Goal: Check status: Check status

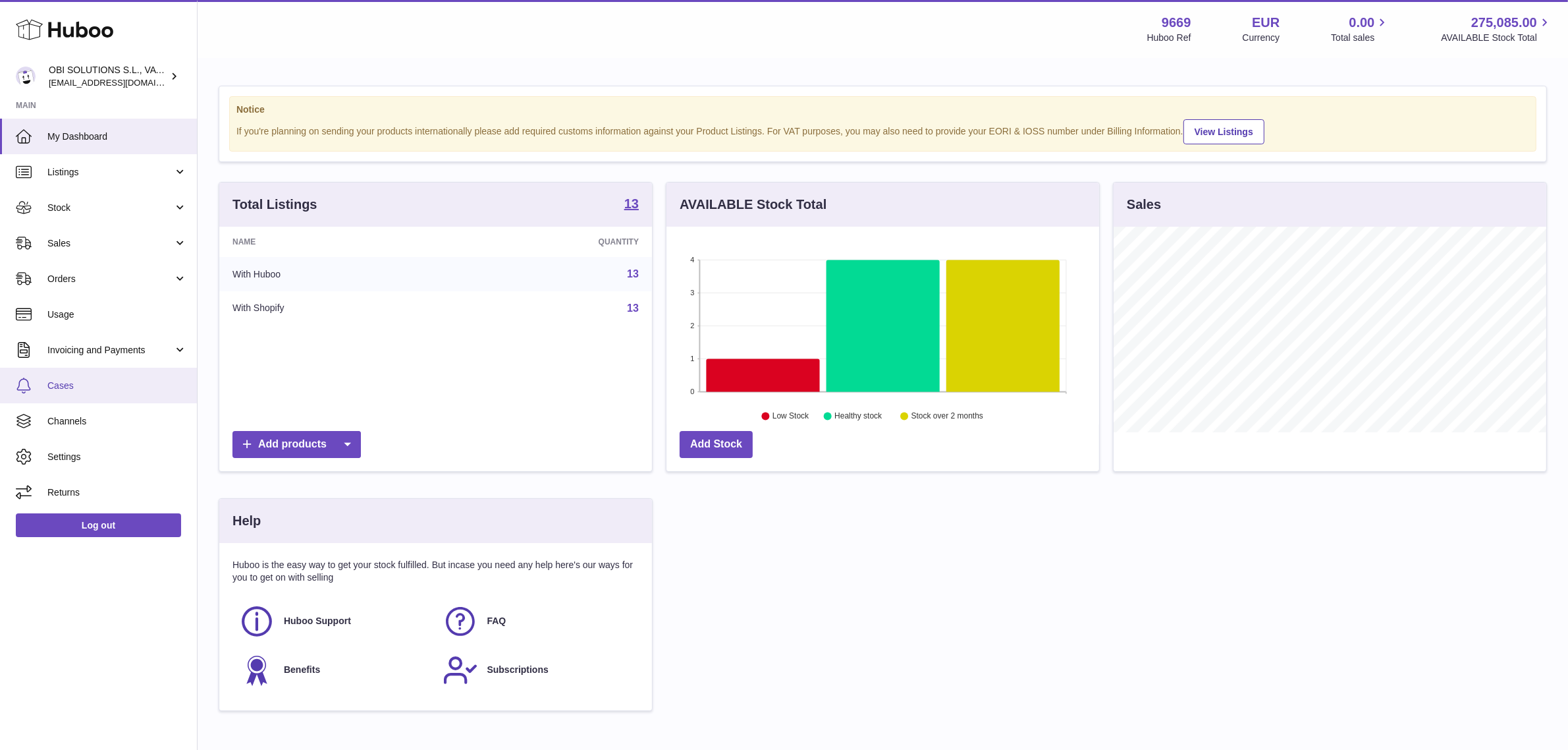
scroll to position [205, 433]
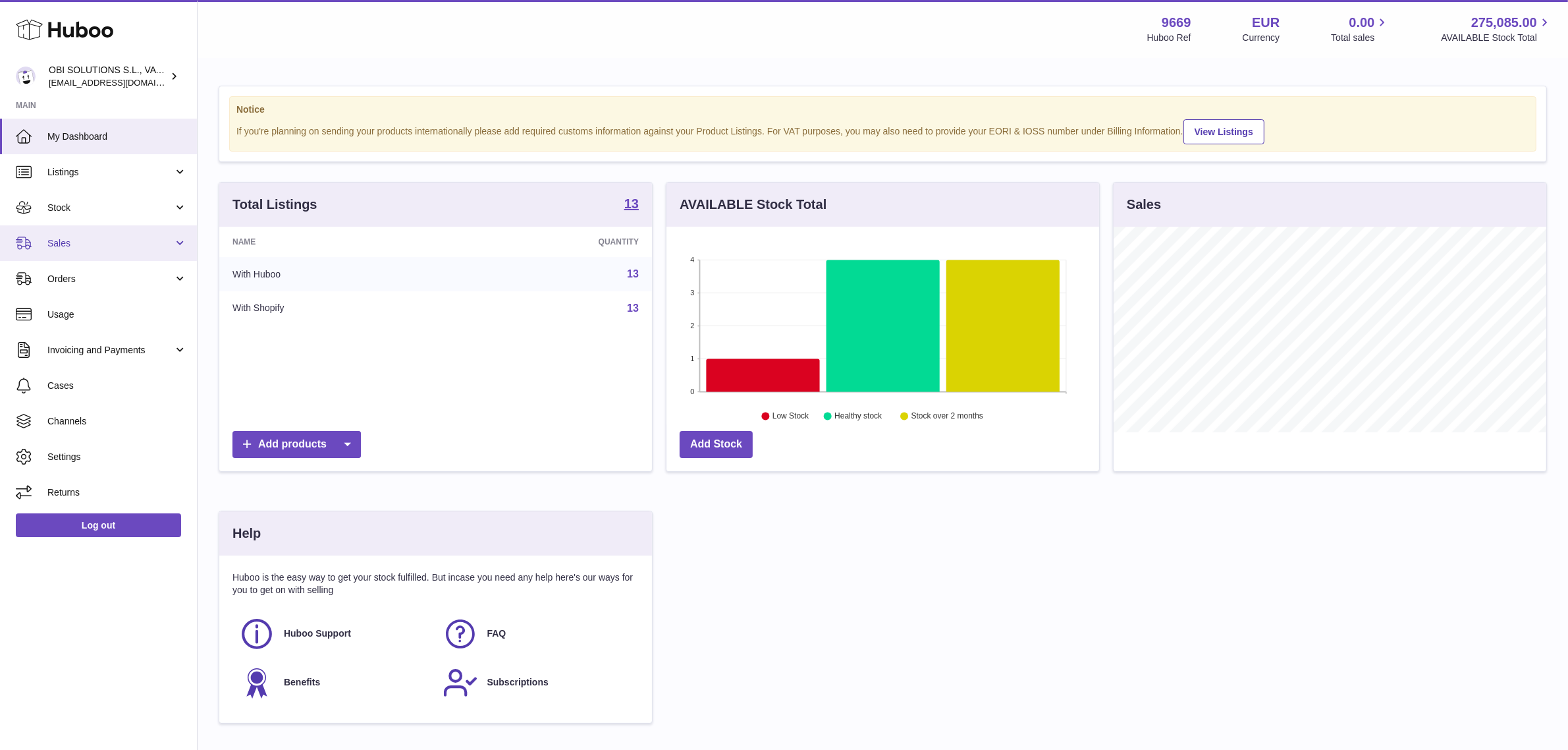
click at [79, 237] on span "Sales" at bounding box center [110, 243] width 126 height 13
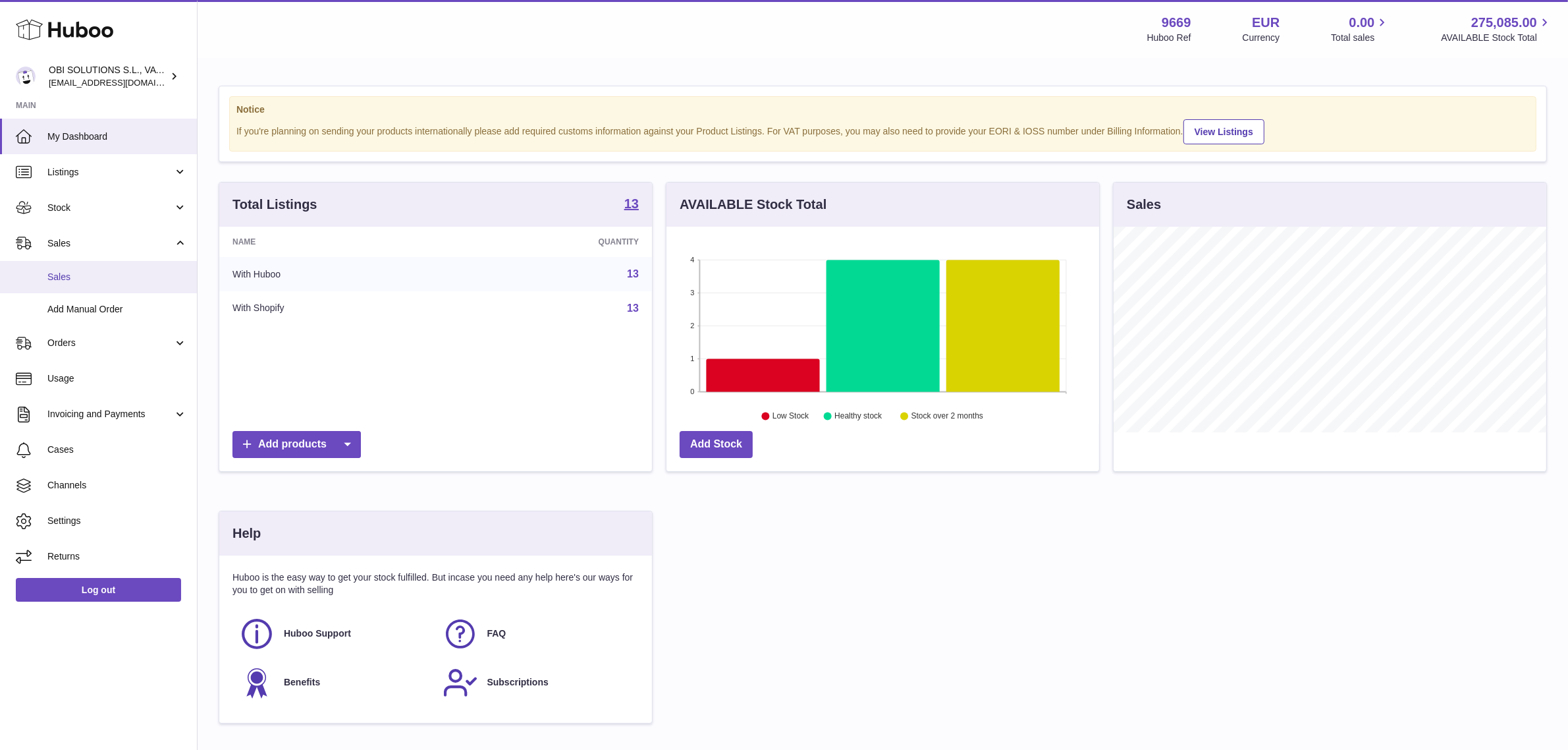
click at [84, 277] on span "Sales" at bounding box center [117, 277] width 139 height 13
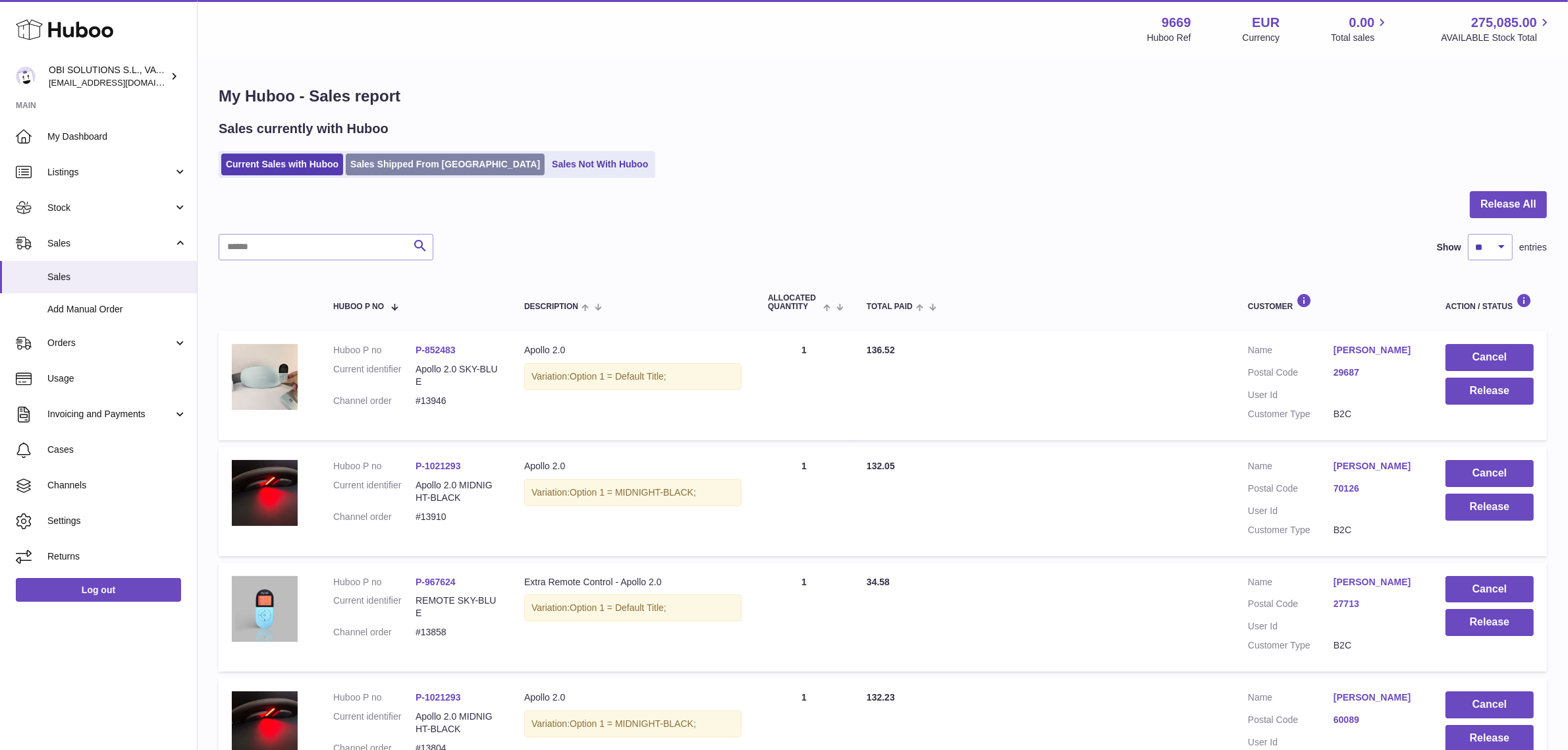
click at [438, 162] on link "Sales Shipped From [GEOGRAPHIC_DATA]" at bounding box center [445, 163] width 199 height 22
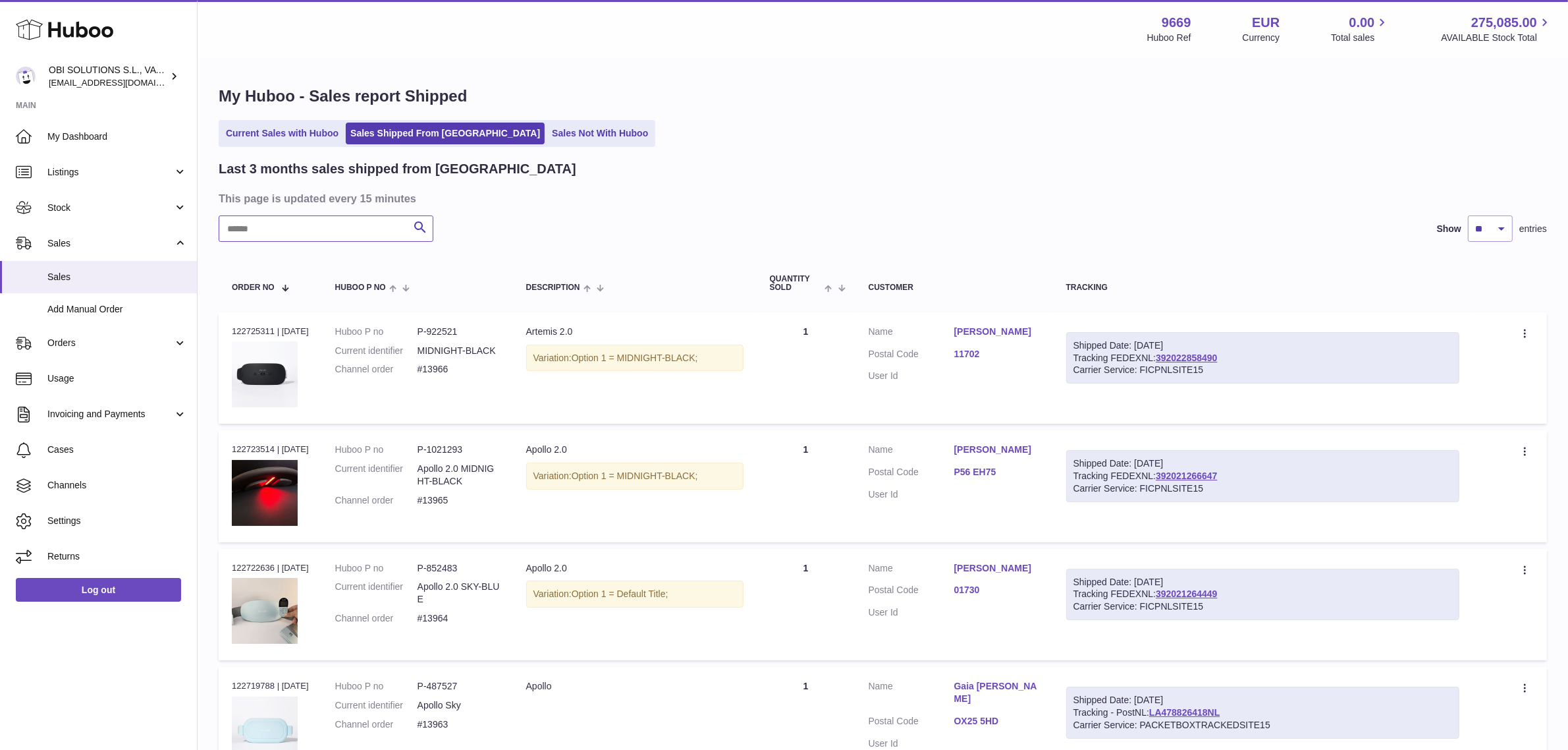
click at [376, 231] on input "text" at bounding box center [326, 228] width 215 height 27
paste input "******"
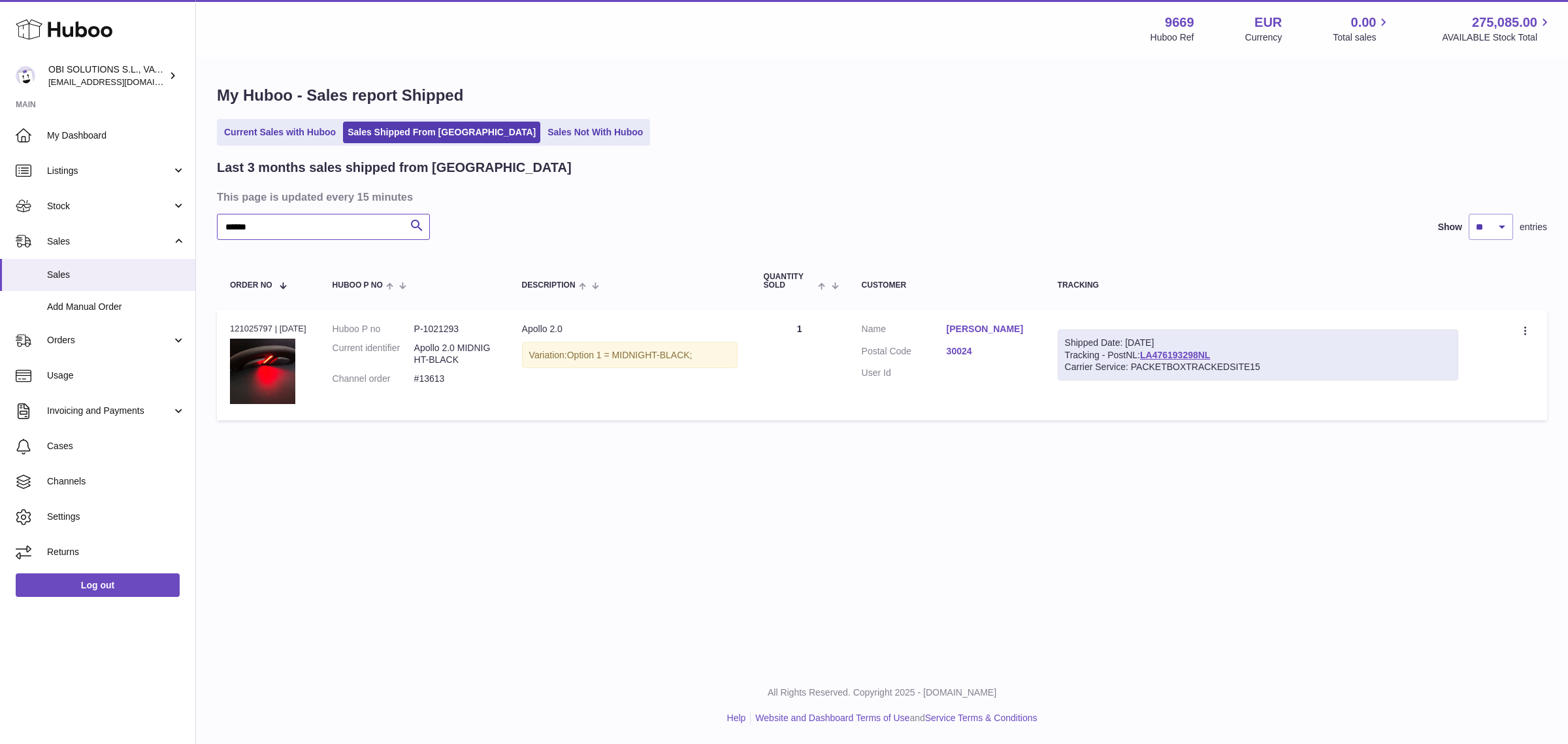
click at [276, 230] on input "******" at bounding box center [323, 226] width 213 height 26
drag, startPoint x: 268, startPoint y: 224, endPoint x: 171, endPoint y: 230, distance: 97.2
click at [171, 230] on div "Huboo OBI SOLUTIONS S.L., VAT: B70911078 [EMAIL_ADDRESS][DOMAIN_NAME] Main My D…" at bounding box center [784, 372] width 1568 height 744
paste input "text"
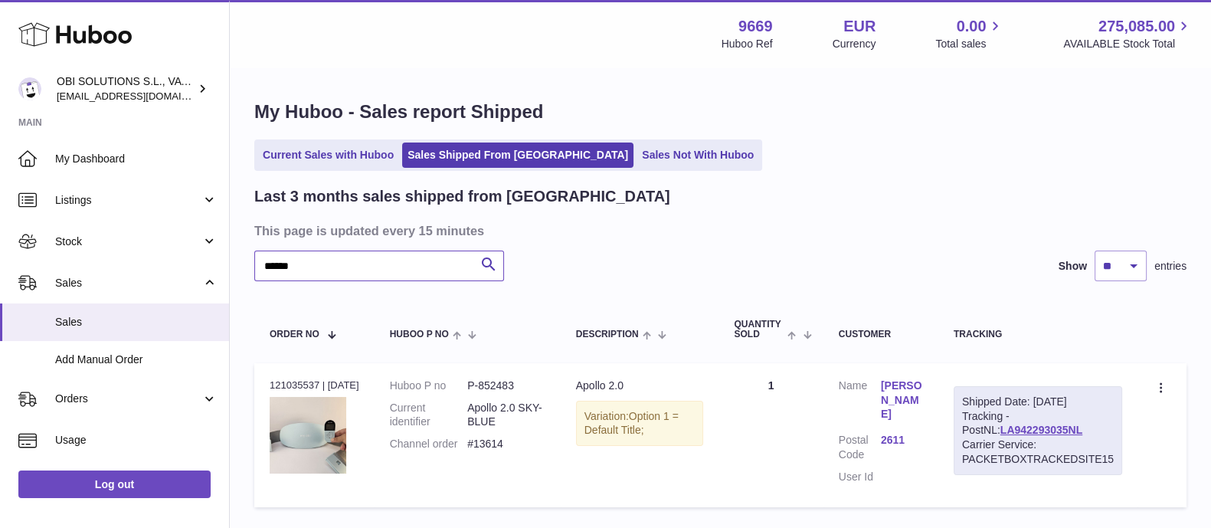
drag, startPoint x: 305, startPoint y: 263, endPoint x: 259, endPoint y: 264, distance: 46.0
click at [259, 264] on input "******" at bounding box center [379, 265] width 250 height 31
click at [355, 271] on input "******" at bounding box center [379, 265] width 250 height 31
paste input "text"
click at [391, 264] on input "******" at bounding box center [379, 265] width 250 height 31
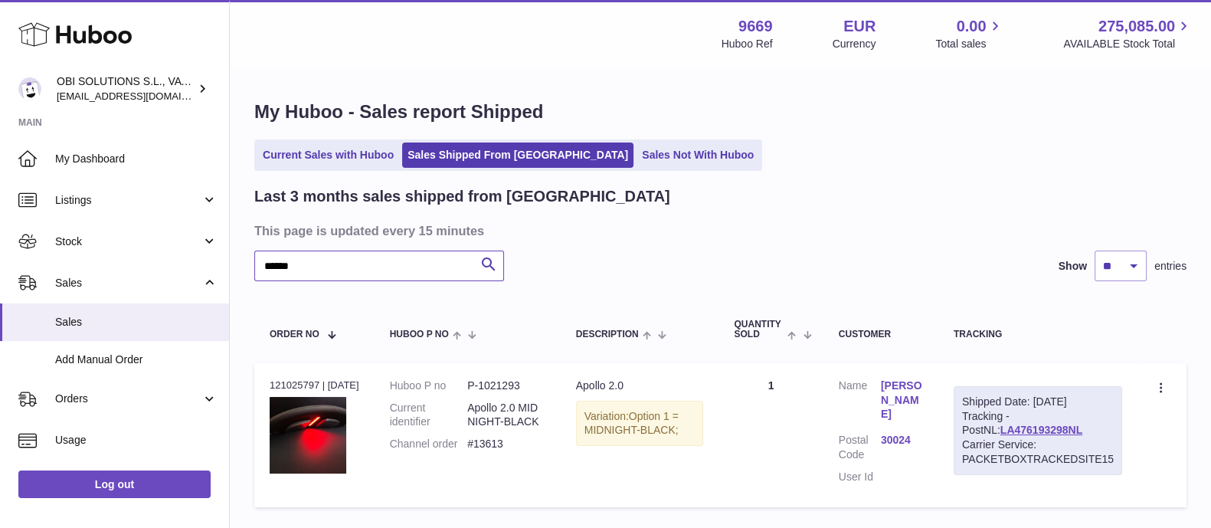
click at [391, 264] on input "******" at bounding box center [379, 265] width 250 height 31
paste input "*"
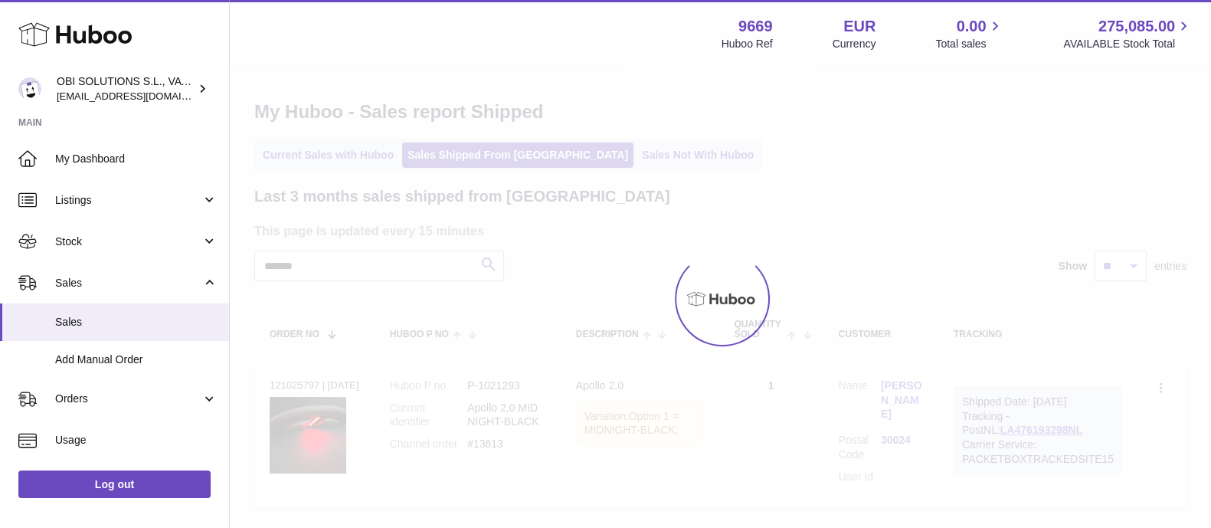
click at [323, 263] on div "Menu Huboo 9669 Huboo Ref EUR Currency 0.00 Total sales 275,085.00 AVAILABLE St…" at bounding box center [720, 272] width 981 height 545
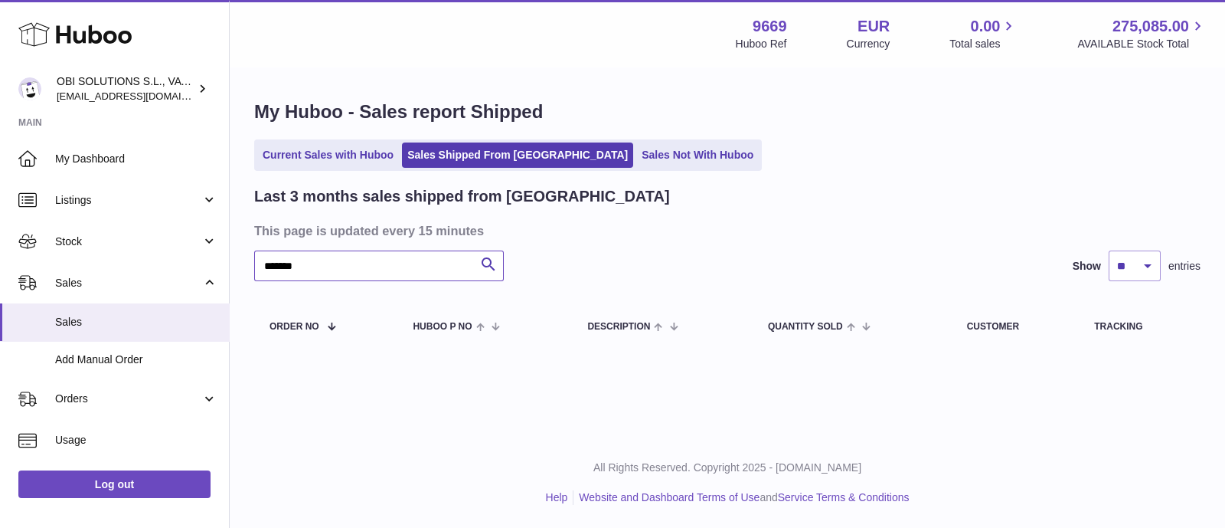
drag, startPoint x: 319, startPoint y: 264, endPoint x: 237, endPoint y: 265, distance: 81.9
click at [237, 265] on div "My Huboo - Sales report Shipped Current Sales with Huboo Sales Shipped From [GE…" at bounding box center [728, 227] width 996 height 316
paste input "text"
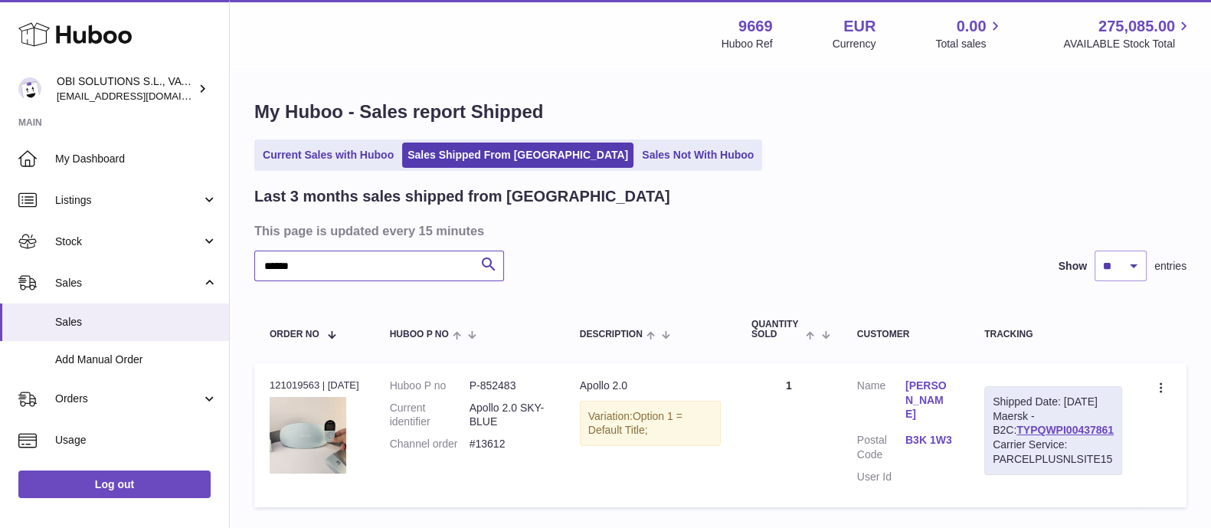
click at [380, 263] on input "******" at bounding box center [379, 265] width 250 height 31
paste input "*"
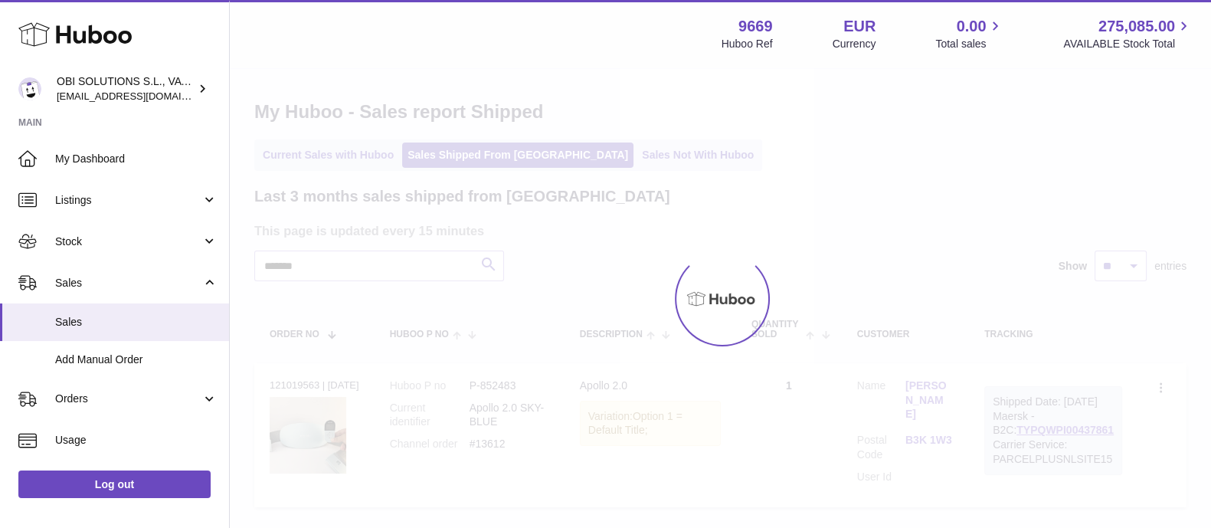
click at [317, 274] on div at bounding box center [720, 298] width 981 height 459
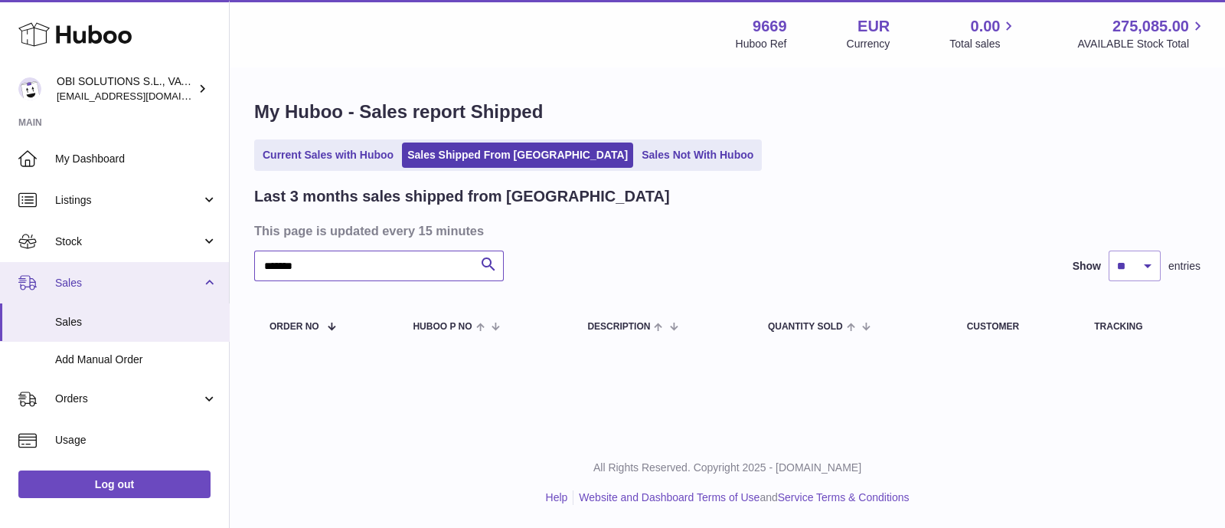
drag, startPoint x: 318, startPoint y: 265, endPoint x: 217, endPoint y: 276, distance: 101.7
click at [217, 276] on div "Huboo OBI SOLUTIONS S.L., VAT: B70911078 [EMAIL_ADDRESS][DOMAIN_NAME] Main My D…" at bounding box center [612, 264] width 1225 height 528
paste input "text"
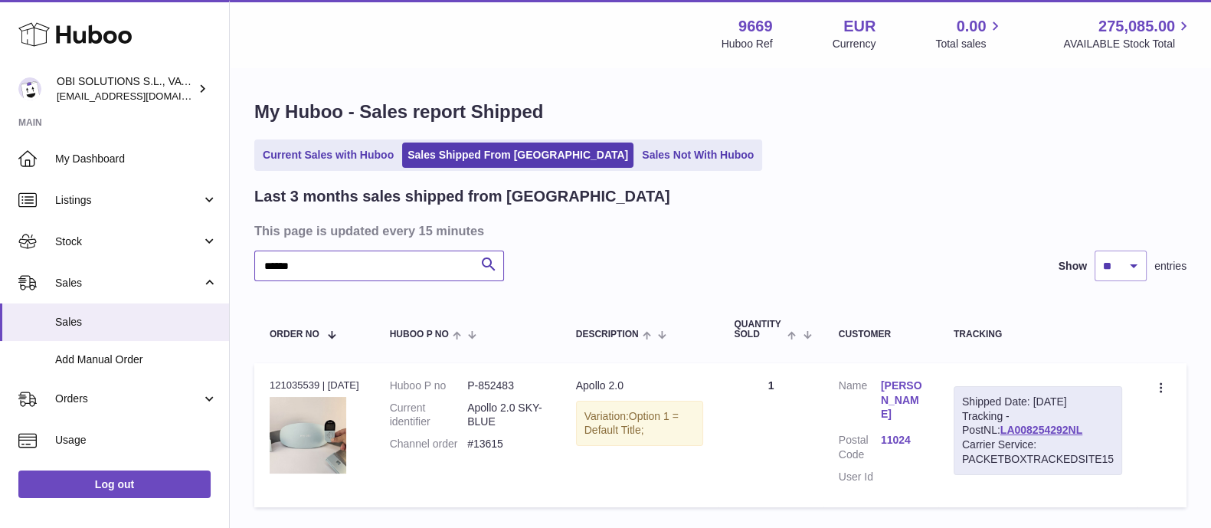
click at [296, 256] on input "******" at bounding box center [379, 265] width 250 height 31
click at [306, 266] on input "******" at bounding box center [379, 265] width 250 height 31
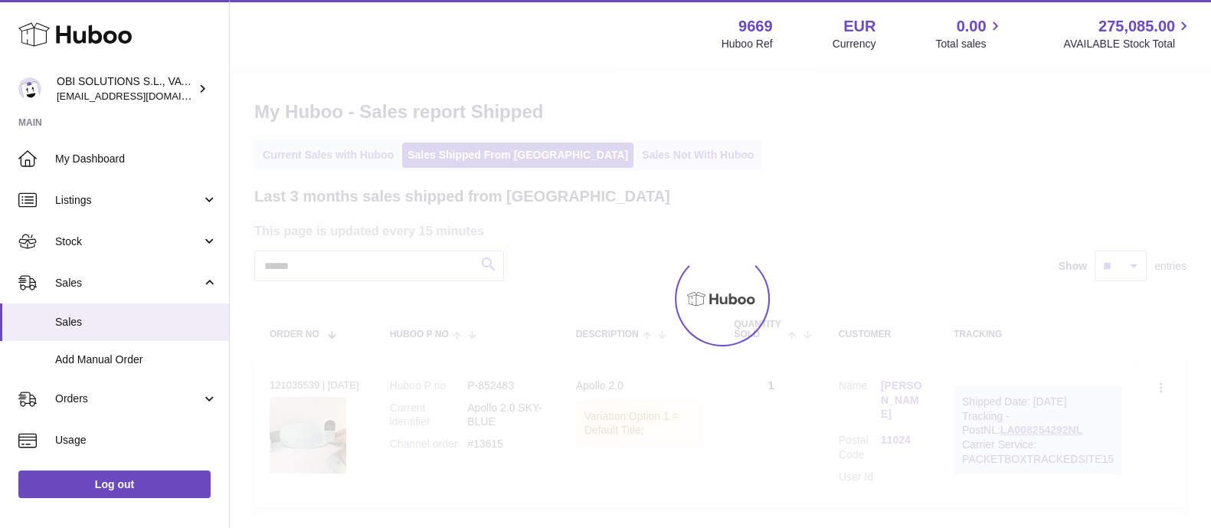
drag, startPoint x: 307, startPoint y: 266, endPoint x: 243, endPoint y: 266, distance: 64.3
click at [243, 266] on div at bounding box center [720, 298] width 981 height 459
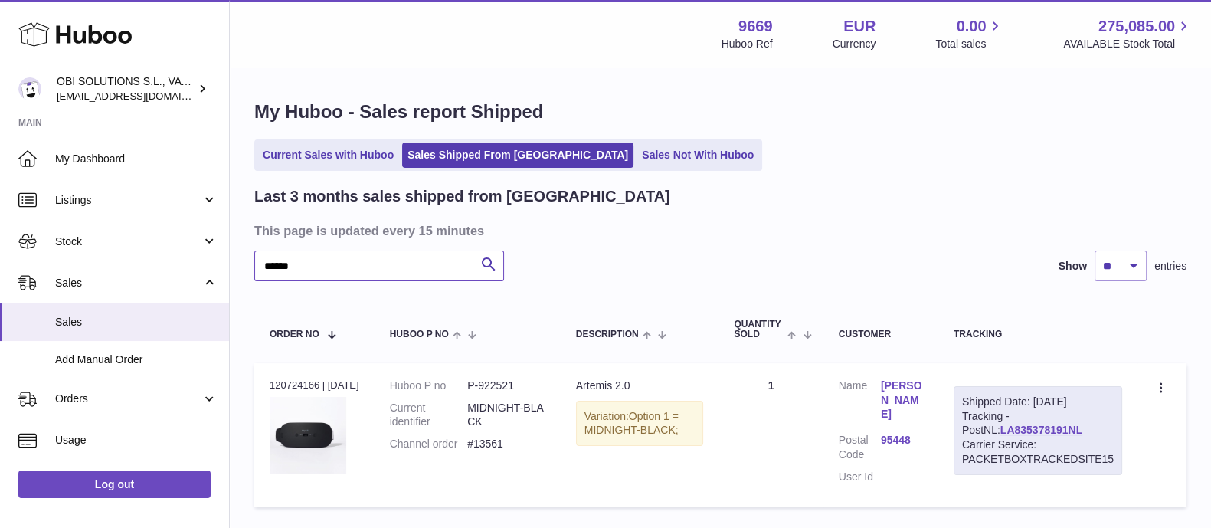
drag, startPoint x: 312, startPoint y: 266, endPoint x: 263, endPoint y: 266, distance: 49.8
click at [248, 270] on div "My Huboo - Sales report Shipped Current Sales with Huboo Sales Shipped From [GE…" at bounding box center [720, 307] width 981 height 476
paste input "text"
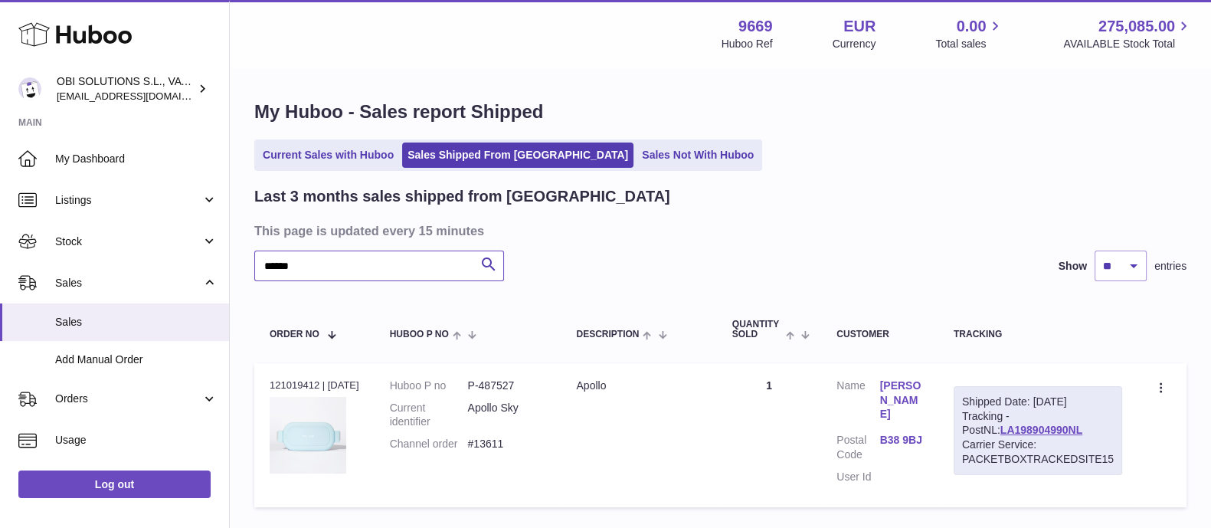
drag, startPoint x: 390, startPoint y: 267, endPoint x: 330, endPoint y: 270, distance: 59.8
click at [390, 267] on input "******" at bounding box center [379, 265] width 250 height 31
drag, startPoint x: 318, startPoint y: 265, endPoint x: 239, endPoint y: 262, distance: 78.9
click at [239, 262] on div "My Huboo - Sales report Shipped Current Sales with Huboo Sales Shipped From [GE…" at bounding box center [720, 307] width 981 height 476
paste input "text"
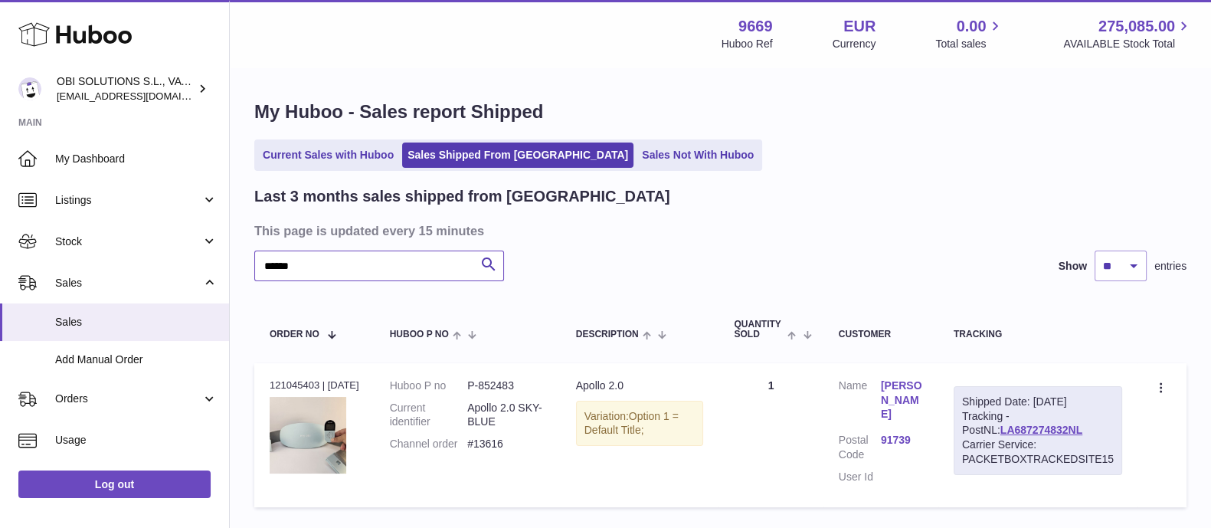
click at [319, 256] on input "******" at bounding box center [379, 265] width 250 height 31
drag, startPoint x: 304, startPoint y: 264, endPoint x: 234, endPoint y: 263, distance: 70.5
click at [234, 263] on div "My Huboo - Sales report Shipped Current Sales with Huboo Sales Shipped From [GE…" at bounding box center [720, 307] width 981 height 476
paste input "text"
click at [339, 272] on input "******" at bounding box center [379, 265] width 250 height 31
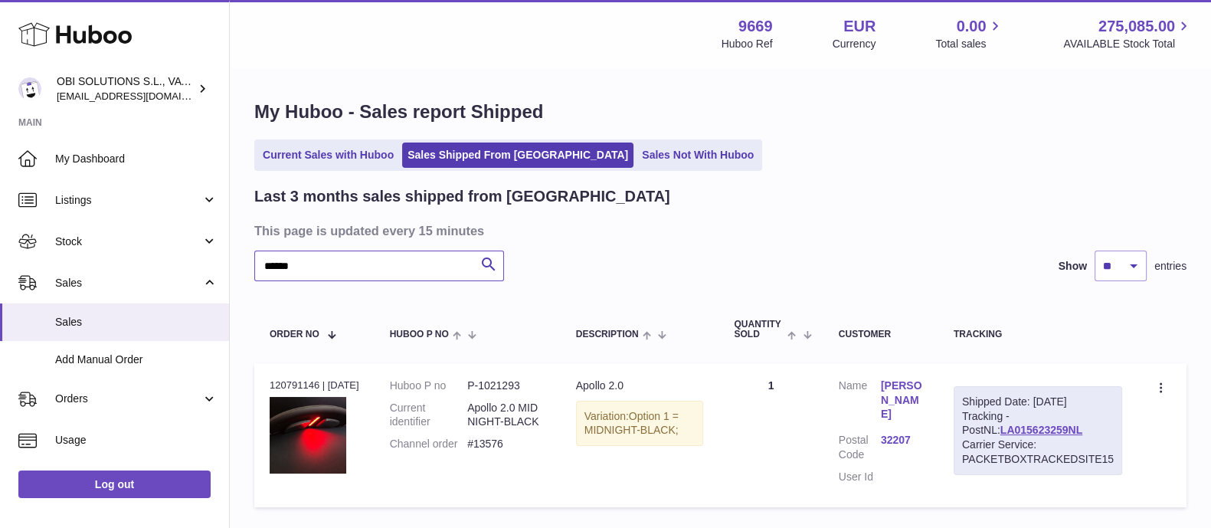
click at [339, 272] on input "******" at bounding box center [379, 265] width 250 height 31
paste input "*"
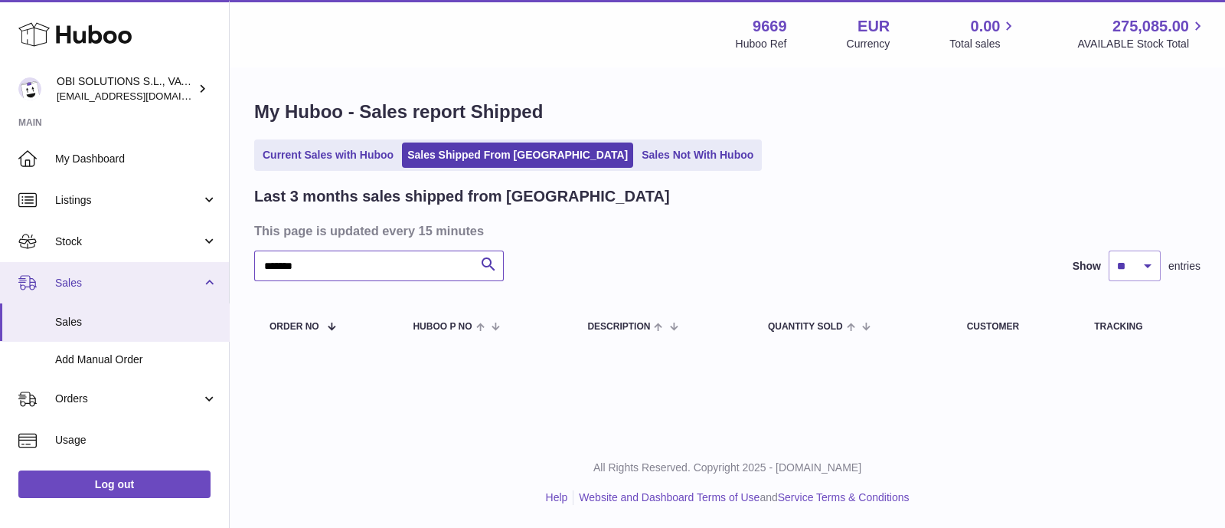
drag, startPoint x: 314, startPoint y: 265, endPoint x: 211, endPoint y: 266, distance: 103.4
click at [211, 266] on div "Huboo OBI SOLUTIONS S.L., VAT: B70911078 [EMAIL_ADDRESS][DOMAIN_NAME] Main My D…" at bounding box center [612, 264] width 1225 height 528
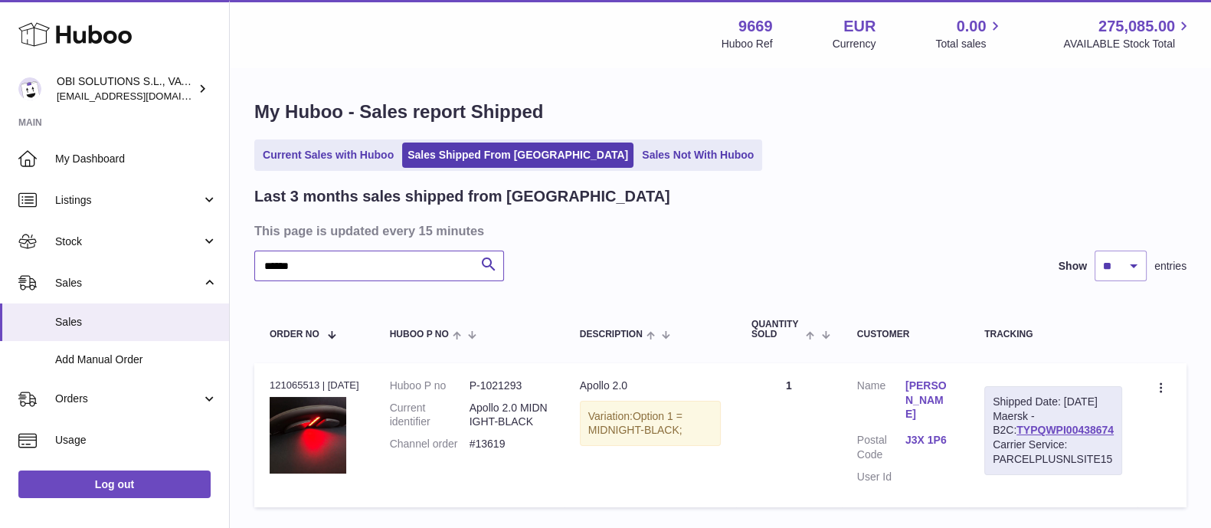
click at [355, 263] on input "******" at bounding box center [379, 265] width 250 height 31
paste input "*"
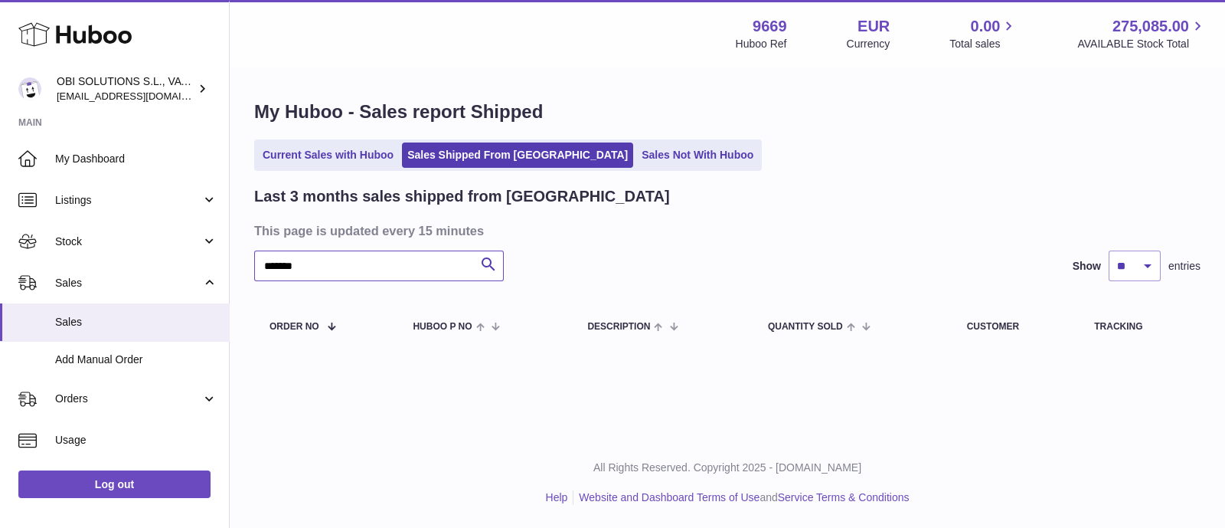
click at [325, 266] on input "*******" at bounding box center [379, 265] width 250 height 31
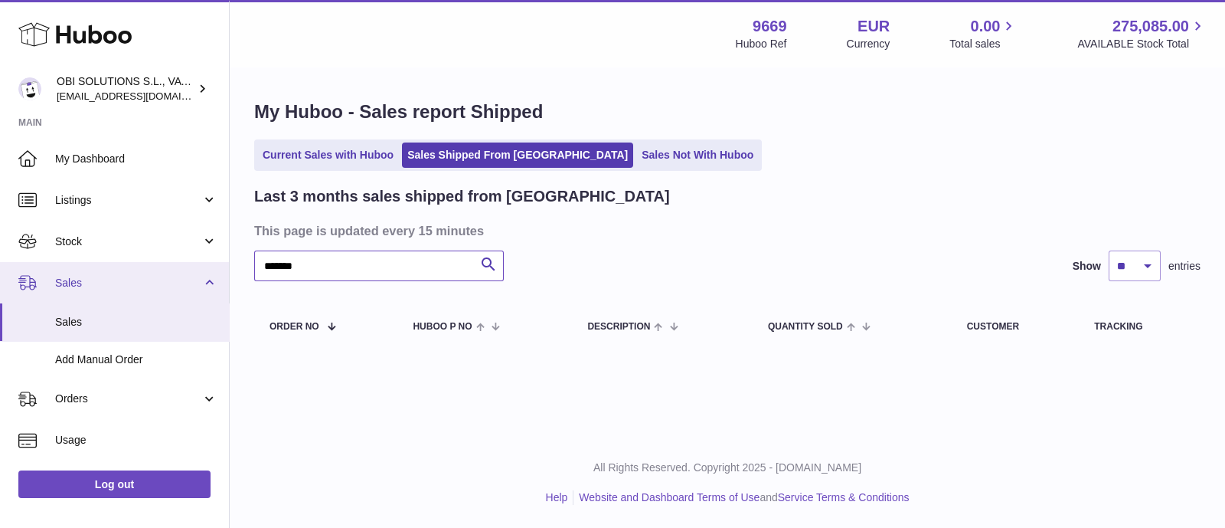
drag, startPoint x: 325, startPoint y: 266, endPoint x: 213, endPoint y: 266, distance: 111.8
click at [214, 266] on div "Huboo OBI SOLUTIONS S.L., VAT: B70911078 [EMAIL_ADDRESS][DOMAIN_NAME] Main My D…" at bounding box center [612, 264] width 1225 height 528
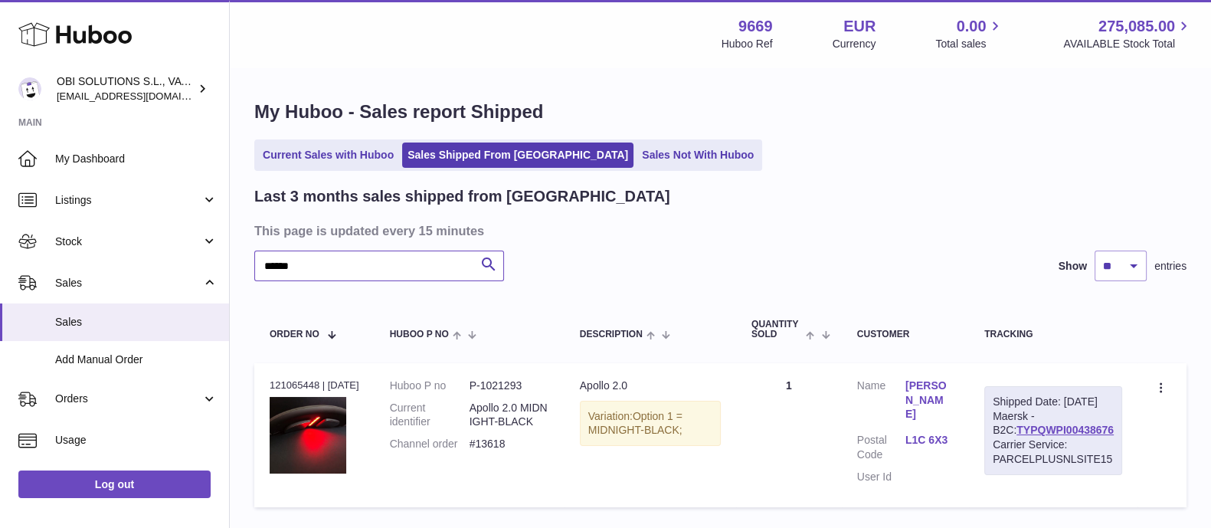
click at [345, 273] on input "******" at bounding box center [379, 265] width 250 height 31
click at [318, 270] on input "******" at bounding box center [379, 265] width 250 height 31
click at [226, 266] on div "Huboo OBI SOLUTIONS S.L., VAT: B70911078 [EMAIL_ADDRESS][DOMAIN_NAME] Main My D…" at bounding box center [605, 318] width 1211 height 636
paste input "text"
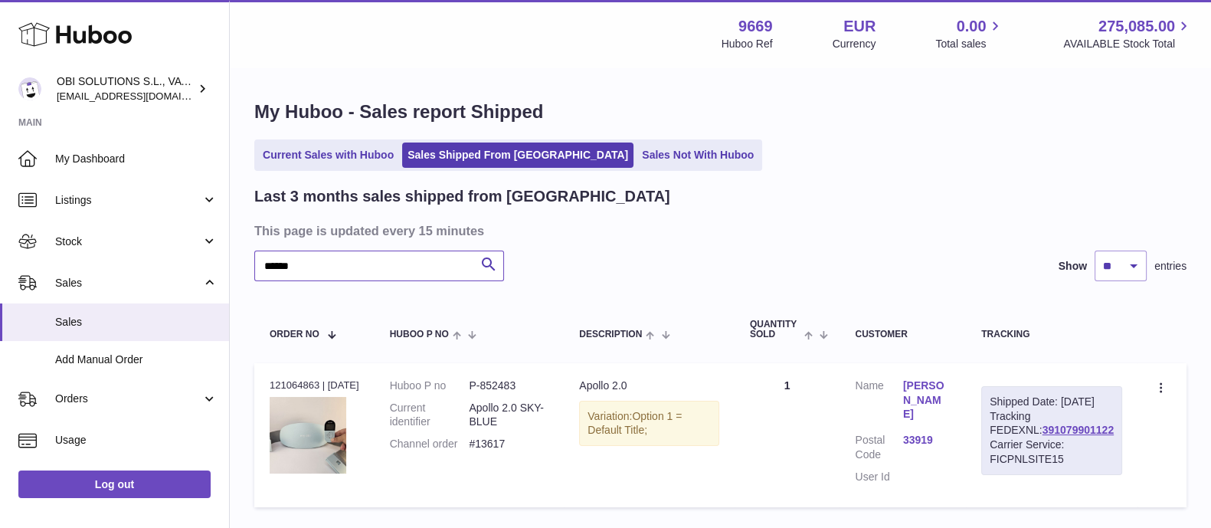
drag, startPoint x: 363, startPoint y: 271, endPoint x: 341, endPoint y: 271, distance: 22.2
click at [363, 271] on input "******" at bounding box center [379, 265] width 250 height 31
drag, startPoint x: 303, startPoint y: 261, endPoint x: 231, endPoint y: 261, distance: 72.8
click at [231, 261] on div "My Huboo - Sales report Shipped Current Sales with Huboo Sales Shipped From [GE…" at bounding box center [720, 307] width 981 height 476
paste input "text"
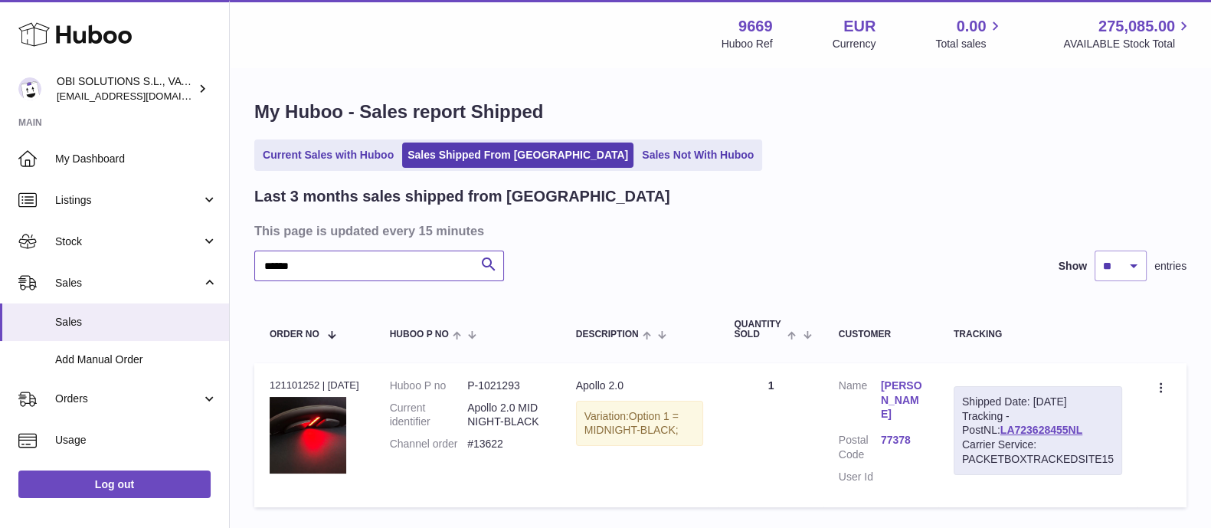
drag, startPoint x: 291, startPoint y: 270, endPoint x: 230, endPoint y: 270, distance: 61.3
click at [231, 270] on div "My Huboo - Sales report Shipped Current Sales with Huboo Sales Shipped From [GE…" at bounding box center [720, 307] width 981 height 476
paste input "text"
drag, startPoint x: 318, startPoint y: 267, endPoint x: 200, endPoint y: 267, distance: 117.9
click at [201, 267] on div "Huboo OBI SOLUTIONS S.L., VAT: B70911078 [EMAIL_ADDRESS][DOMAIN_NAME] Main My D…" at bounding box center [605, 318] width 1211 height 636
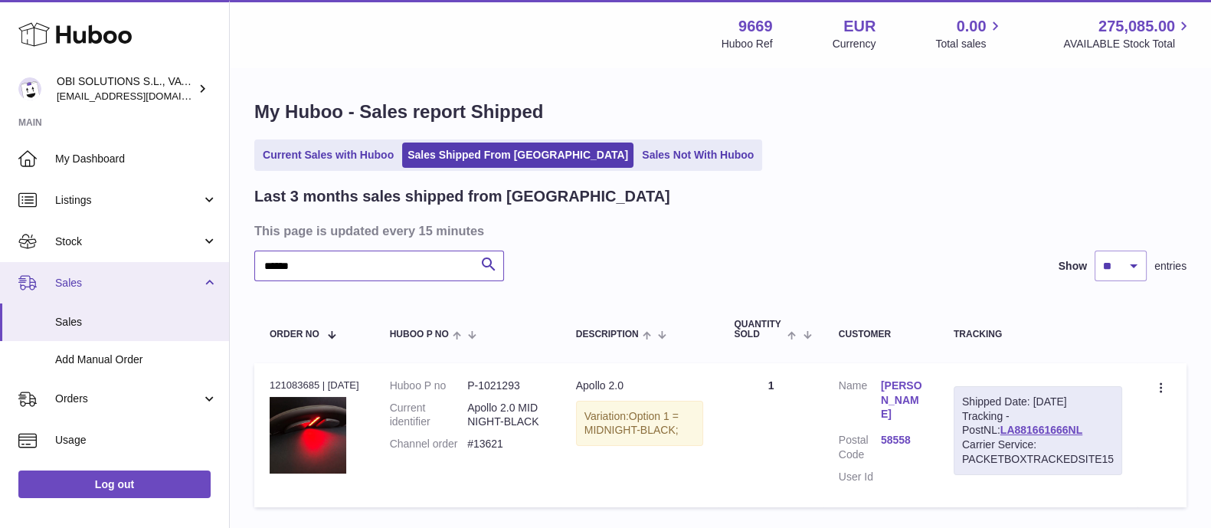
paste input "text"
drag, startPoint x: 314, startPoint y: 273, endPoint x: 246, endPoint y: 272, distance: 68.2
click at [246, 272] on div "My Huboo - Sales report Shipped Current Sales with Huboo Sales Shipped From [GE…" at bounding box center [720, 307] width 981 height 476
paste input "text"
click at [394, 270] on input "******" at bounding box center [379, 265] width 250 height 31
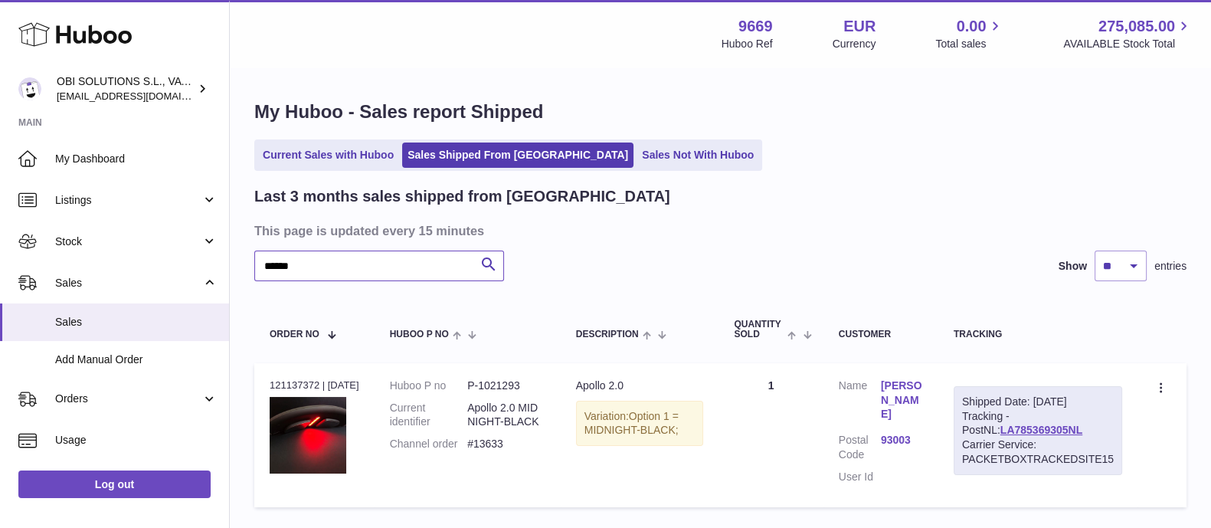
drag, startPoint x: 308, startPoint y: 267, endPoint x: 226, endPoint y: 266, distance: 81.9
click at [226, 266] on div "Huboo OBI SOLUTIONS S.L., VAT: B70911078 [EMAIL_ADDRESS][DOMAIN_NAME] Main My D…" at bounding box center [605, 318] width 1211 height 636
paste input "text"
drag, startPoint x: 343, startPoint y: 263, endPoint x: 281, endPoint y: 266, distance: 62.1
click at [337, 263] on input "******" at bounding box center [379, 265] width 250 height 31
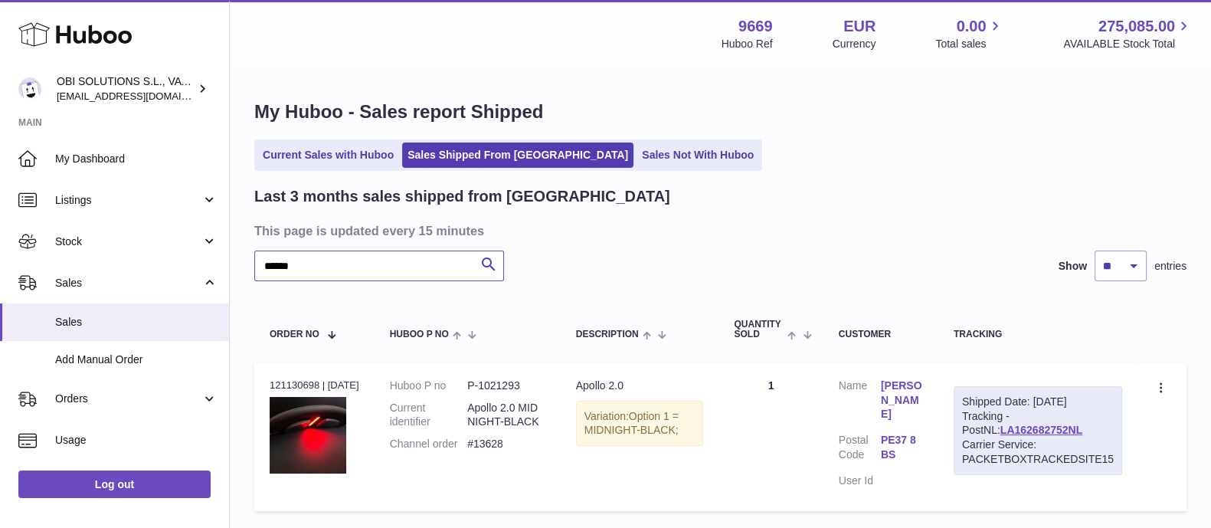
drag, startPoint x: 303, startPoint y: 262, endPoint x: 245, endPoint y: 263, distance: 58.2
click at [245, 263] on div "My Huboo - Sales report Shipped Current Sales with Huboo Sales Shipped From [GE…" at bounding box center [720, 309] width 981 height 480
paste input "text"
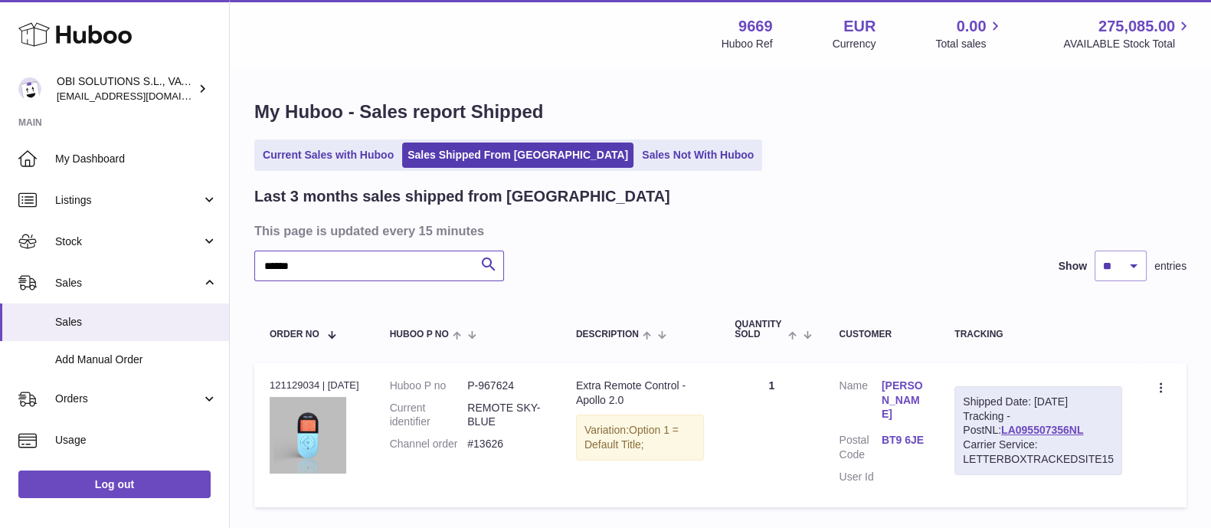
drag, startPoint x: 306, startPoint y: 269, endPoint x: 240, endPoint y: 266, distance: 65.9
click at [240, 266] on div "My Huboo - Sales report Shipped Current Sales with Huboo Sales Shipped From [GE…" at bounding box center [720, 307] width 981 height 476
paste input "text"
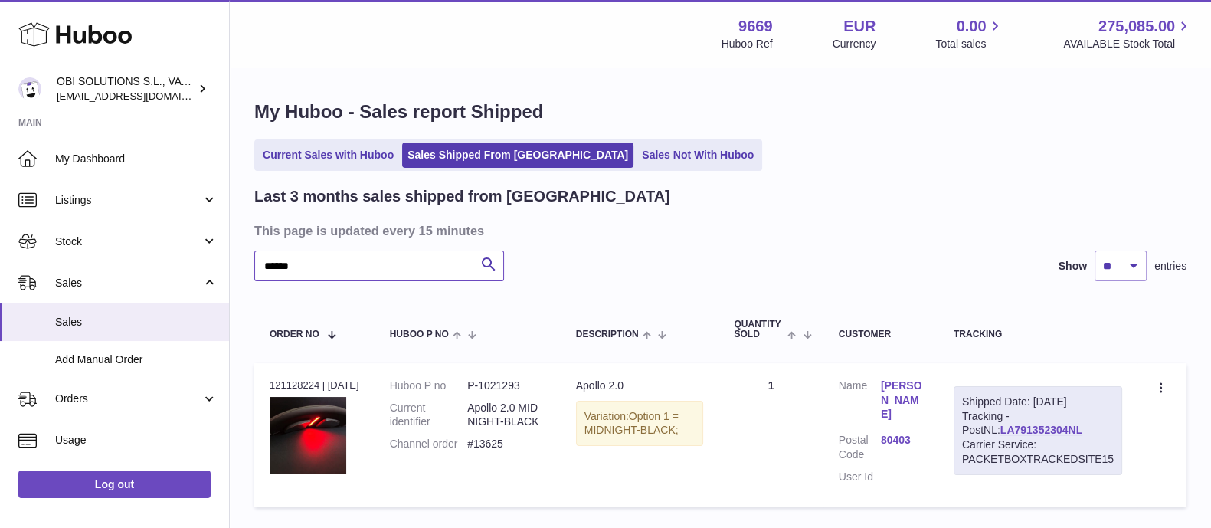
drag, startPoint x: 316, startPoint y: 258, endPoint x: 233, endPoint y: 259, distance: 82.7
click at [233, 259] on div "My Huboo - Sales report Shipped Current Sales with Huboo Sales Shipped From [GE…" at bounding box center [720, 307] width 981 height 476
paste input "text"
drag, startPoint x: 324, startPoint y: 261, endPoint x: 315, endPoint y: 264, distance: 9.7
click at [324, 261] on input "******" at bounding box center [379, 265] width 250 height 31
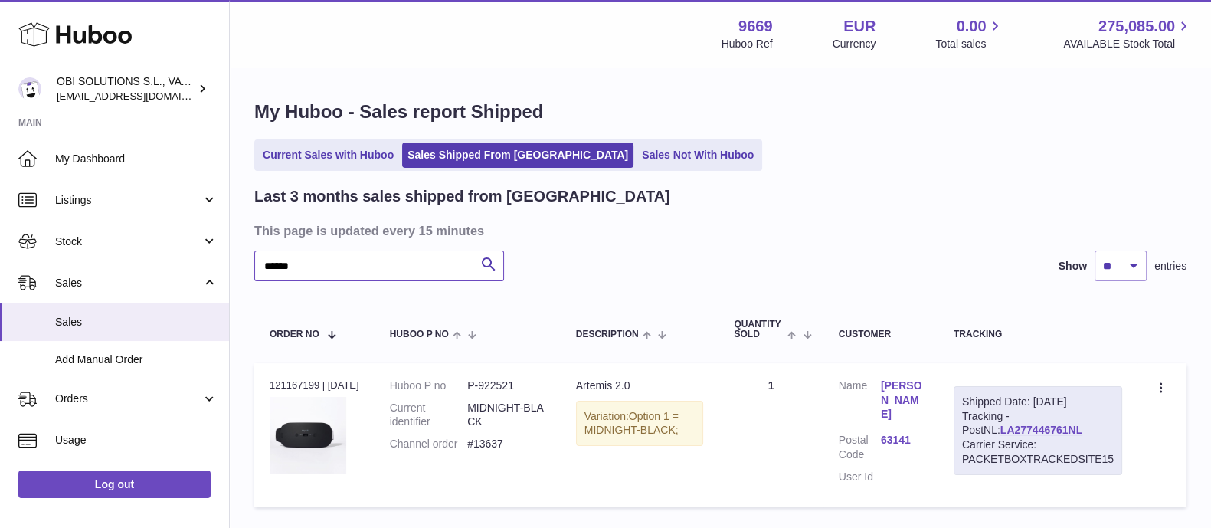
drag, startPoint x: 311, startPoint y: 265, endPoint x: 230, endPoint y: 265, distance: 81.2
click at [230, 265] on div "My Huboo - Sales report Shipped Current Sales with Huboo Sales Shipped From [GE…" at bounding box center [720, 307] width 981 height 476
paste input "text"
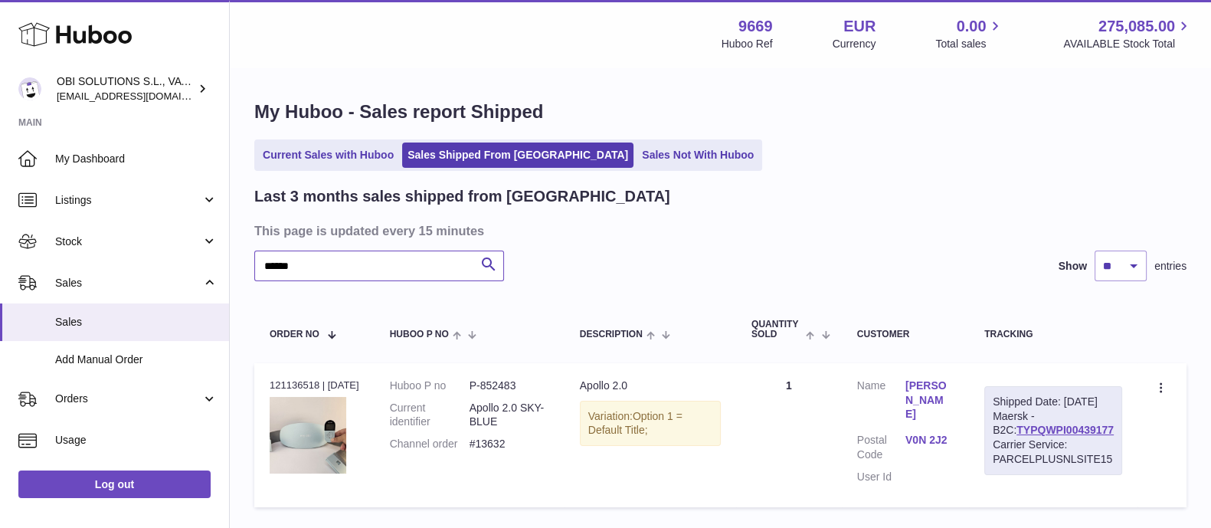
drag, startPoint x: 306, startPoint y: 264, endPoint x: 249, endPoint y: 266, distance: 57.5
click at [249, 266] on div "My Huboo - Sales report Shipped Current Sales with Huboo Sales Shipped From [GE…" at bounding box center [720, 307] width 981 height 476
paste input "text"
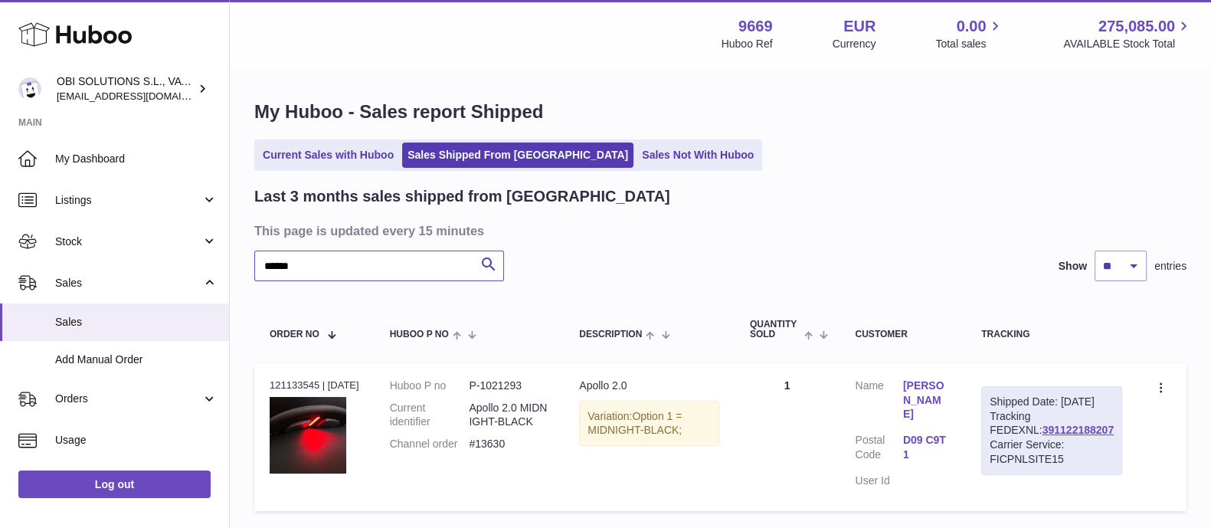
drag, startPoint x: 356, startPoint y: 252, endPoint x: 333, endPoint y: 262, distance: 25.0
click at [356, 252] on input "******" at bounding box center [379, 265] width 250 height 31
drag, startPoint x: 310, startPoint y: 267, endPoint x: 201, endPoint y: 265, distance: 109.5
click at [201, 265] on div "Huboo OBI SOLUTIONS S.L., VAT: B70911078 [EMAIL_ADDRESS][DOMAIN_NAME] Main My D…" at bounding box center [605, 319] width 1211 height 639
paste input "text"
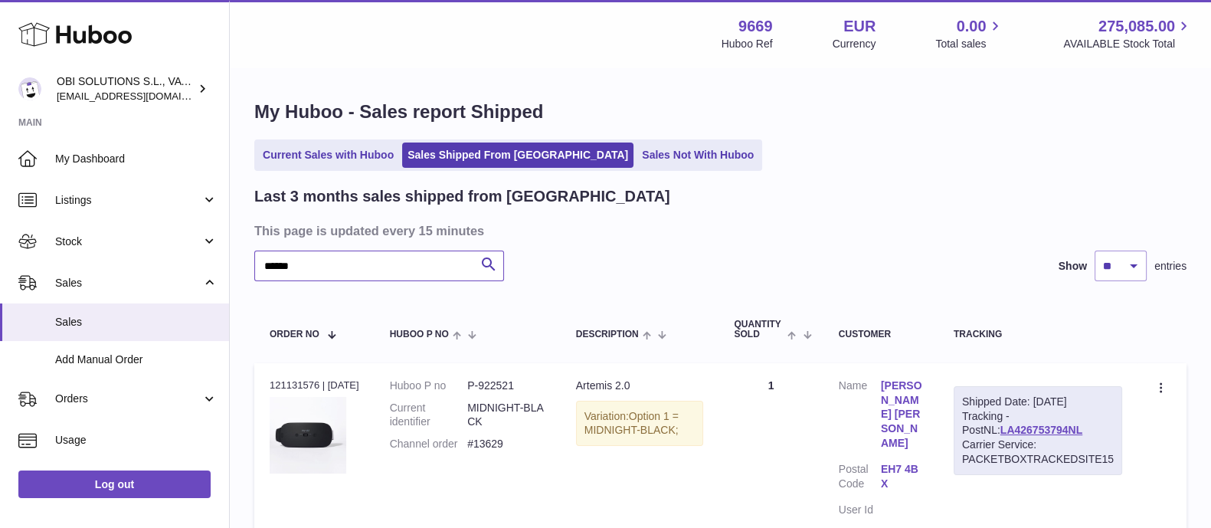
click at [332, 273] on input "******" at bounding box center [379, 265] width 250 height 31
drag, startPoint x: 315, startPoint y: 261, endPoint x: 207, endPoint y: 262, distance: 108.0
click at [207, 262] on div "Huboo OBI SOLUTIONS S.L., VAT: B70911078 [EMAIL_ADDRESS][DOMAIN_NAME] Main My D…" at bounding box center [605, 334] width 1211 height 669
paste input "text"
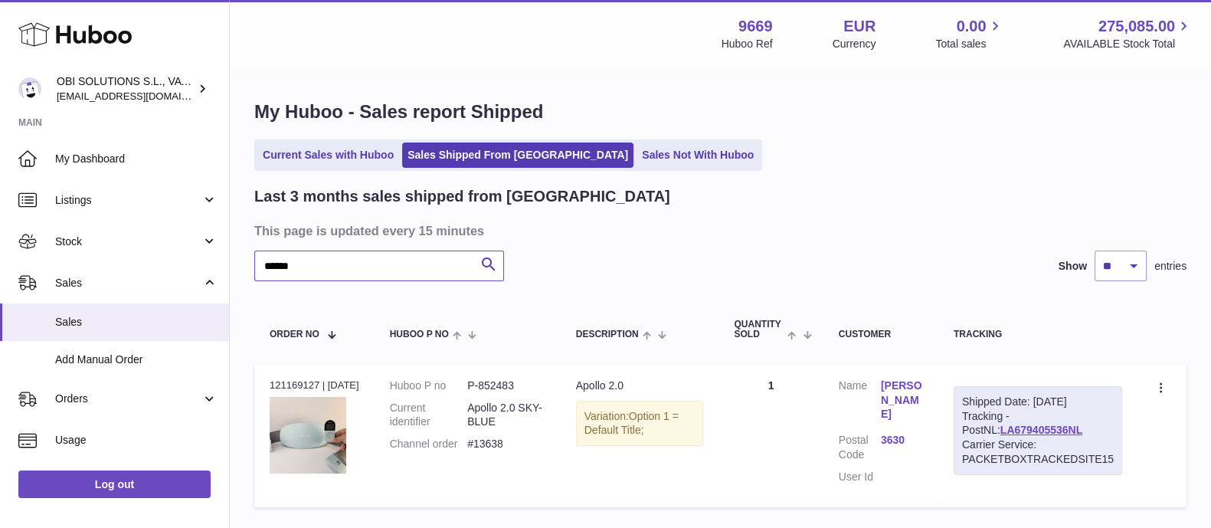
click at [299, 268] on input "******" at bounding box center [379, 265] width 250 height 31
click at [317, 269] on input "******" at bounding box center [379, 265] width 250 height 31
drag, startPoint x: 306, startPoint y: 266, endPoint x: 295, endPoint y: 270, distance: 11.7
click at [306, 265] on input "******" at bounding box center [379, 265] width 250 height 31
drag, startPoint x: 295, startPoint y: 270, endPoint x: 307, endPoint y: 268, distance: 12.5
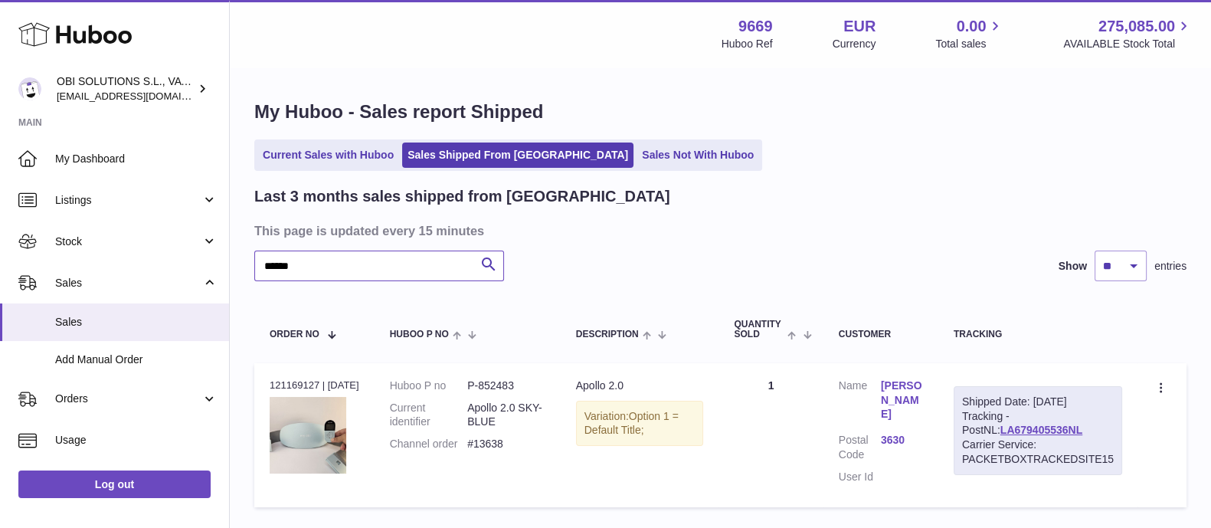
click at [295, 270] on input "******" at bounding box center [379, 265] width 250 height 31
click at [327, 264] on input "******" at bounding box center [379, 265] width 250 height 31
drag, startPoint x: 310, startPoint y: 266, endPoint x: 242, endPoint y: 265, distance: 68.2
click at [242, 265] on div "My Huboo - Sales report Shipped Current Sales with Huboo Sales Shipped From [GE…" at bounding box center [720, 307] width 981 height 476
paste input "text"
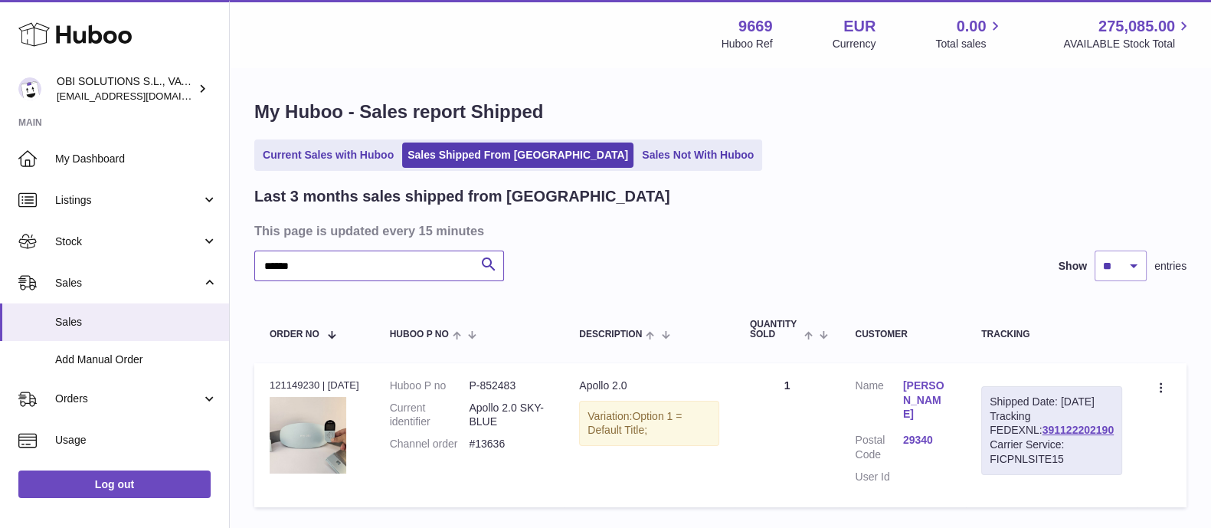
click at [330, 251] on input "******" at bounding box center [379, 265] width 250 height 31
drag, startPoint x: 325, startPoint y: 267, endPoint x: 234, endPoint y: 262, distance: 92.0
click at [234, 262] on div "My Huboo - Sales report Shipped Current Sales with Huboo Sales Shipped From [GE…" at bounding box center [720, 307] width 981 height 476
paste input "text"
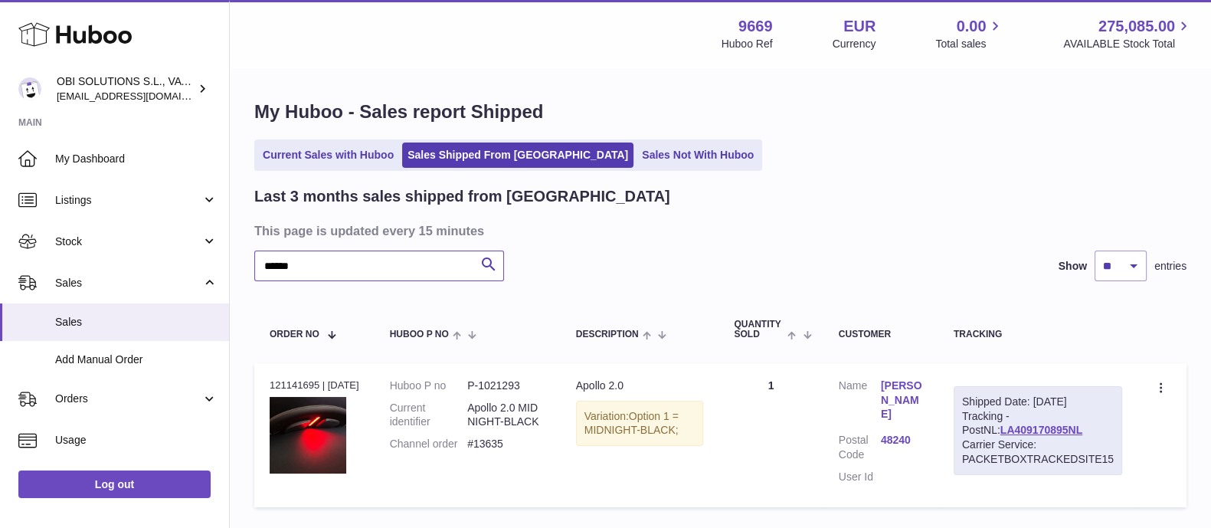
click at [337, 269] on input "******" at bounding box center [379, 265] width 250 height 31
drag, startPoint x: 306, startPoint y: 263, endPoint x: 237, endPoint y: 264, distance: 69.7
click at [237, 264] on div "My Huboo - Sales report Shipped Current Sales with Huboo Sales Shipped From [GE…" at bounding box center [720, 307] width 981 height 476
paste input "text"
drag, startPoint x: 310, startPoint y: 262, endPoint x: 185, endPoint y: 250, distance: 125.4
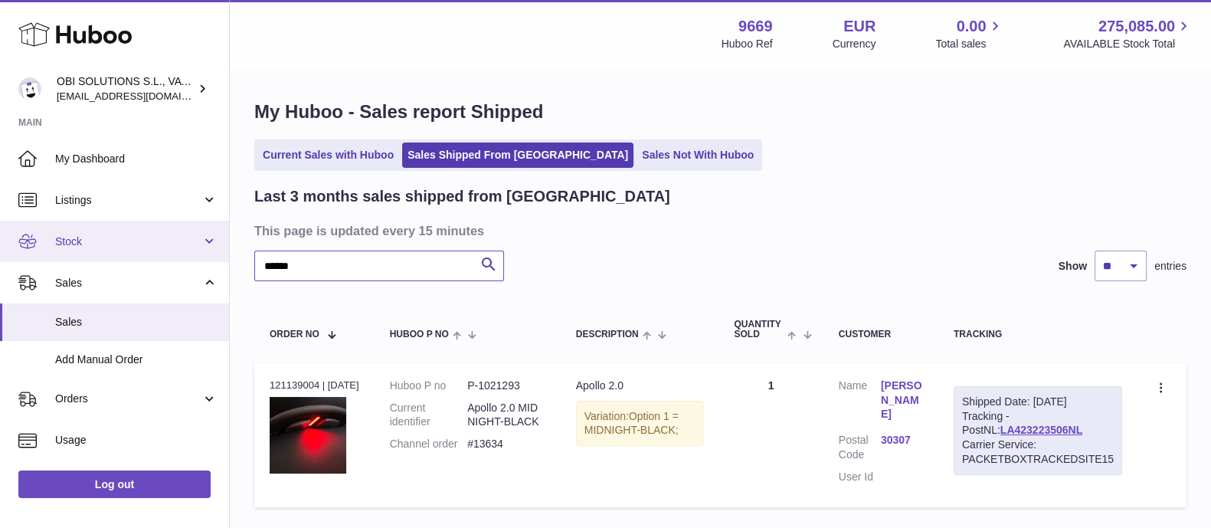
click at [185, 250] on div "Huboo OBI SOLUTIONS S.L., VAT: B70911078 [EMAIL_ADDRESS][DOMAIN_NAME] Main My D…" at bounding box center [605, 318] width 1211 height 636
paste input "text"
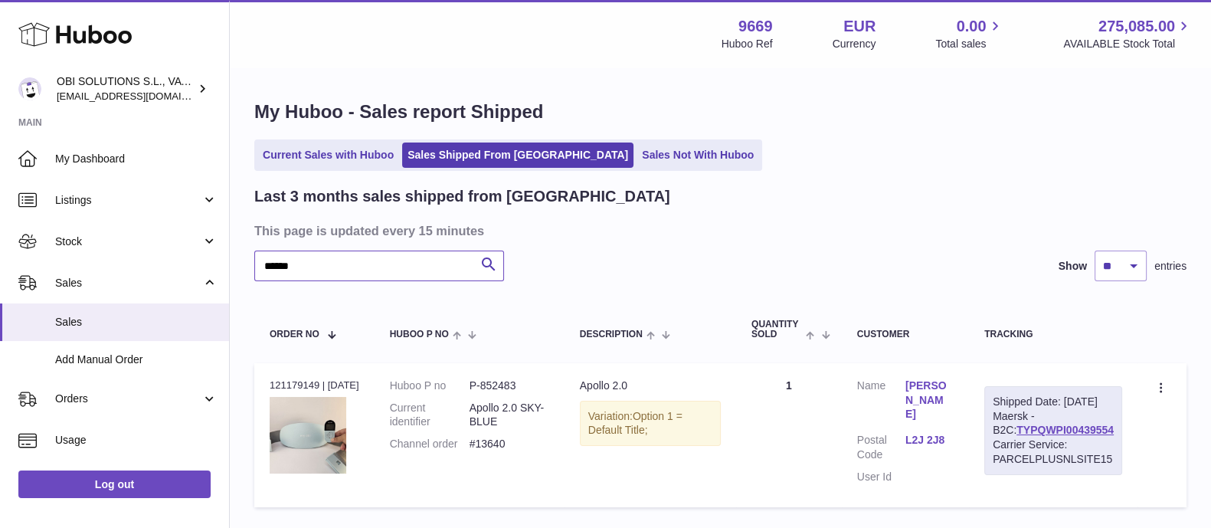
drag, startPoint x: 360, startPoint y: 280, endPoint x: 333, endPoint y: 266, distance: 30.1
click at [360, 280] on input "******" at bounding box center [379, 265] width 250 height 31
drag, startPoint x: 316, startPoint y: 266, endPoint x: 231, endPoint y: 267, distance: 84.3
click at [231, 267] on div "My Huboo - Sales report Shipped Current Sales with Huboo Sales Shipped From [GE…" at bounding box center [720, 307] width 981 height 476
paste input "text"
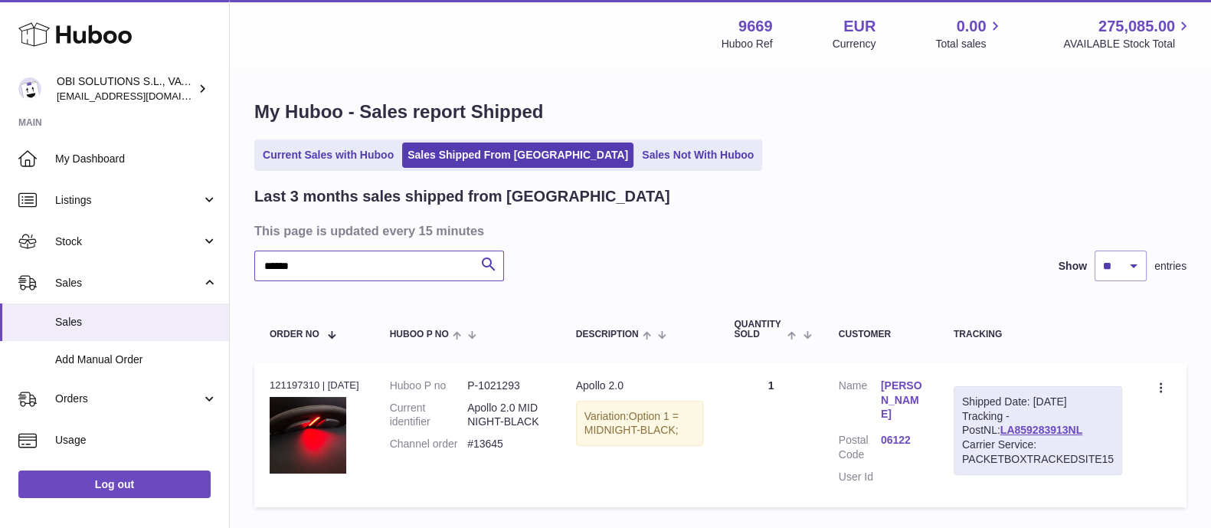
click at [330, 273] on input "******" at bounding box center [379, 265] width 250 height 31
click at [321, 270] on input "******" at bounding box center [379, 265] width 250 height 31
click at [230, 263] on div "My Huboo - Sales report Shipped Current Sales with Huboo Sales Shipped From [GE…" at bounding box center [720, 307] width 981 height 476
paste input "text"
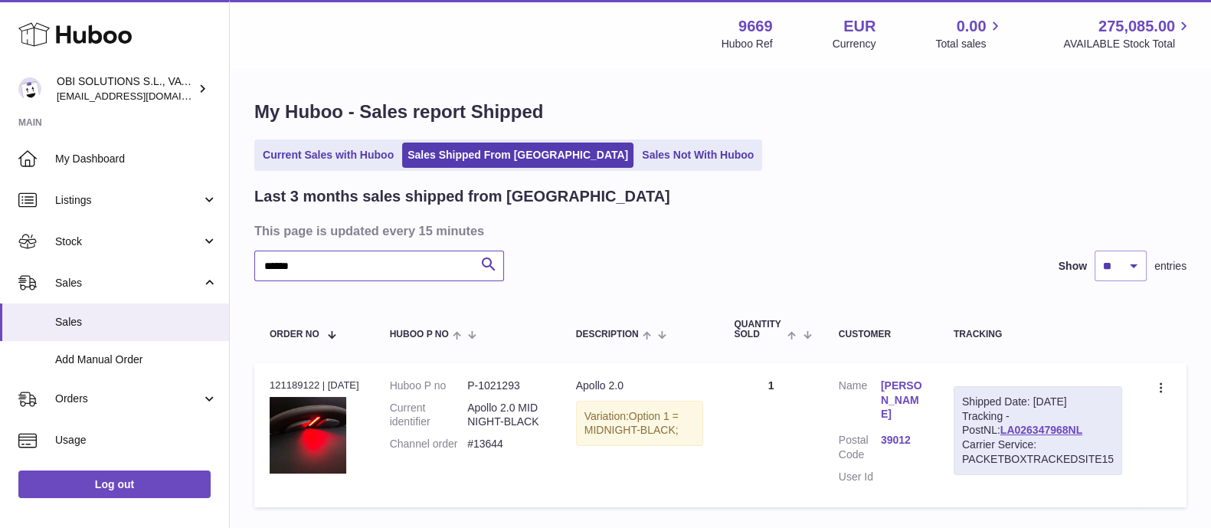
drag, startPoint x: 342, startPoint y: 273, endPoint x: 318, endPoint y: 267, distance: 25.3
click at [342, 273] on input "******" at bounding box center [379, 265] width 250 height 31
drag, startPoint x: 286, startPoint y: 266, endPoint x: 214, endPoint y: 264, distance: 71.2
click at [214, 264] on div "Huboo OBI SOLUTIONS S.L., VAT: B70911078 [EMAIL_ADDRESS][DOMAIN_NAME] Main My D…" at bounding box center [605, 318] width 1211 height 636
paste input "text"
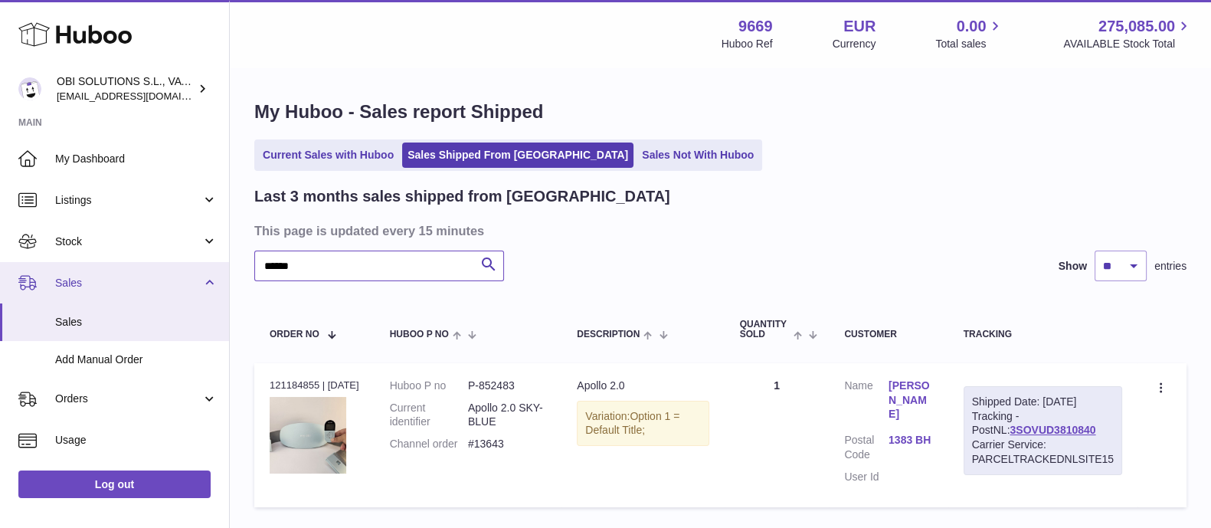
drag, startPoint x: 308, startPoint y: 262, endPoint x: 208, endPoint y: 269, distance: 99.8
click at [241, 263] on div "My Huboo - Sales report Shipped Current Sales with Huboo Sales Shipped From [GE…" at bounding box center [720, 307] width 981 height 476
paste input "text"
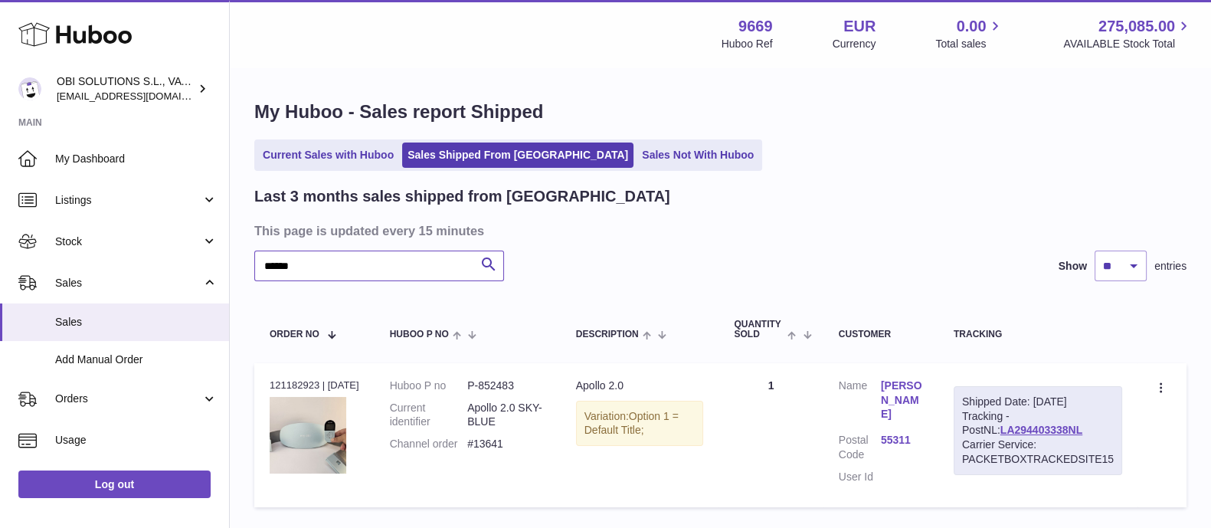
drag, startPoint x: 318, startPoint y: 258, endPoint x: 257, endPoint y: 258, distance: 60.5
click at [257, 258] on input "******" at bounding box center [379, 265] width 250 height 31
paste input "text"
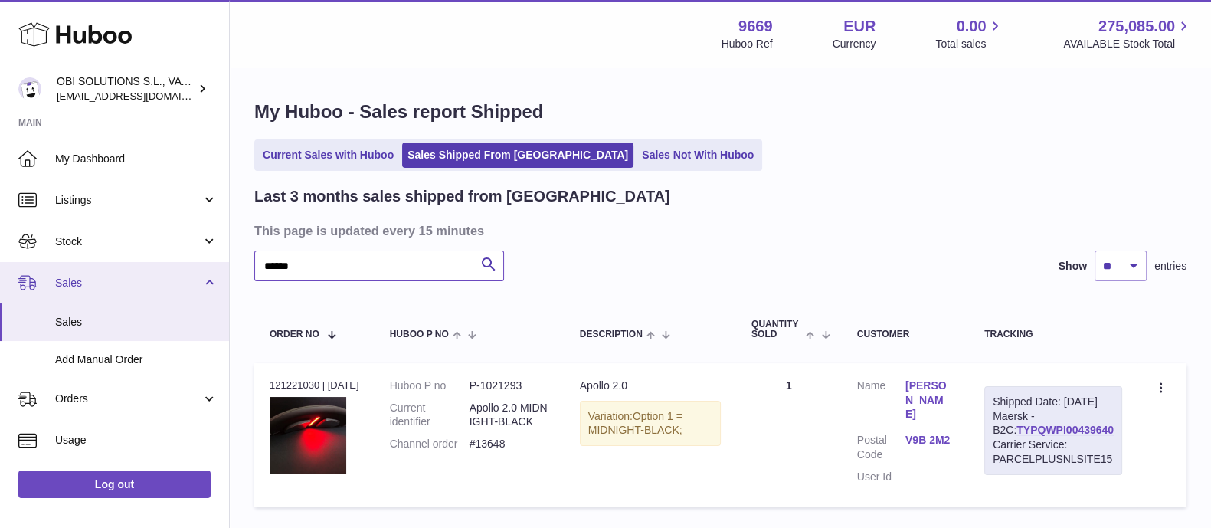
drag, startPoint x: 310, startPoint y: 256, endPoint x: 226, endPoint y: 262, distance: 84.5
click at [226, 262] on div "Huboo OBI SOLUTIONS S.L., VAT: B70911078 [EMAIL_ADDRESS][DOMAIN_NAME] Main My D…" at bounding box center [605, 318] width 1211 height 636
paste input "text"
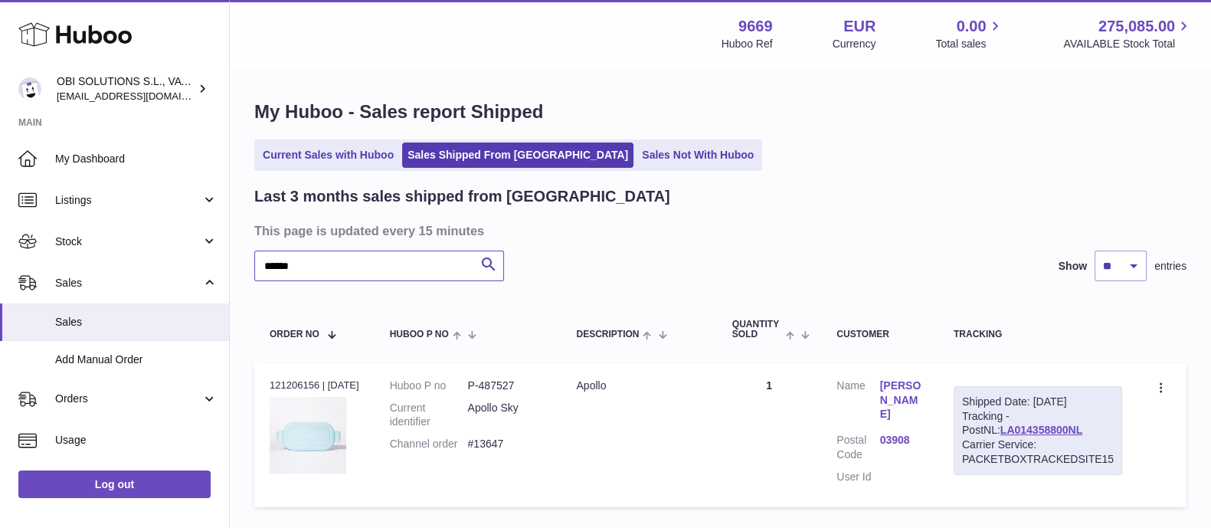
drag, startPoint x: 282, startPoint y: 273, endPoint x: 240, endPoint y: 270, distance: 41.5
click at [240, 270] on div "My Huboo - Sales report Shipped Current Sales with Huboo Sales Shipped From [GE…" at bounding box center [720, 307] width 981 height 476
paste input "text"
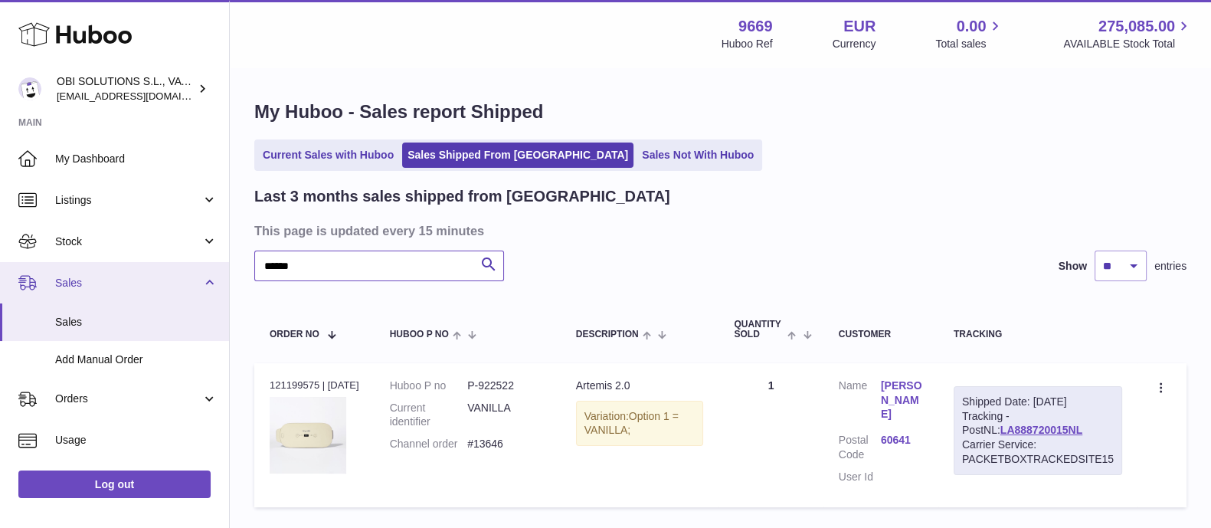
drag, startPoint x: 306, startPoint y: 267, endPoint x: 223, endPoint y: 266, distance: 82.7
click at [224, 266] on div "Huboo OBI SOLUTIONS S.L., VAT: B70911078 [EMAIL_ADDRESS][DOMAIN_NAME] Main My D…" at bounding box center [605, 318] width 1211 height 636
paste input "text"
drag, startPoint x: 269, startPoint y: 266, endPoint x: 209, endPoint y: 264, distance: 59.8
click at [209, 264] on div "Huboo OBI SOLUTIONS S.L., VAT: B70911078 [EMAIL_ADDRESS][DOMAIN_NAME] Main My D…" at bounding box center [605, 318] width 1211 height 636
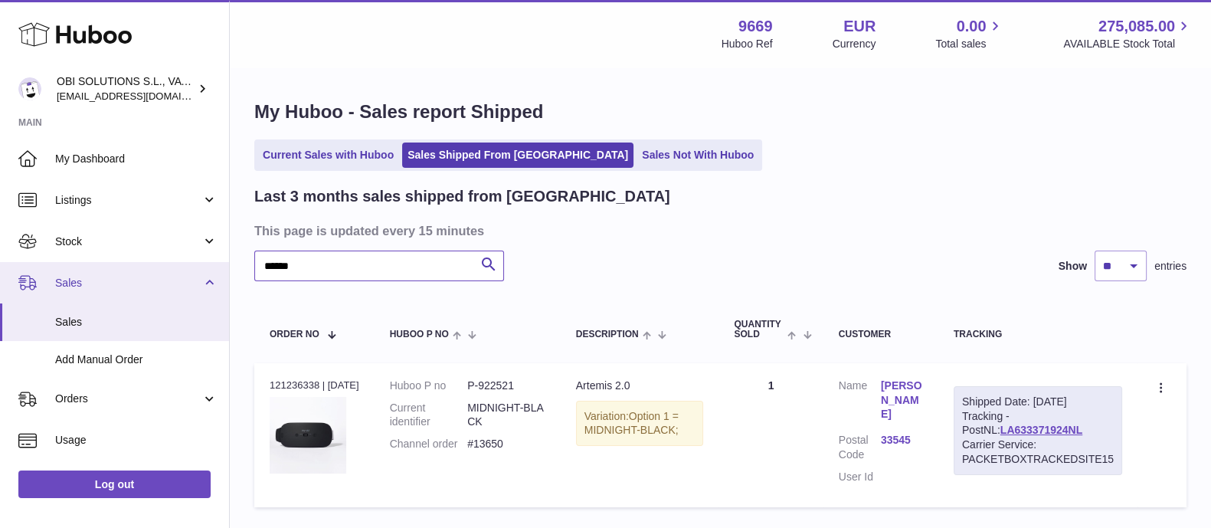
paste input "text"
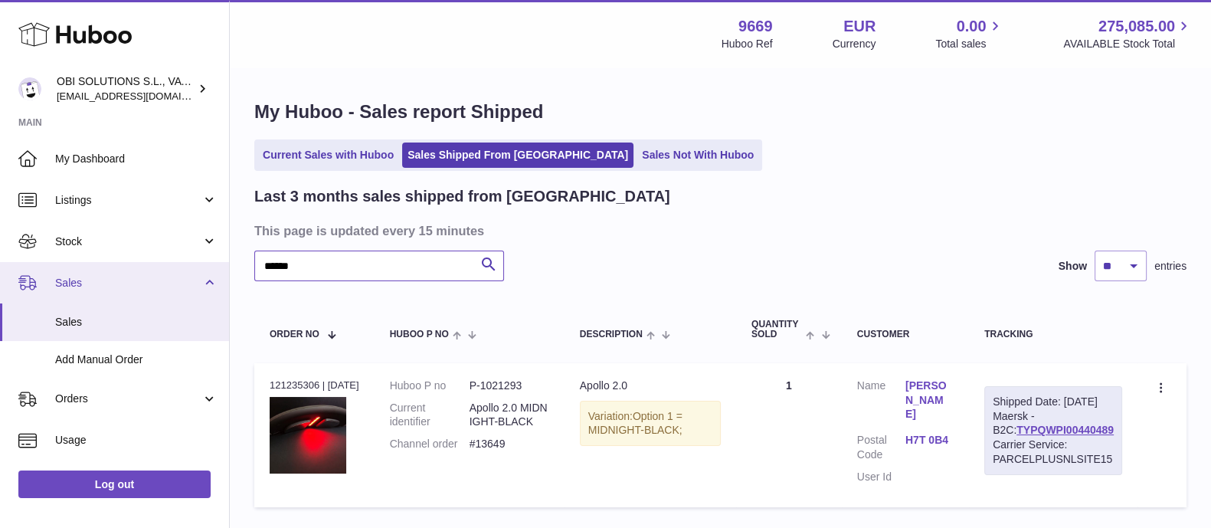
drag, startPoint x: 283, startPoint y: 267, endPoint x: 216, endPoint y: 267, distance: 66.6
click at [216, 267] on div "Huboo OBI SOLUTIONS S.L., VAT: B70911078 [EMAIL_ADDRESS][DOMAIN_NAME] Main My D…" at bounding box center [605, 318] width 1211 height 636
paste input "text"
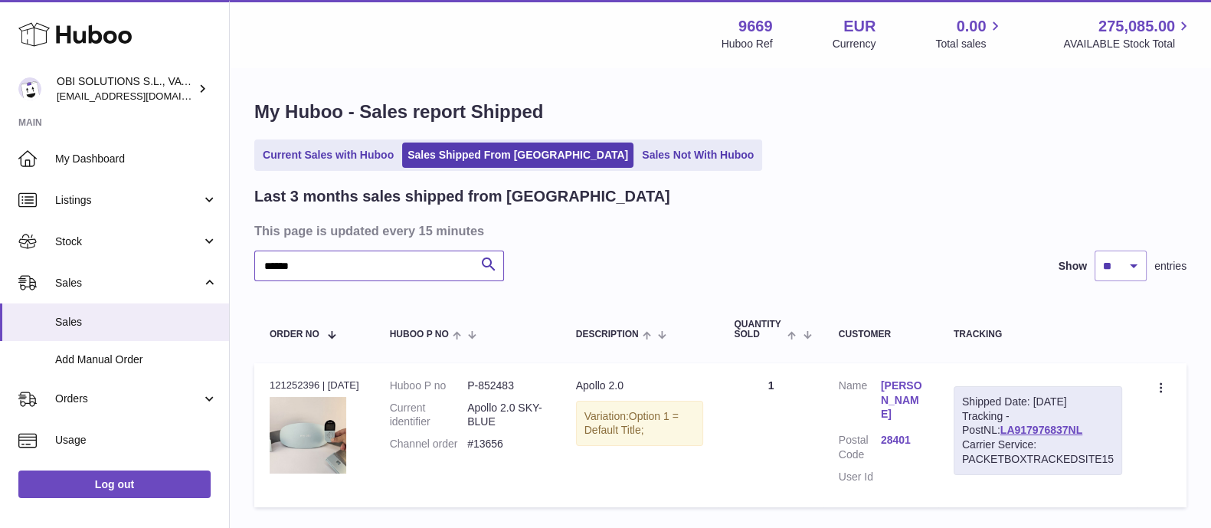
drag, startPoint x: 309, startPoint y: 267, endPoint x: 237, endPoint y: 270, distance: 72.8
click at [237, 270] on div "My Huboo - Sales report Shipped Current Sales with Huboo Sales Shipped From [GE…" at bounding box center [720, 307] width 981 height 476
paste input "text"
drag, startPoint x: 276, startPoint y: 263, endPoint x: 237, endPoint y: 262, distance: 39.9
click at [237, 262] on div "My Huboo - Sales report Shipped Current Sales with Huboo Sales Shipped From [GE…" at bounding box center [720, 307] width 981 height 476
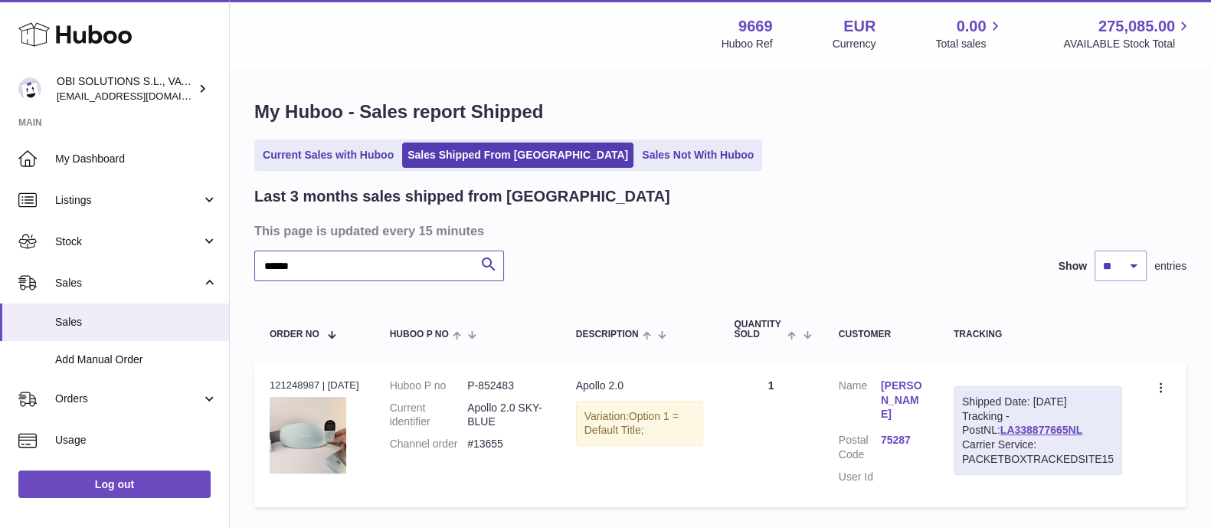
paste input "text"
drag, startPoint x: 318, startPoint y: 270, endPoint x: 214, endPoint y: 270, distance: 103.4
click at [214, 270] on div "Huboo OBI SOLUTIONS S.L., VAT: B70911078 [EMAIL_ADDRESS][DOMAIN_NAME] Main My D…" at bounding box center [605, 318] width 1211 height 636
paste input "text"
drag, startPoint x: 301, startPoint y: 262, endPoint x: 226, endPoint y: 262, distance: 75.1
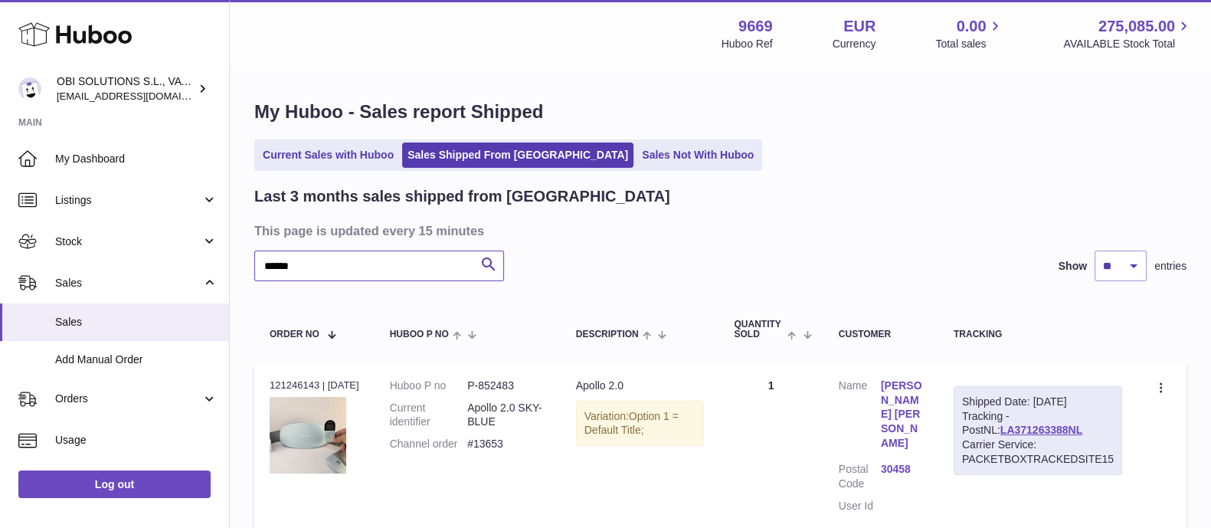
click at [226, 262] on div "Huboo OBI SOLUTIONS S.L., VAT: B70911078 [EMAIL_ADDRESS][DOMAIN_NAME] Main My D…" at bounding box center [605, 332] width 1211 height 665
paste input "text"
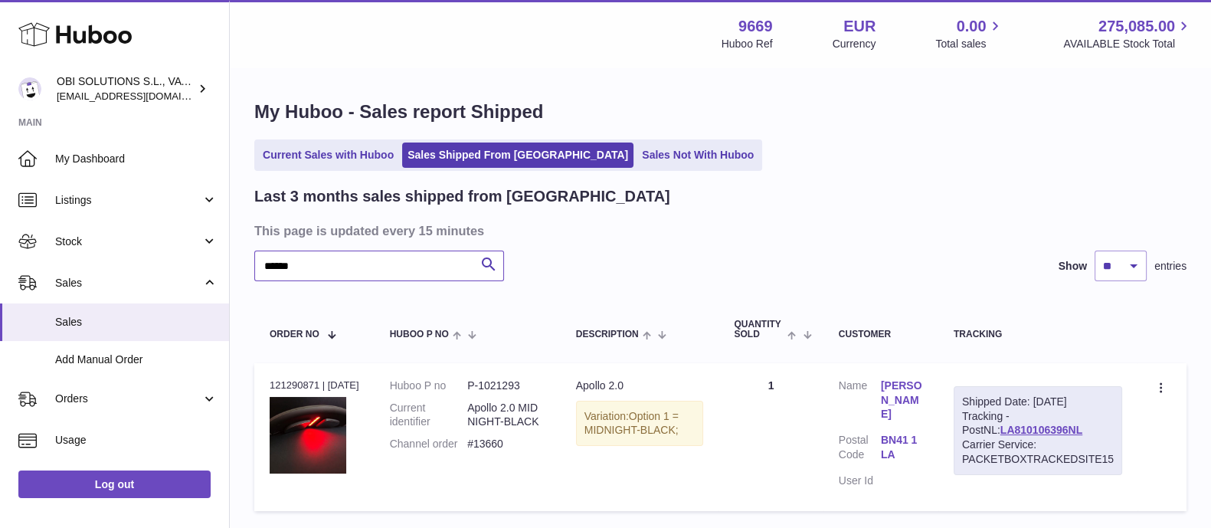
drag, startPoint x: 310, startPoint y: 262, endPoint x: 230, endPoint y: 266, distance: 80.5
click at [230, 266] on div "My Huboo - Sales report Shipped Current Sales with Huboo Sales Shipped From [GE…" at bounding box center [720, 309] width 981 height 480
paste input "text"
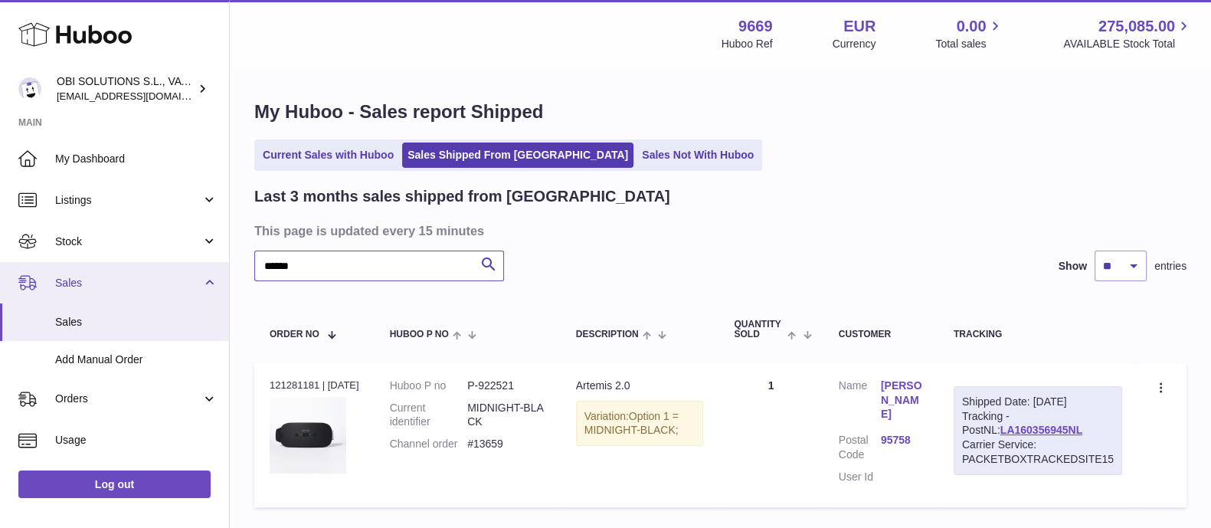
drag, startPoint x: 306, startPoint y: 262, endPoint x: 190, endPoint y: 270, distance: 116.7
click at [220, 270] on div "Huboo OBI SOLUTIONS S.L., VAT: B70911078 [EMAIL_ADDRESS][DOMAIN_NAME] Main My D…" at bounding box center [605, 318] width 1211 height 636
paste input "text"
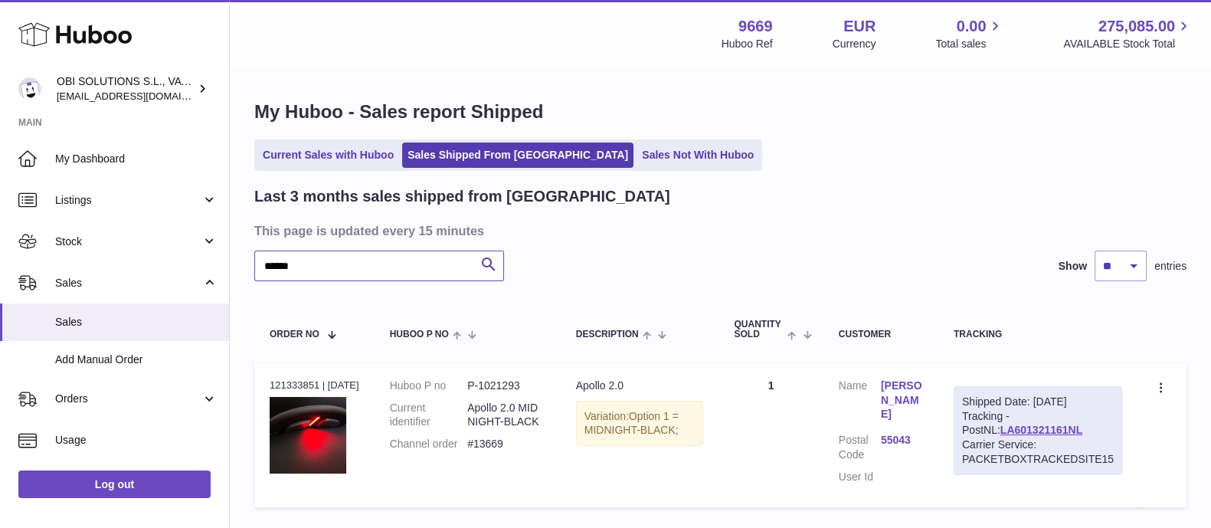
drag, startPoint x: 310, startPoint y: 270, endPoint x: 235, endPoint y: 265, distance: 75.2
click at [235, 265] on div "My Huboo - Sales report Shipped Current Sales with Huboo Sales Shipped From [GE…" at bounding box center [720, 307] width 981 height 476
paste input "text"
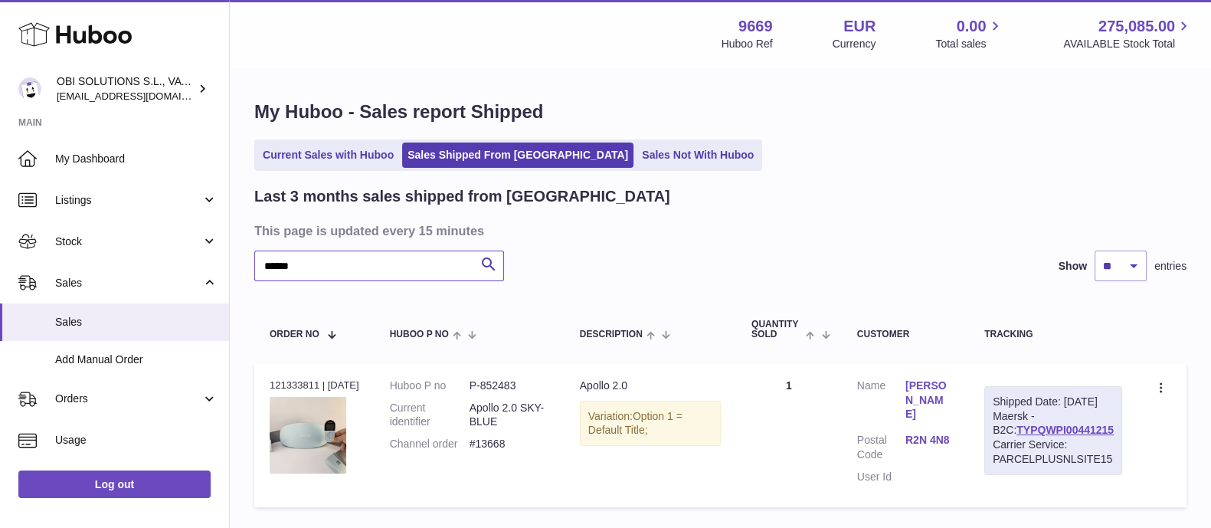
drag, startPoint x: 306, startPoint y: 263, endPoint x: 228, endPoint y: 263, distance: 77.3
click at [228, 263] on div "Huboo OBI SOLUTIONS S.L., VAT: B70911078 [EMAIL_ADDRESS][DOMAIN_NAME] Main My D…" at bounding box center [605, 318] width 1211 height 636
paste input "text"
drag, startPoint x: 289, startPoint y: 260, endPoint x: 202, endPoint y: 254, distance: 87.5
click at [202, 254] on div "Huboo OBI SOLUTIONS S.L., VAT: B70911078 [EMAIL_ADDRESS][DOMAIN_NAME] Main My D…" at bounding box center [605, 318] width 1211 height 636
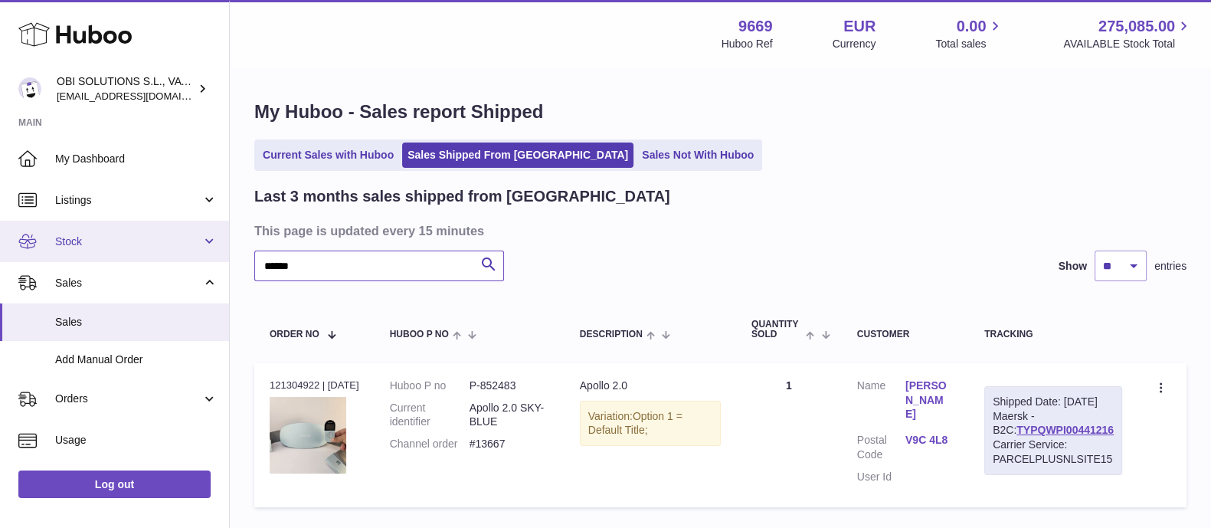
paste input "text"
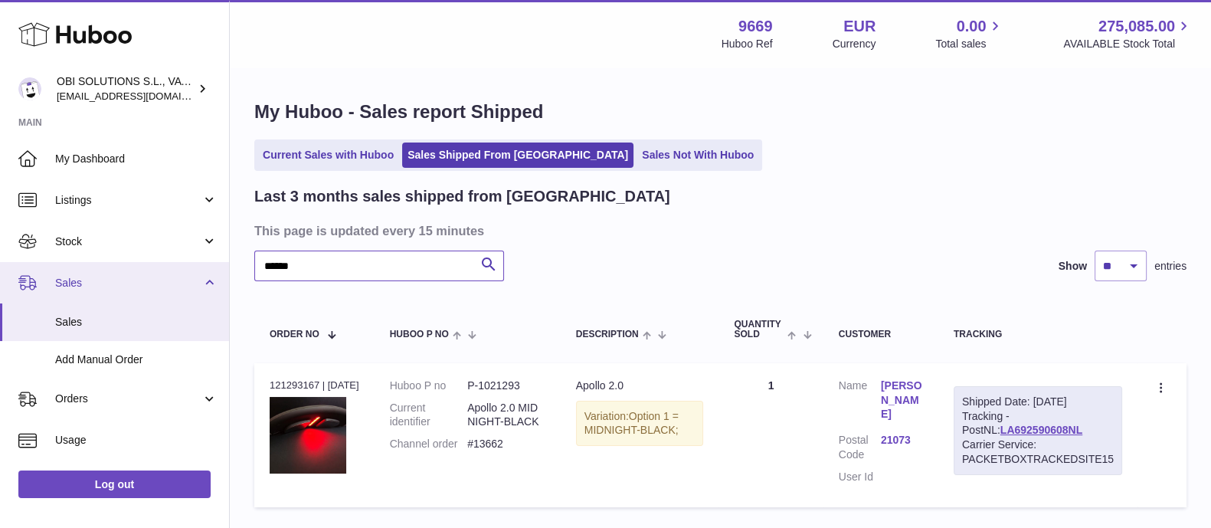
drag, startPoint x: 259, startPoint y: 264, endPoint x: 189, endPoint y: 262, distance: 69.7
click at [192, 263] on div "Huboo OBI SOLUTIONS S.L., VAT: B70911078 [EMAIL_ADDRESS][DOMAIN_NAME] Main My D…" at bounding box center [605, 318] width 1211 height 636
paste input "text"
drag, startPoint x: 303, startPoint y: 265, endPoint x: 204, endPoint y: 262, distance: 98.1
click at [204, 262] on div "Huboo OBI SOLUTIONS S.L., VAT: B70911078 [EMAIL_ADDRESS][DOMAIN_NAME] Main My D…" at bounding box center [605, 318] width 1211 height 636
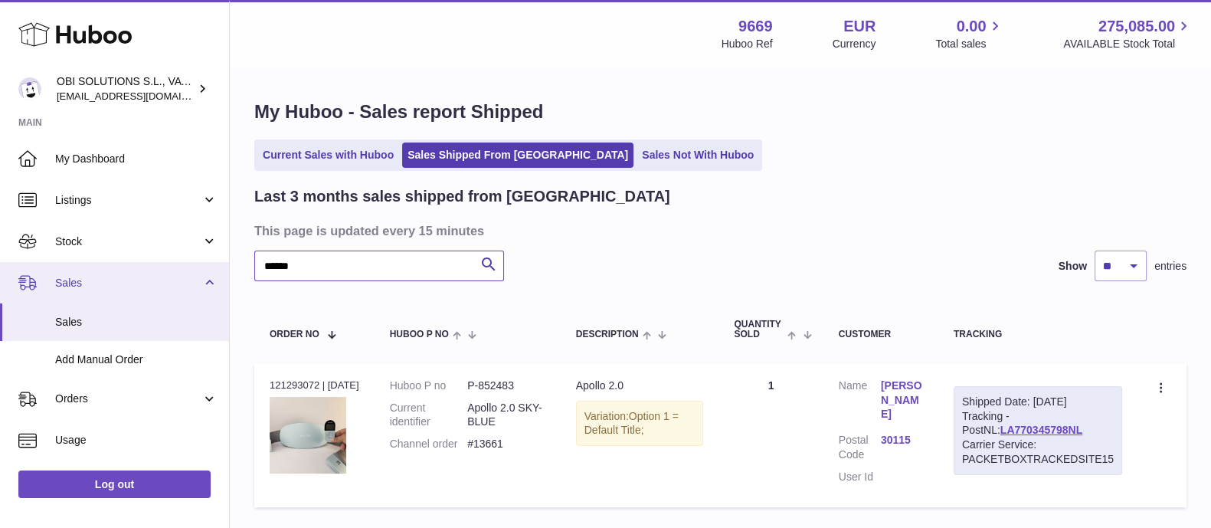
paste input "text"
drag, startPoint x: 267, startPoint y: 264, endPoint x: 222, endPoint y: 263, distance: 44.4
click at [222, 263] on div "Huboo OBI SOLUTIONS S.L., VAT: B70911078 [EMAIL_ADDRESS][DOMAIN_NAME] Main My D…" at bounding box center [605, 318] width 1211 height 636
paste input "text"
drag, startPoint x: 322, startPoint y: 256, endPoint x: 247, endPoint y: 263, distance: 75.4
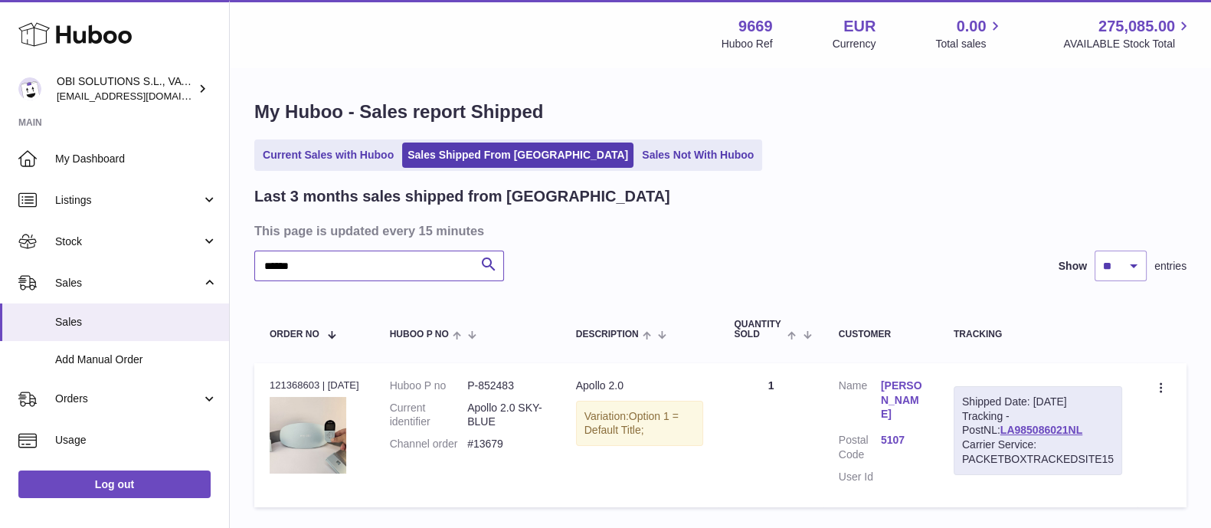
click at [250, 263] on div "My Huboo - Sales report Shipped Current Sales with Huboo Sales Shipped From [GE…" at bounding box center [720, 307] width 981 height 476
paste input "text"
drag, startPoint x: 268, startPoint y: 270, endPoint x: 233, endPoint y: 273, distance: 35.3
click at [233, 272] on div "My Huboo - Sales report Shipped Current Sales with Huboo Sales Shipped From [GE…" at bounding box center [720, 307] width 981 height 476
paste input "text"
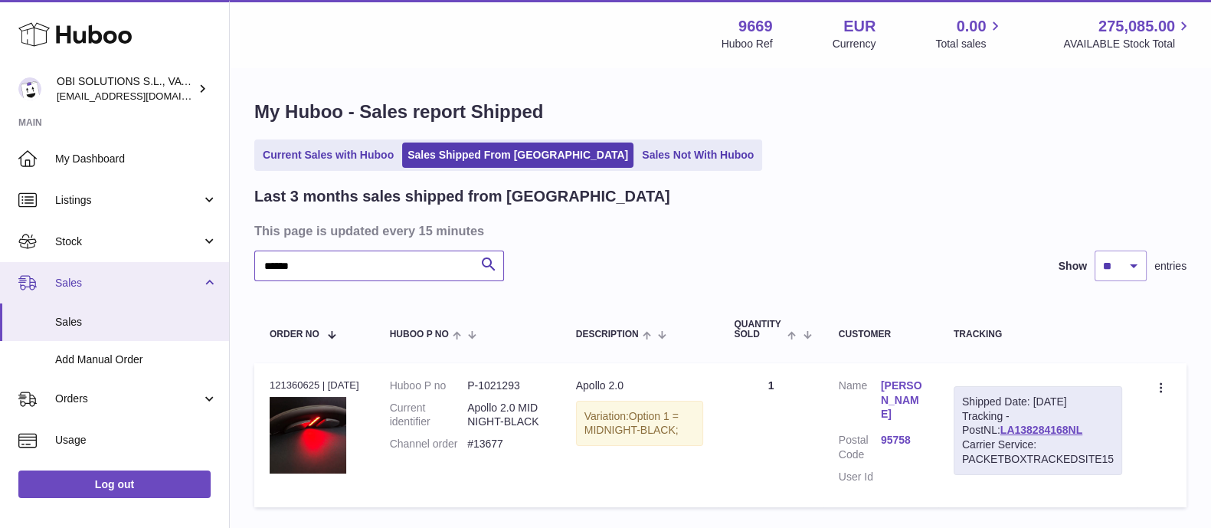
drag, startPoint x: 343, startPoint y: 265, endPoint x: 188, endPoint y: 265, distance: 154.7
click at [188, 265] on div "Huboo OBI SOLUTIONS S.L., VAT: B70911078 [EMAIL_ADDRESS][DOMAIN_NAME] Main My D…" at bounding box center [605, 318] width 1211 height 636
paste input "text"
drag, startPoint x: 303, startPoint y: 262, endPoint x: 217, endPoint y: 265, distance: 85.8
click at [217, 265] on div "Huboo OBI SOLUTIONS S.L., VAT: B70911078 [EMAIL_ADDRESS][DOMAIN_NAME] Main My D…" at bounding box center [605, 318] width 1211 height 636
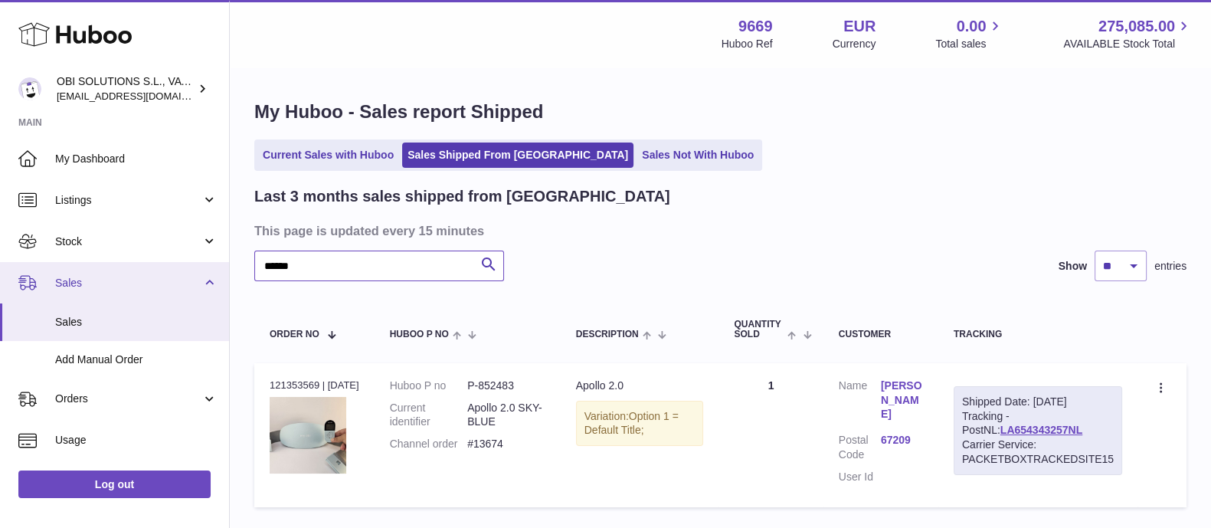
paste input "text"
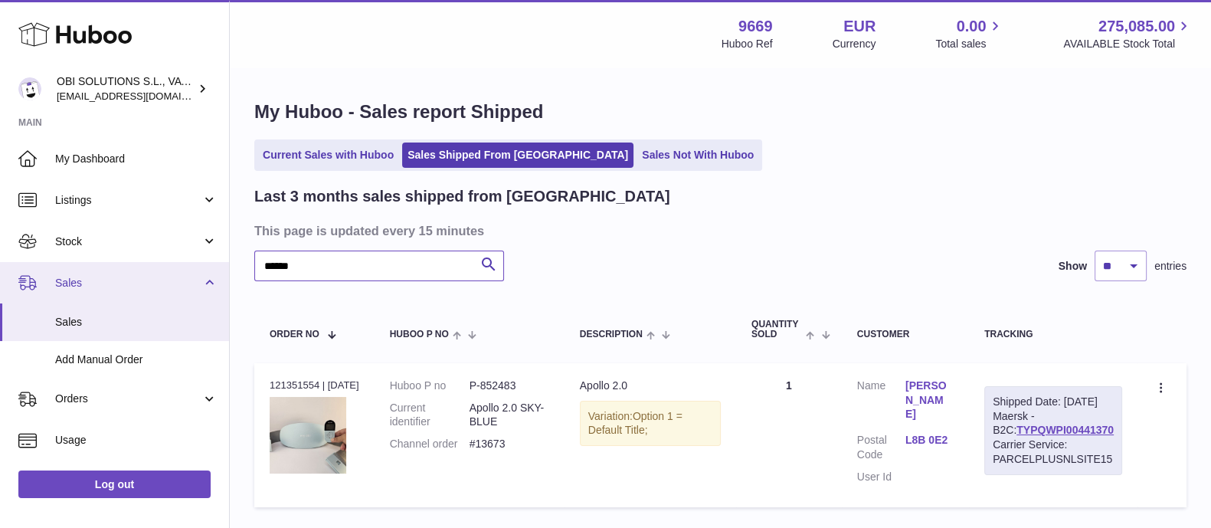
drag, startPoint x: 307, startPoint y: 267, endPoint x: 207, endPoint y: 265, distance: 100.4
click at [240, 269] on div "My Huboo - Sales report Shipped Current Sales with Huboo Sales Shipped From [GE…" at bounding box center [720, 307] width 981 height 476
paste input "text"
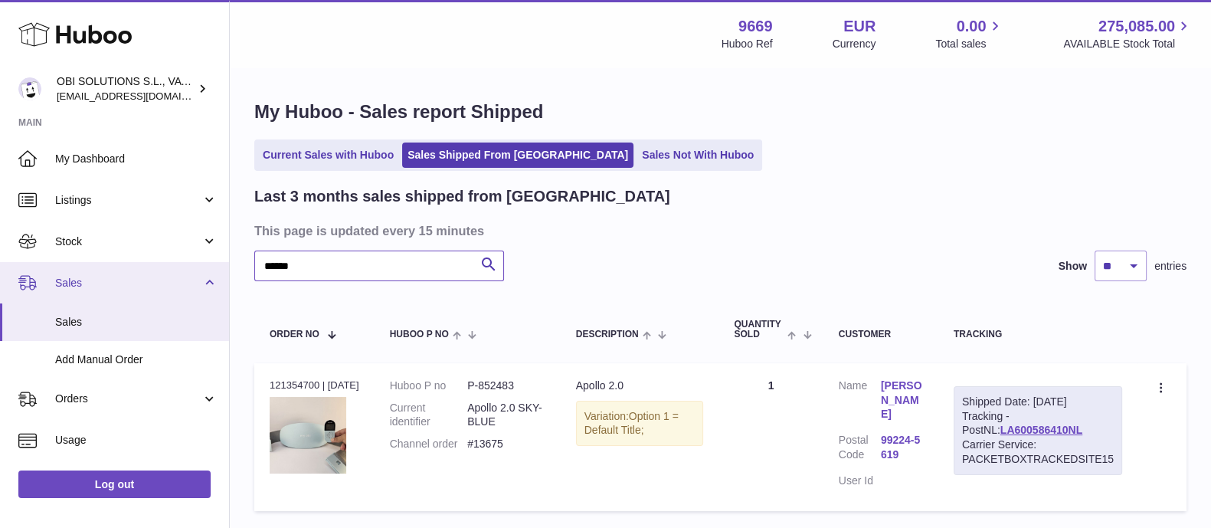
drag, startPoint x: 338, startPoint y: 263, endPoint x: 220, endPoint y: 261, distance: 118.0
click at [231, 268] on div "My Huboo - Sales report Shipped Current Sales with Huboo Sales Shipped From [GE…" at bounding box center [720, 309] width 981 height 480
paste input "text"
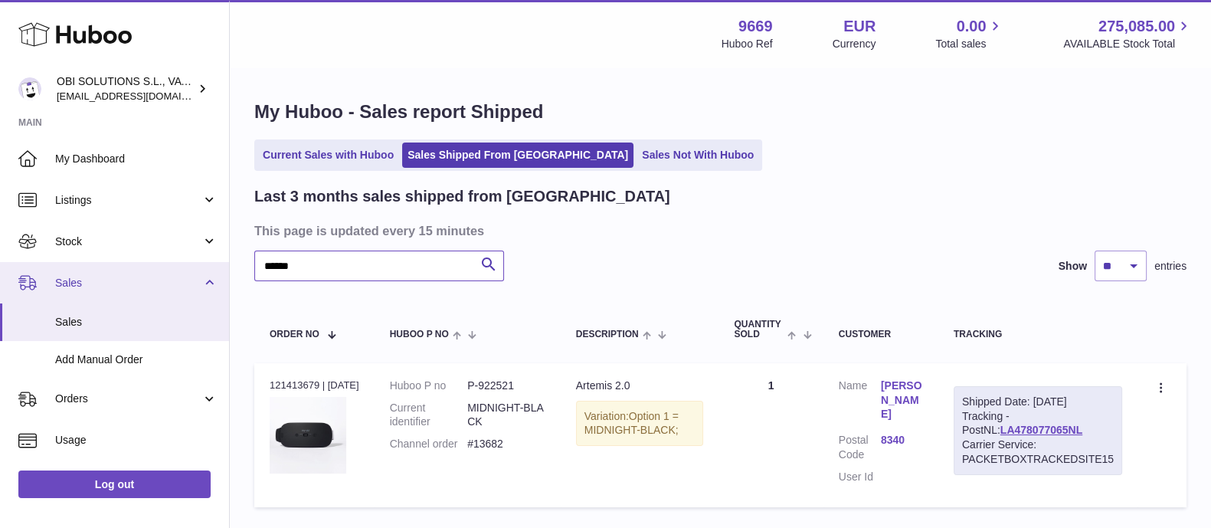
drag, startPoint x: 309, startPoint y: 268, endPoint x: 226, endPoint y: 270, distance: 82.7
click at [226, 270] on div "Huboo OBI SOLUTIONS S.L., VAT: B70911078 [EMAIL_ADDRESS][DOMAIN_NAME] Main My D…" at bounding box center [605, 318] width 1211 height 636
paste input "text"
drag, startPoint x: 278, startPoint y: 269, endPoint x: 211, endPoint y: 269, distance: 67.4
click at [211, 269] on div "Huboo OBI SOLUTIONS S.L., VAT: B70911078 [EMAIL_ADDRESS][DOMAIN_NAME] Main My D…" at bounding box center [605, 318] width 1211 height 636
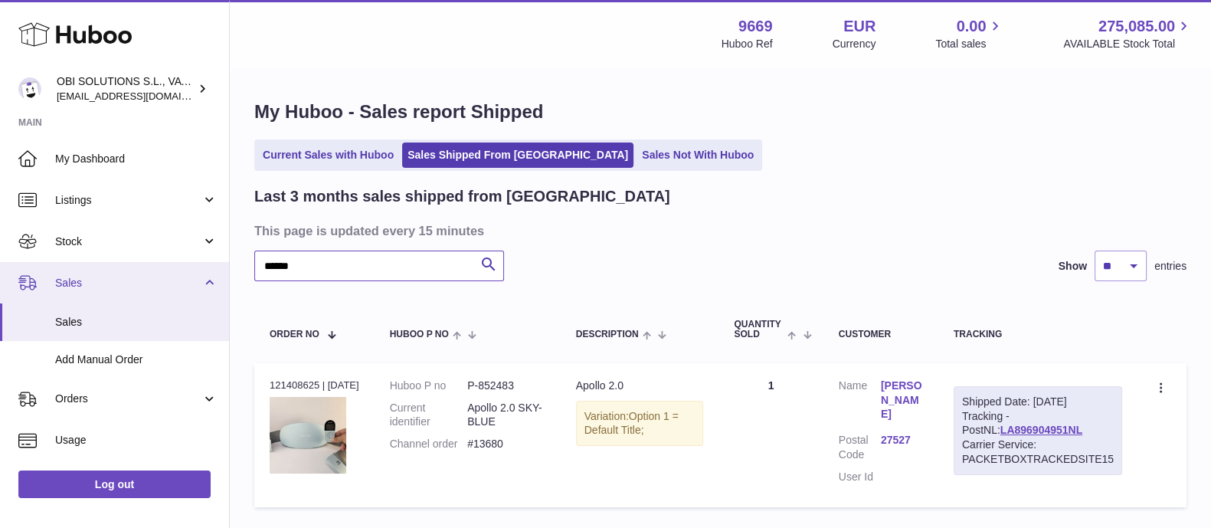
paste input "text"
drag, startPoint x: 274, startPoint y: 268, endPoint x: 185, endPoint y: 269, distance: 89.6
click at [185, 268] on div "Huboo OBI SOLUTIONS S.L., VAT: B70911078 [EMAIL_ADDRESS][DOMAIN_NAME] Main My D…" at bounding box center [605, 318] width 1211 height 636
paste input "text"
drag, startPoint x: 325, startPoint y: 265, endPoint x: 217, endPoint y: 265, distance: 108.0
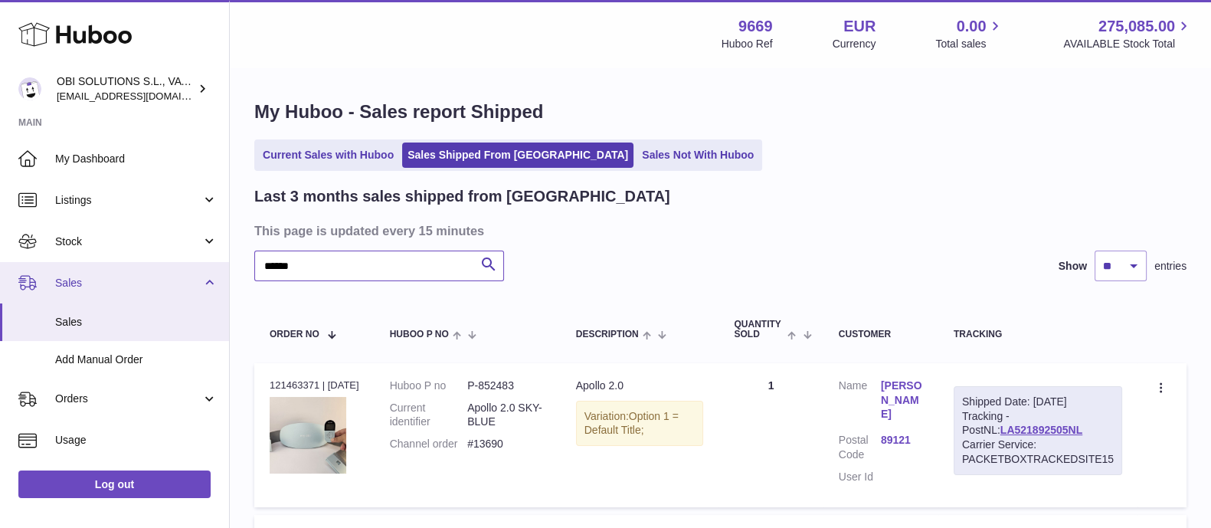
click at [219, 264] on div "Huboo OBI SOLUTIONS S.L., VAT: B70911078 [EMAIL_ADDRESS][DOMAIN_NAME] Main My D…" at bounding box center [605, 393] width 1211 height 787
paste input "text"
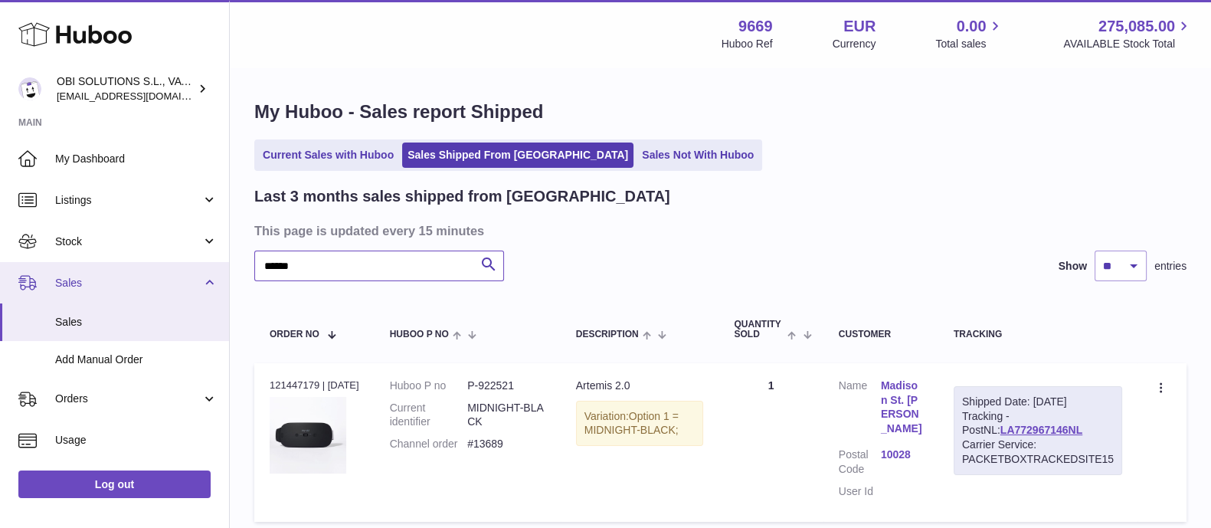
drag, startPoint x: 267, startPoint y: 267, endPoint x: 213, endPoint y: 266, distance: 53.6
click at [213, 266] on div "Huboo OBI SOLUTIONS S.L., VAT: B70911078 [EMAIL_ADDRESS][DOMAIN_NAME] Main My D…" at bounding box center [605, 325] width 1211 height 650
paste input "text"
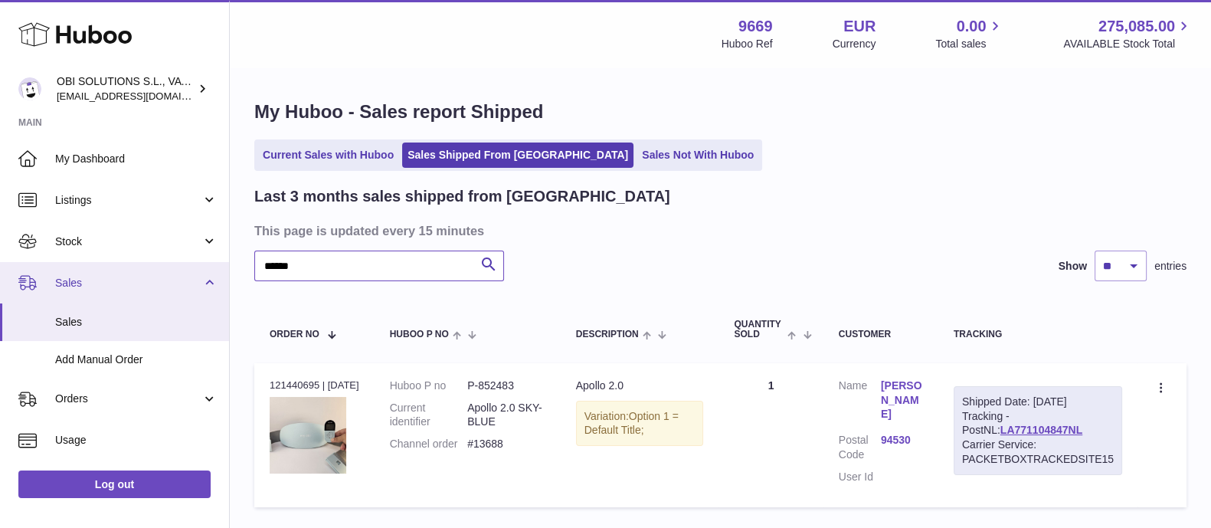
drag, startPoint x: 314, startPoint y: 267, endPoint x: 198, endPoint y: 269, distance: 116.4
click at [198, 268] on div "Huboo OBI SOLUTIONS S.L., VAT: B70911078 [EMAIL_ADDRESS][DOMAIN_NAME] Main My D…" at bounding box center [605, 318] width 1211 height 636
paste input "text"
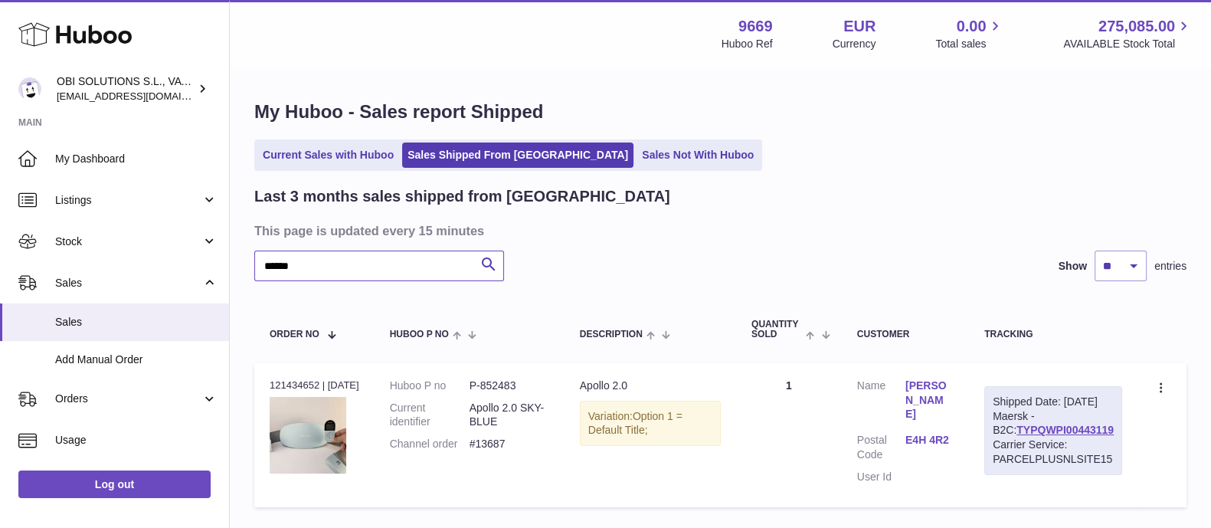
drag, startPoint x: 302, startPoint y: 266, endPoint x: 234, endPoint y: 268, distance: 68.2
click at [230, 267] on div "My Huboo - Sales report Shipped Current Sales with Huboo Sales Shipped From [GE…" at bounding box center [720, 307] width 981 height 476
paste input "text"
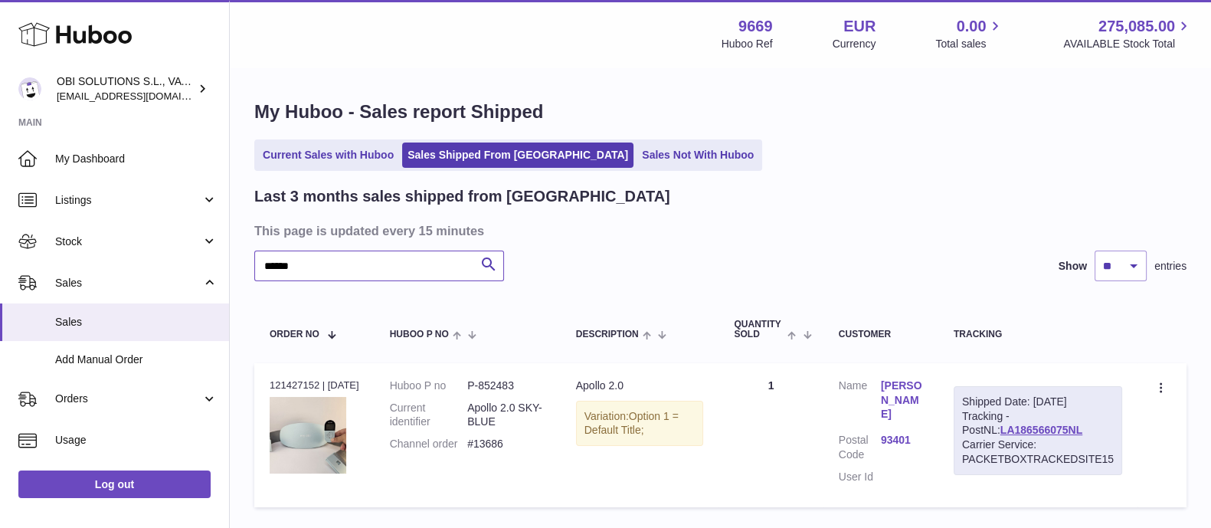
drag, startPoint x: 315, startPoint y: 267, endPoint x: 237, endPoint y: 267, distance: 78.1
click at [237, 267] on div "My Huboo - Sales report Shipped Current Sales with Huboo Sales Shipped From [GE…" at bounding box center [720, 307] width 981 height 476
paste input "text"
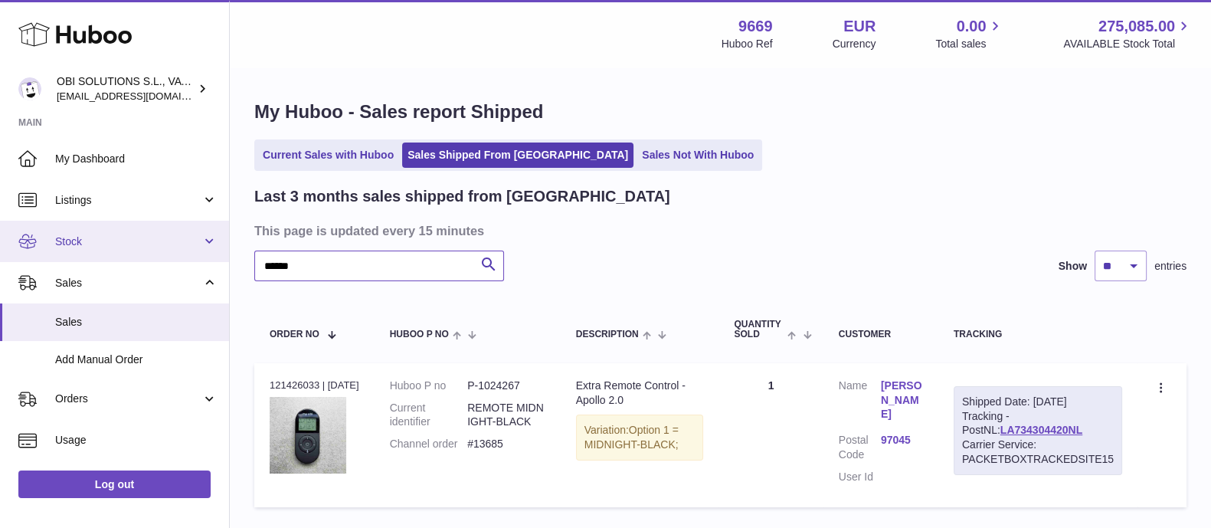
drag, startPoint x: 356, startPoint y: 259, endPoint x: 224, endPoint y: 259, distance: 132.5
click at [226, 259] on div "Huboo OBI SOLUTIONS S.L., VAT: B70911078 [EMAIL_ADDRESS][DOMAIN_NAME] Main My D…" at bounding box center [605, 318] width 1211 height 636
paste input "text"
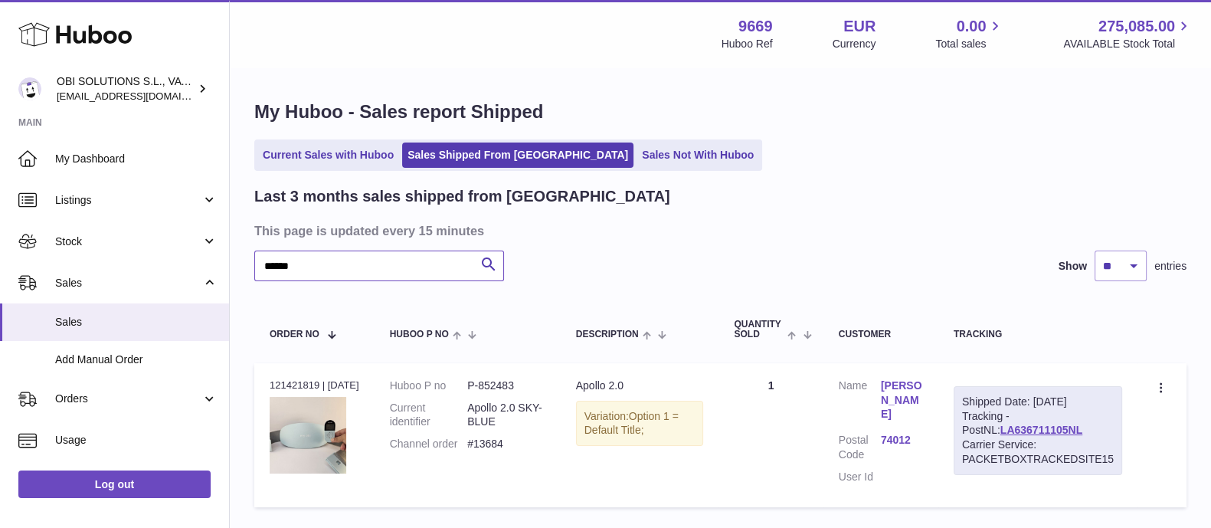
drag, startPoint x: 247, startPoint y: 263, endPoint x: 229, endPoint y: 262, distance: 18.4
click at [235, 263] on div "My Huboo - Sales report Shipped Current Sales with Huboo Sales Shipped From [GE…" at bounding box center [720, 307] width 981 height 476
paste input "text"
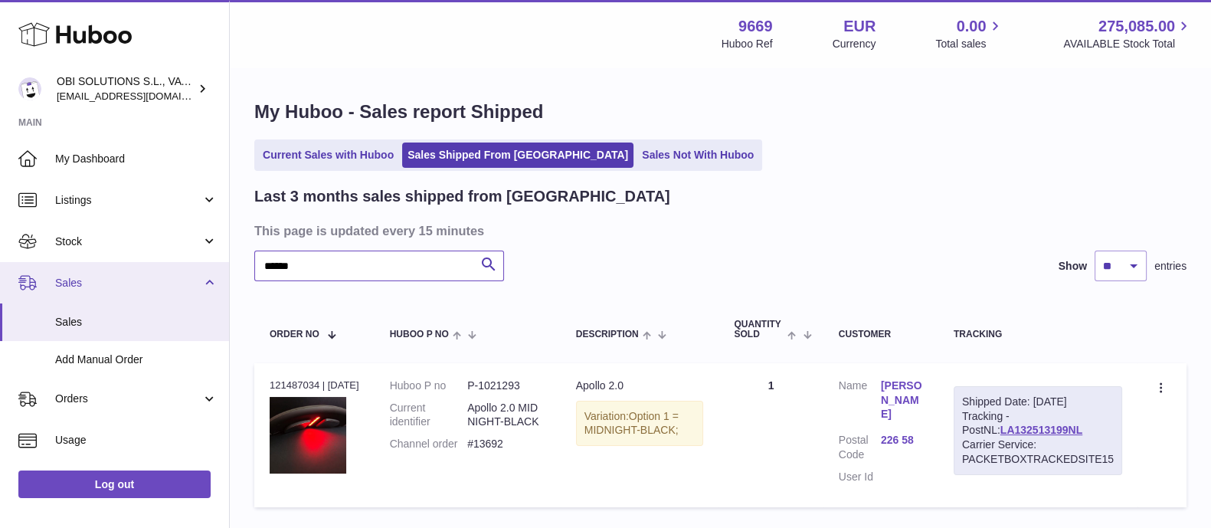
drag, startPoint x: 312, startPoint y: 267, endPoint x: 202, endPoint y: 265, distance: 110.3
click at [202, 265] on div "Huboo OBI SOLUTIONS S.L., VAT: B70911078 [EMAIL_ADDRESS][DOMAIN_NAME] Main My D…" at bounding box center [605, 318] width 1211 height 636
paste input "text"
drag, startPoint x: 260, startPoint y: 264, endPoint x: 217, endPoint y: 262, distance: 42.9
click at [218, 262] on div "Huboo OBI SOLUTIONS S.L., VAT: B70911078 [EMAIL_ADDRESS][DOMAIN_NAME] Main My D…" at bounding box center [605, 318] width 1211 height 636
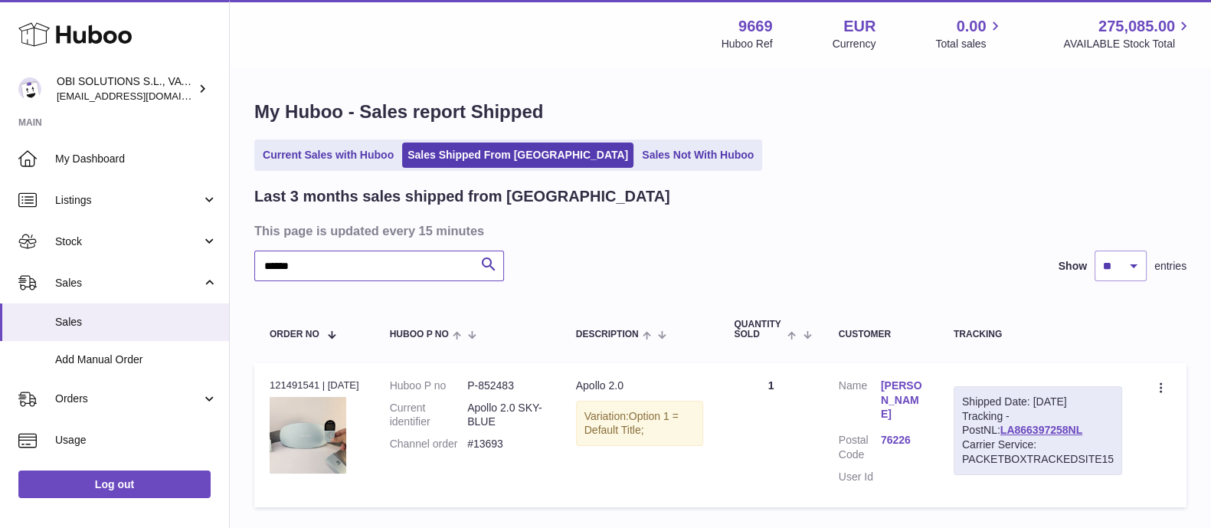
paste input "text"
drag, startPoint x: 299, startPoint y: 263, endPoint x: 242, endPoint y: 266, distance: 57.5
click at [242, 266] on div "My Huboo - Sales report Shipped Current Sales with Huboo Sales Shipped From [GE…" at bounding box center [720, 307] width 981 height 476
paste input "text"
drag, startPoint x: 292, startPoint y: 262, endPoint x: 263, endPoint y: 259, distance: 29.3
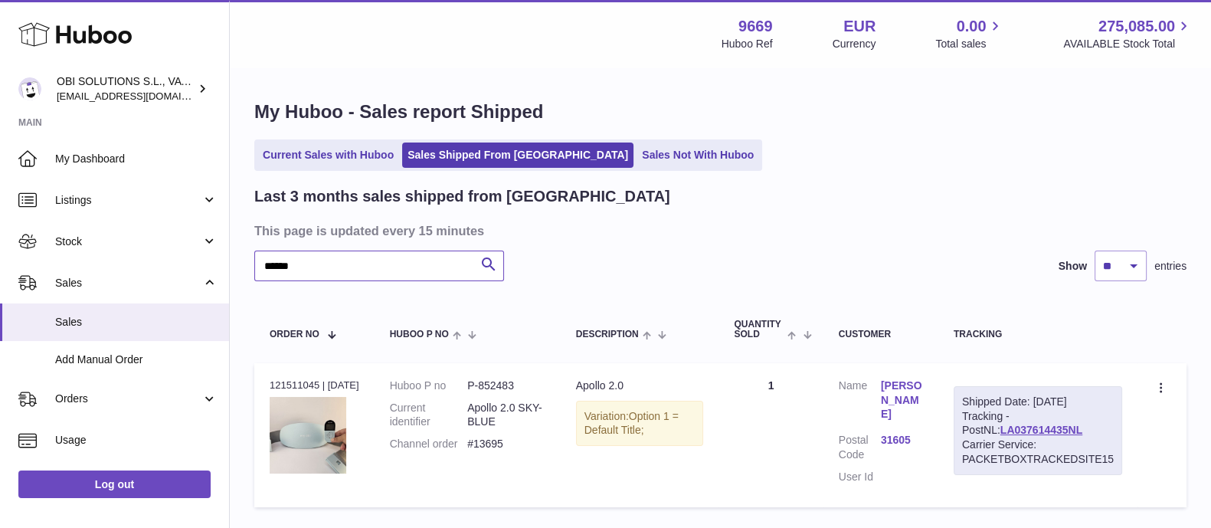
click at [195, 263] on div "Huboo OBI SOLUTIONS S.L., VAT: B70911078 [EMAIL_ADDRESS][DOMAIN_NAME] Main My D…" at bounding box center [605, 318] width 1211 height 636
paste input "text"
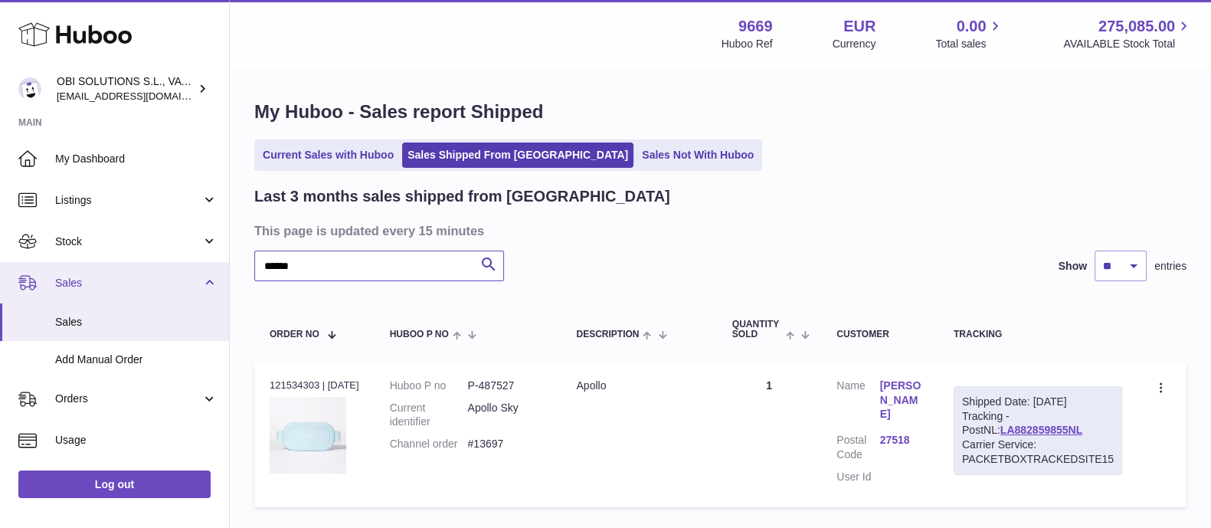
drag, startPoint x: 305, startPoint y: 270, endPoint x: 214, endPoint y: 262, distance: 91.5
click at [217, 262] on div "Huboo OBI SOLUTIONS S.L., VAT: B70911078 [EMAIL_ADDRESS][DOMAIN_NAME] Main My D…" at bounding box center [605, 318] width 1211 height 636
paste input "text"
drag, startPoint x: 311, startPoint y: 257, endPoint x: 206, endPoint y: 261, distance: 105.0
click at [218, 257] on div "Huboo OBI SOLUTIONS S.L., VAT: B70911078 [EMAIL_ADDRESS][DOMAIN_NAME] Main My D…" at bounding box center [605, 325] width 1211 height 650
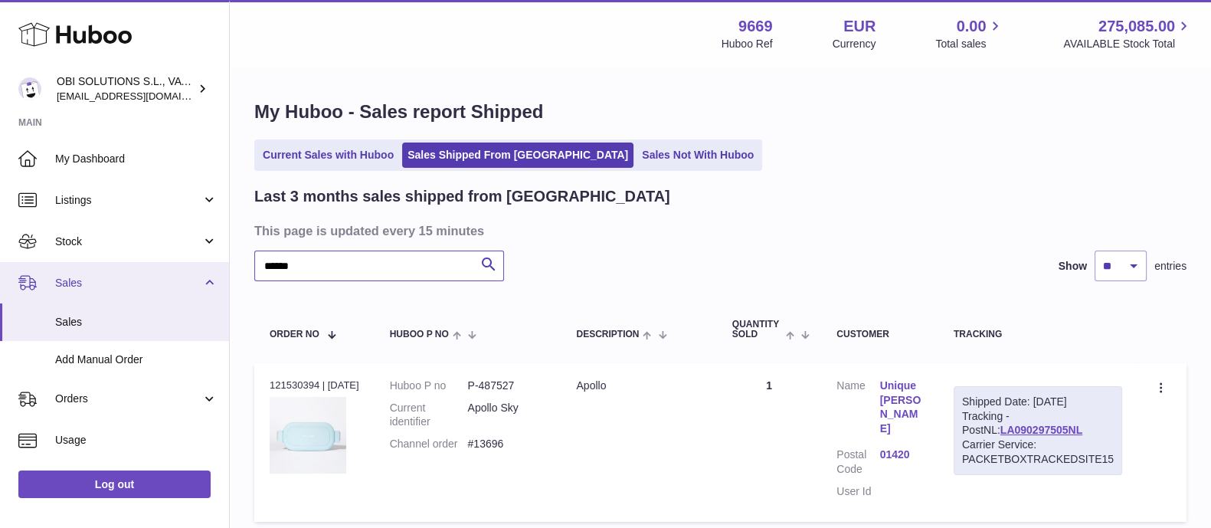
paste input "text"
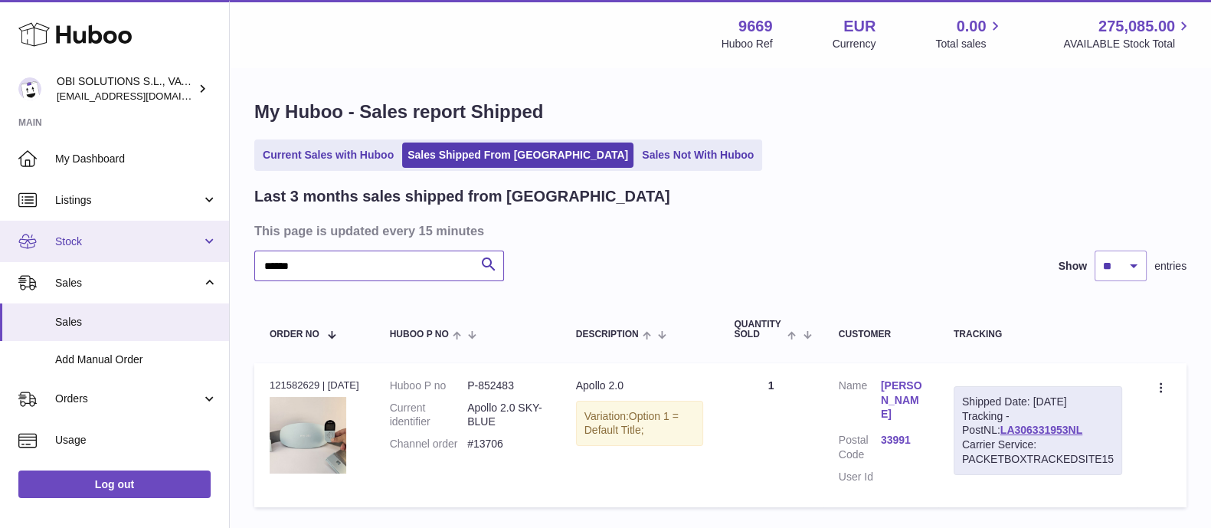
drag, startPoint x: 313, startPoint y: 263, endPoint x: 198, endPoint y: 258, distance: 115.7
click at [198, 258] on div "Huboo OBI SOLUTIONS S.L., VAT: B70911078 [EMAIL_ADDRESS][DOMAIN_NAME] Main My D…" at bounding box center [605, 318] width 1211 height 636
paste input "text"
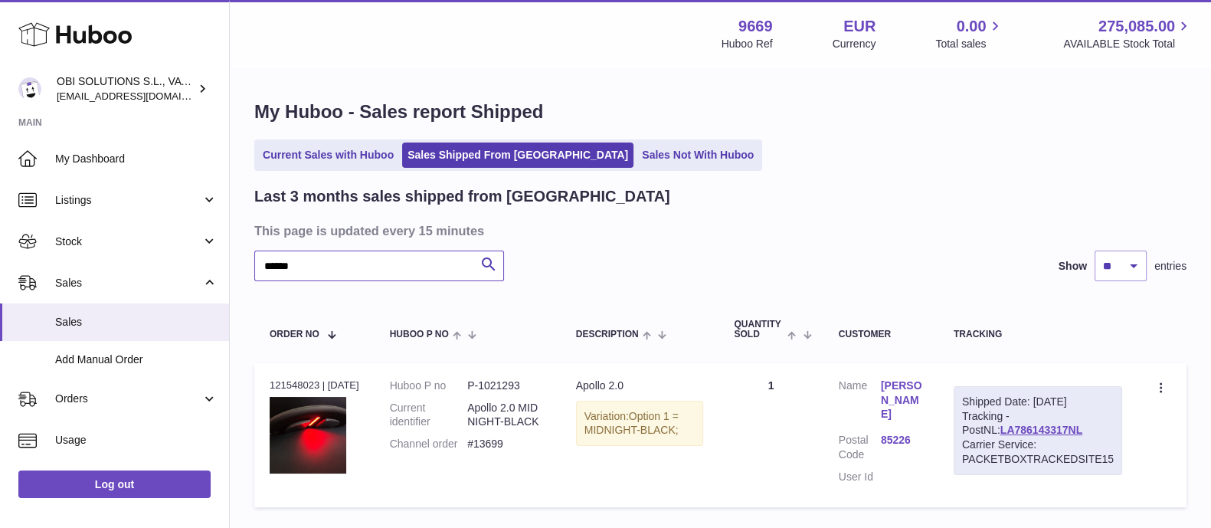
drag, startPoint x: 306, startPoint y: 267, endPoint x: 233, endPoint y: 263, distance: 72.8
click at [233, 263] on div "My Huboo - Sales report Shipped Current Sales with Huboo Sales Shipped From [GE…" at bounding box center [720, 307] width 981 height 476
paste input "text"
drag, startPoint x: 293, startPoint y: 267, endPoint x: 237, endPoint y: 267, distance: 55.9
click at [237, 267] on div "My Huboo - Sales report Shipped Current Sales with Huboo Sales Shipped From [GE…" at bounding box center [720, 307] width 981 height 476
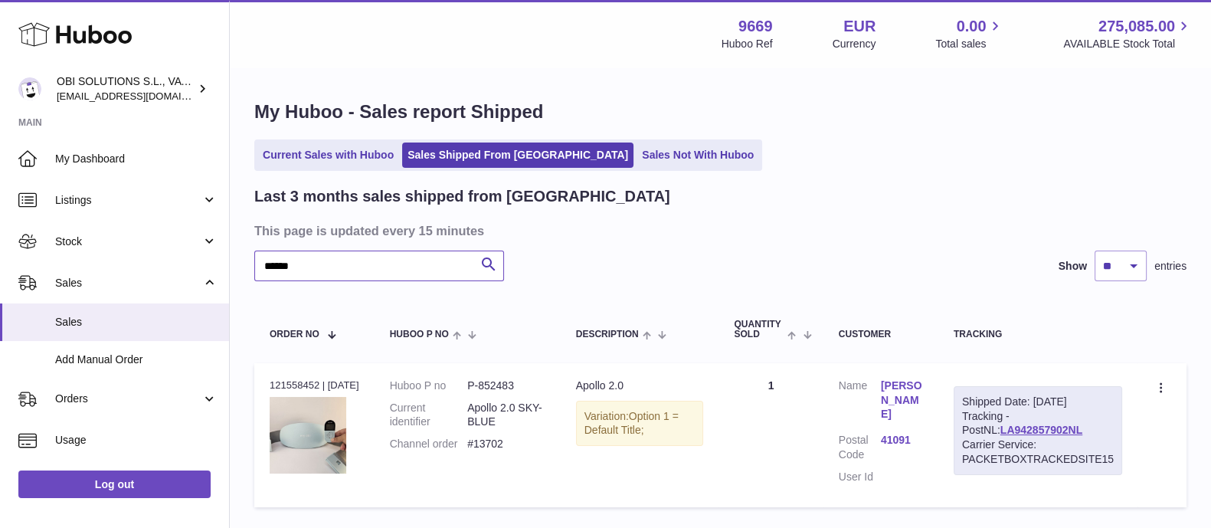
paste input "text"
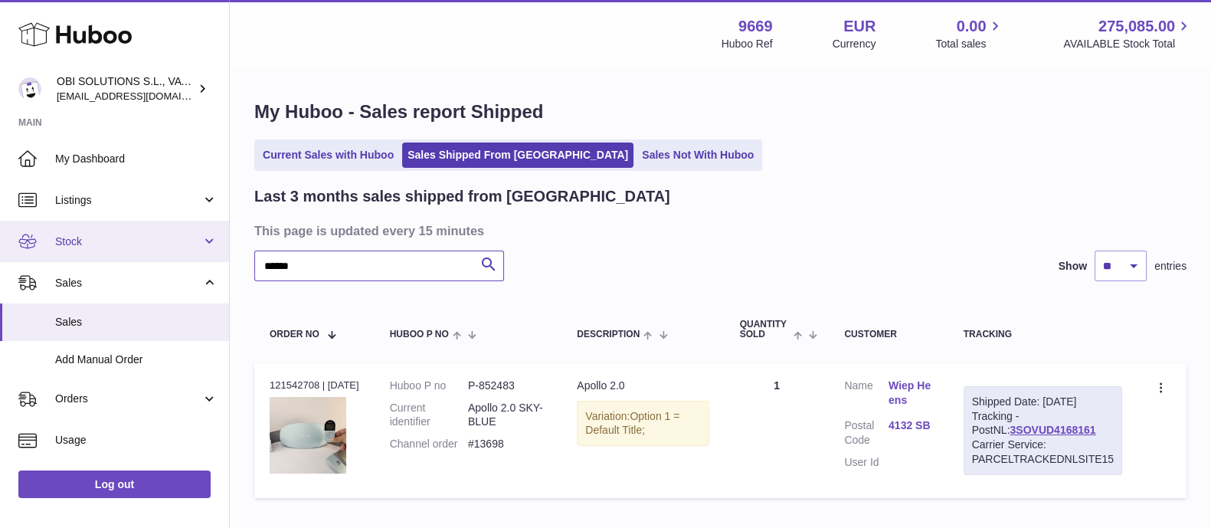
drag, startPoint x: 322, startPoint y: 267, endPoint x: 199, endPoint y: 260, distance: 122.7
click at [199, 260] on div "Huboo OBI SOLUTIONS S.L., VAT: B70911078 [EMAIL_ADDRESS][DOMAIN_NAME] Main My D…" at bounding box center [605, 313] width 1211 height 626
paste input "text"
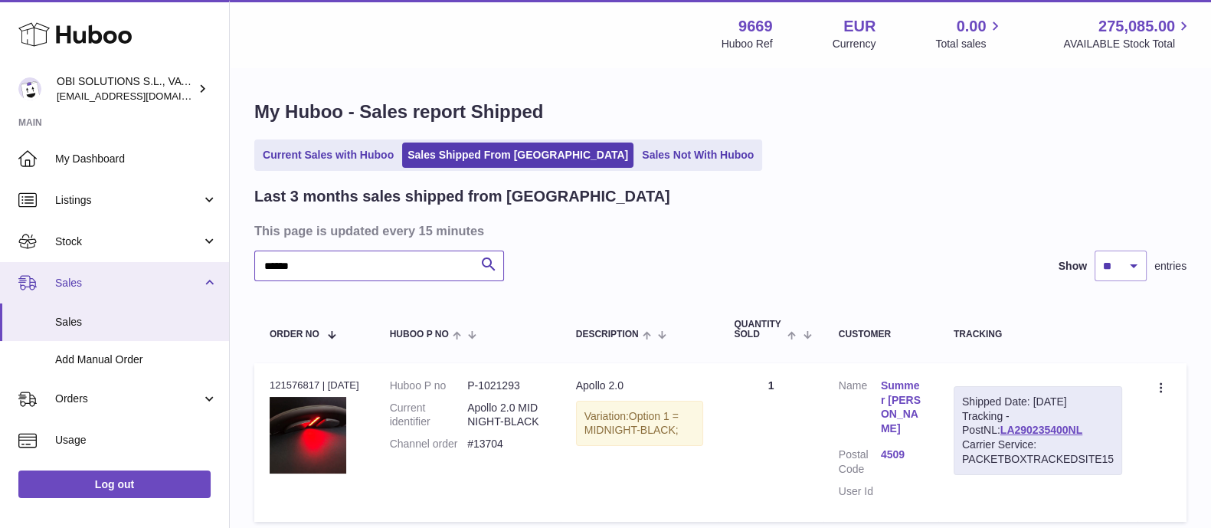
drag, startPoint x: 240, startPoint y: 261, endPoint x: 188, endPoint y: 261, distance: 52.1
click at [188, 261] on div "Huboo OBI SOLUTIONS S.L., VAT: B70911078 [EMAIL_ADDRESS][DOMAIN_NAME] Main My D…" at bounding box center [605, 325] width 1211 height 650
paste input "text"
drag, startPoint x: 288, startPoint y: 263, endPoint x: 213, endPoint y: 266, distance: 75.1
click at [217, 264] on div "Huboo OBI SOLUTIONS S.L., VAT: B70911078 [EMAIL_ADDRESS][DOMAIN_NAME] Main My D…" at bounding box center [605, 393] width 1211 height 787
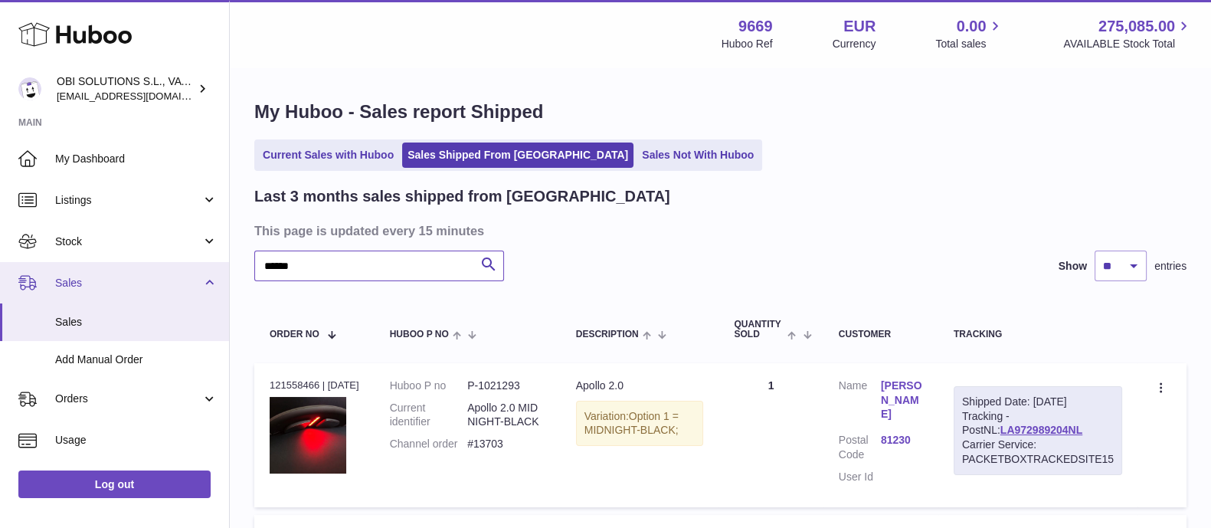
paste input "text"
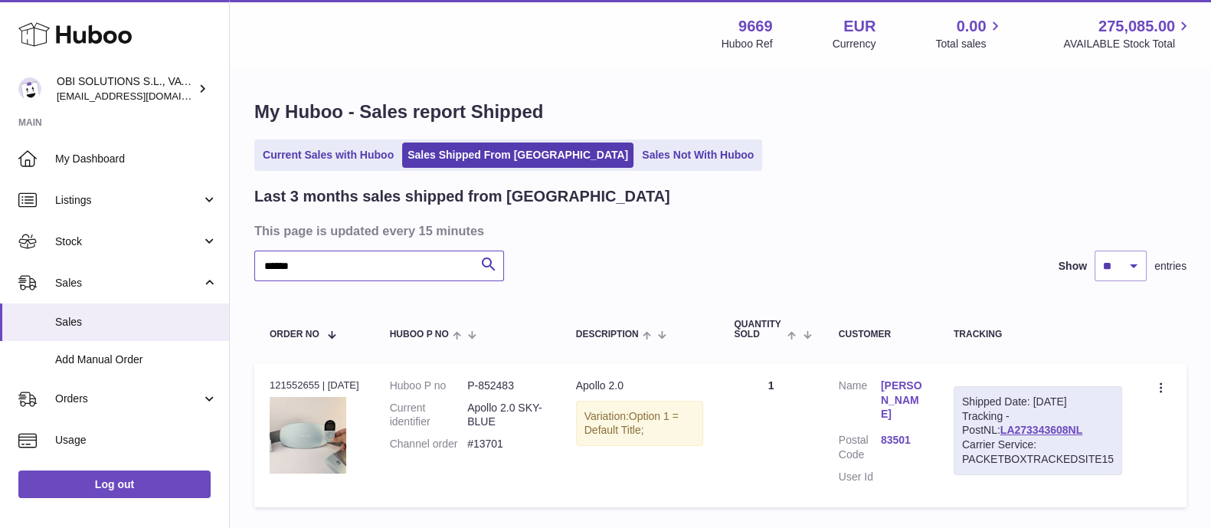
drag, startPoint x: 298, startPoint y: 267, endPoint x: 246, endPoint y: 267, distance: 52.1
click at [246, 267] on div "My Huboo - Sales report Shipped Current Sales with Huboo Sales Shipped From [GE…" at bounding box center [720, 307] width 981 height 476
paste input "text"
drag, startPoint x: 324, startPoint y: 269, endPoint x: 214, endPoint y: 266, distance: 110.3
click at [212, 266] on div "Huboo OBI SOLUTIONS S.L., VAT: B70911078 [EMAIL_ADDRESS][DOMAIN_NAME] Main My D…" at bounding box center [605, 318] width 1211 height 636
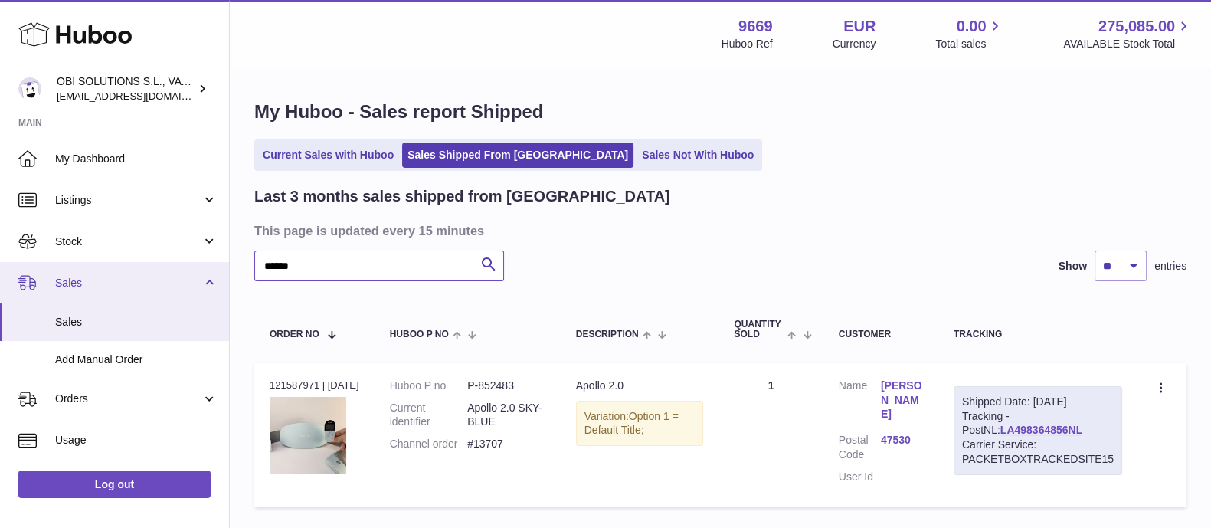
paste input "text"
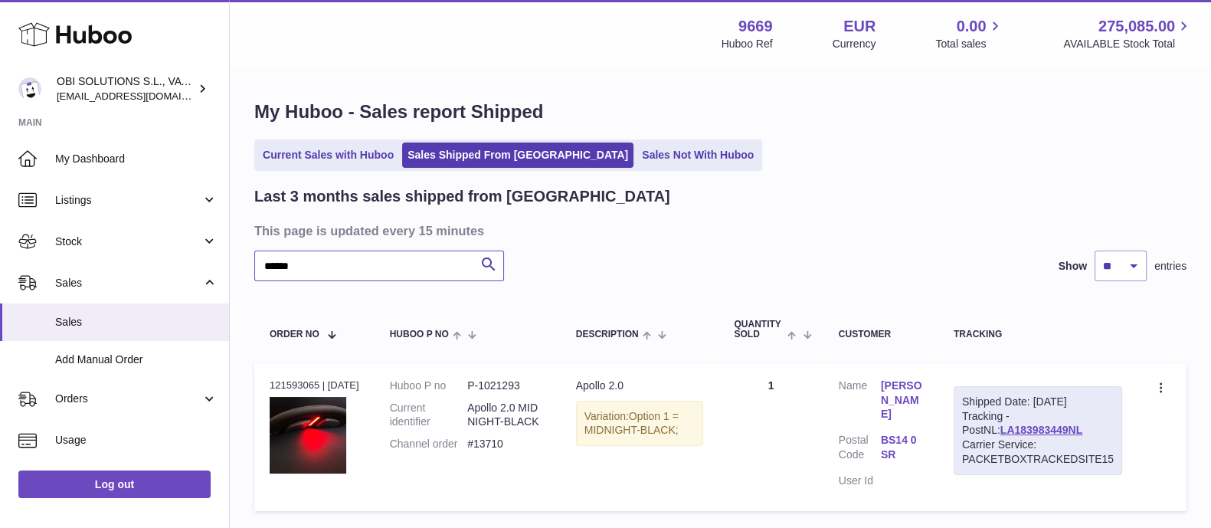
drag, startPoint x: 268, startPoint y: 263, endPoint x: 227, endPoint y: 265, distance: 41.4
click at [222, 265] on div "Huboo OBI SOLUTIONS S.L., VAT: B70911078 [EMAIL_ADDRESS][DOMAIN_NAME] Main My D…" at bounding box center [605, 319] width 1211 height 639
paste input "text"
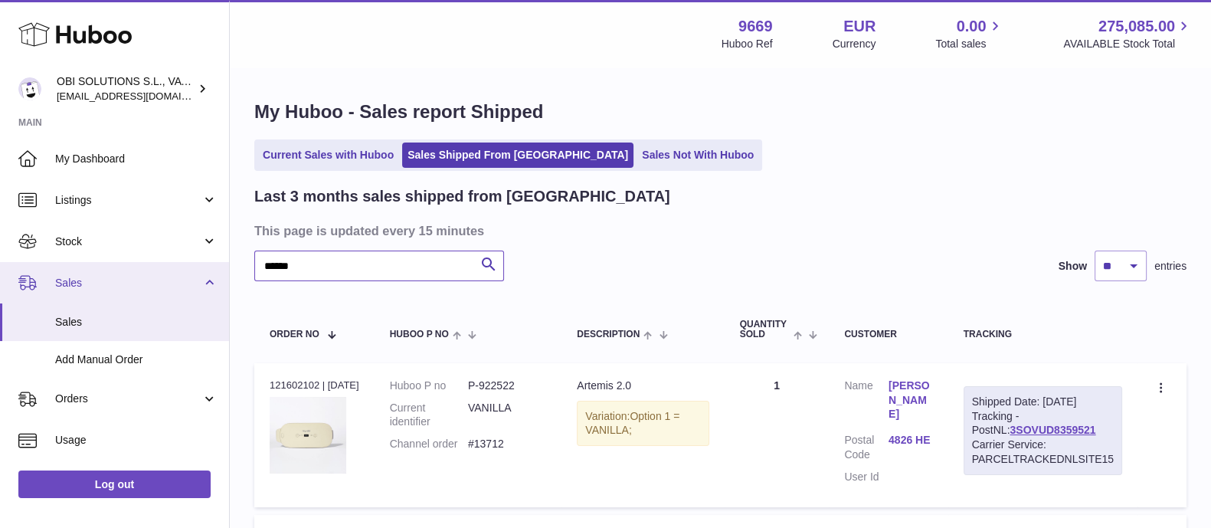
drag, startPoint x: 348, startPoint y: 270, endPoint x: 219, endPoint y: 267, distance: 129.5
click at [219, 267] on div "Huboo OBI SOLUTIONS S.L., VAT: B70911078 [EMAIL_ADDRESS][DOMAIN_NAME] Main My D…" at bounding box center [605, 393] width 1211 height 787
paste input "text"
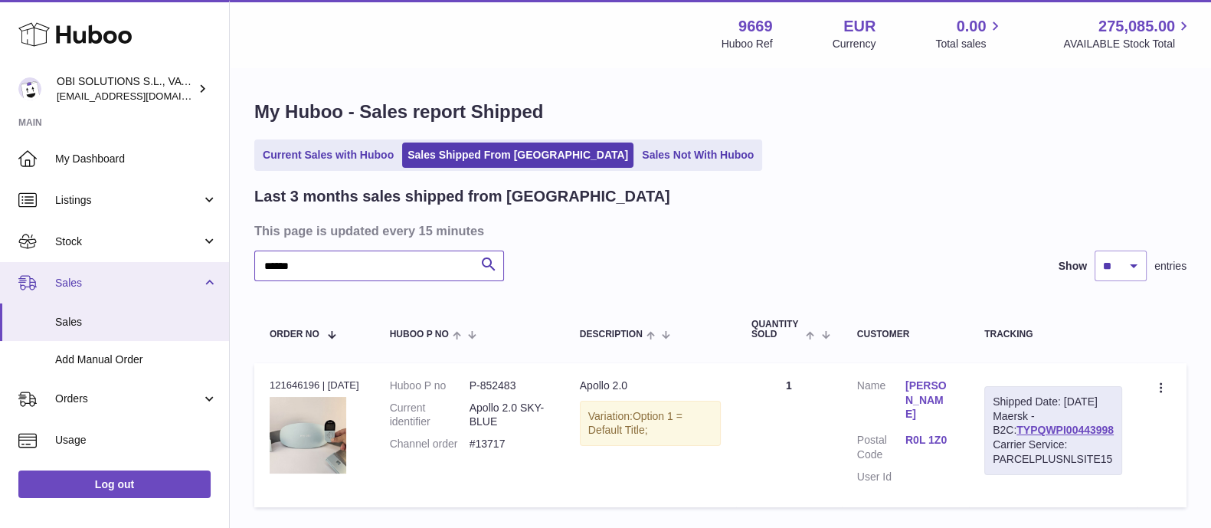
drag, startPoint x: 234, startPoint y: 265, endPoint x: 211, endPoint y: 265, distance: 22.2
click at [211, 265] on div "Huboo OBI SOLUTIONS S.L., VAT: B70911078 [EMAIL_ADDRESS][DOMAIN_NAME] Main My D…" at bounding box center [605, 318] width 1211 height 636
paste input "text"
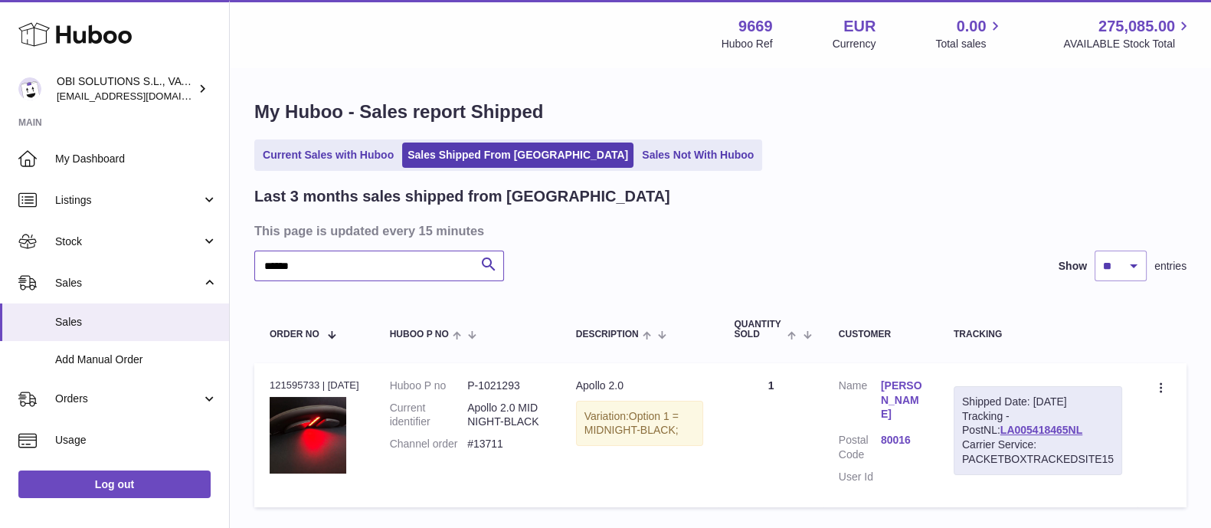
paste input "text"
drag, startPoint x: 325, startPoint y: 263, endPoint x: 227, endPoint y: 267, distance: 98.9
click at [227, 267] on div "Huboo OBI SOLUTIONS S.L., VAT: B70911078 [EMAIL_ADDRESS][DOMAIN_NAME] Main My D…" at bounding box center [605, 318] width 1211 height 636
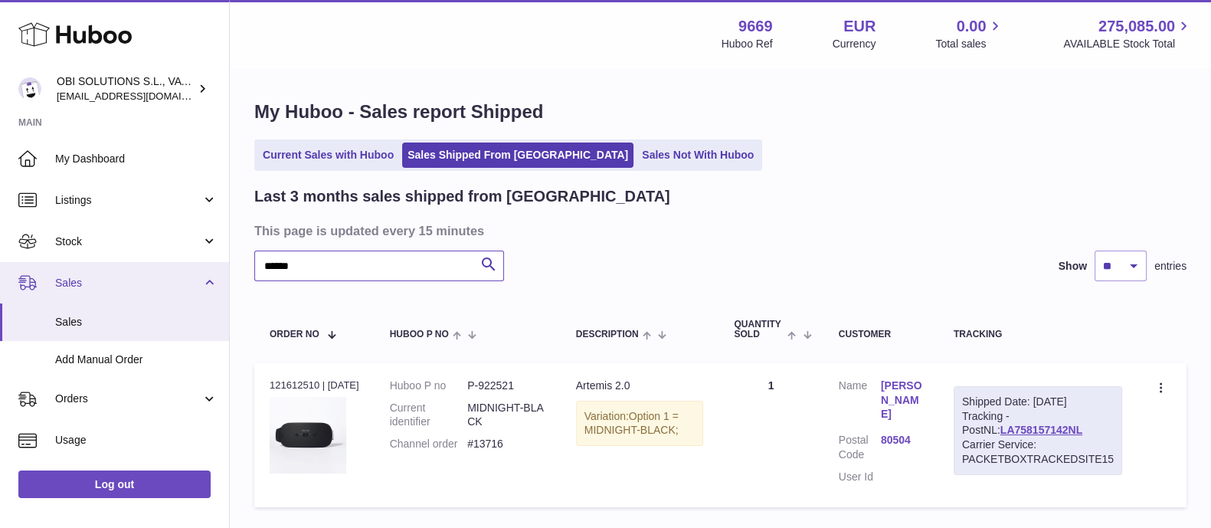
drag, startPoint x: 306, startPoint y: 267, endPoint x: 214, endPoint y: 270, distance: 91.2
click at [212, 268] on div "Huboo OBI SOLUTIONS S.L., VAT: B70911078 [EMAIL_ADDRESS][DOMAIN_NAME] Main My D…" at bounding box center [605, 318] width 1211 height 636
paste input "text"
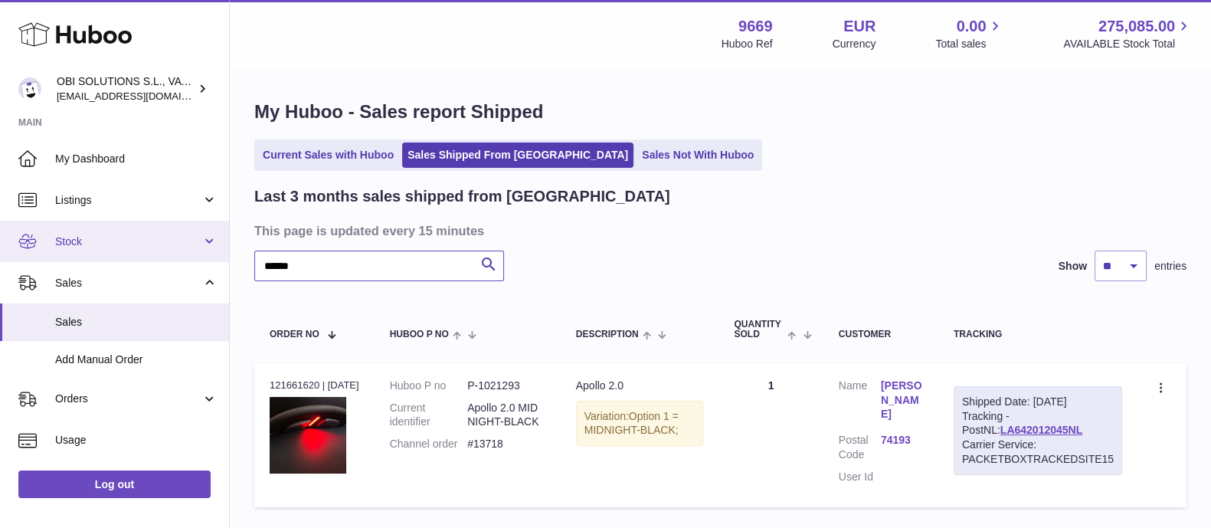
drag, startPoint x: 290, startPoint y: 260, endPoint x: 218, endPoint y: 260, distance: 72.0
click at [218, 260] on div "Huboo OBI SOLUTIONS S.L., VAT: B70911078 [EMAIL_ADDRESS][DOMAIN_NAME] Main My D…" at bounding box center [605, 318] width 1211 height 636
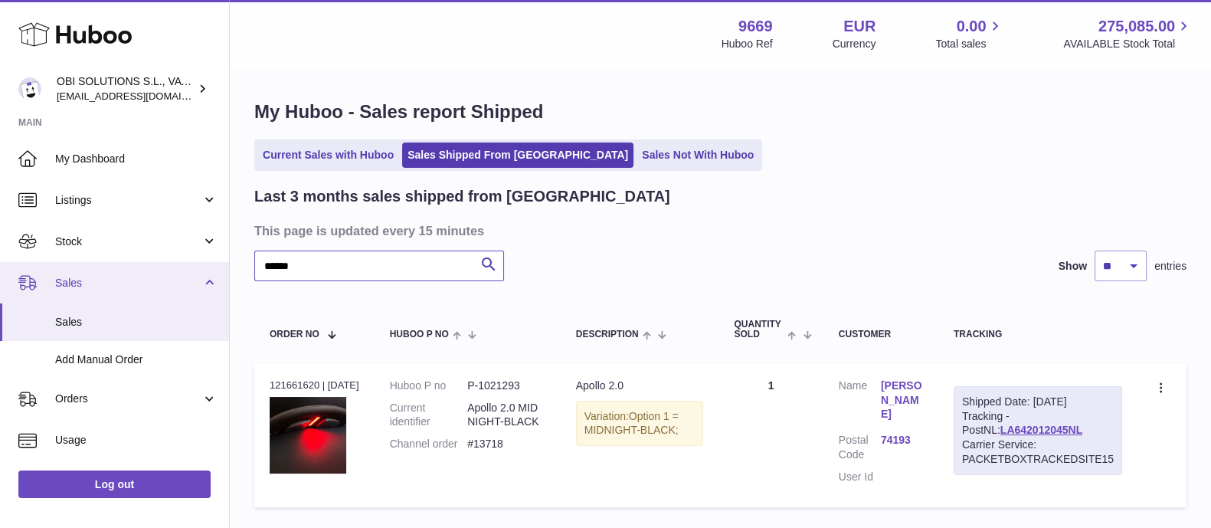
paste input "text"
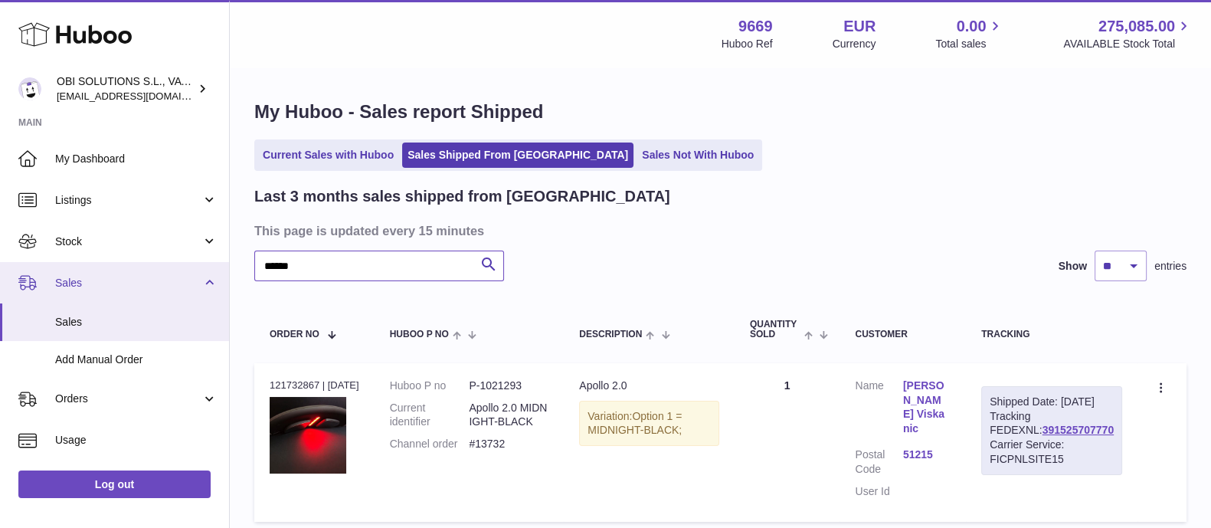
drag, startPoint x: 316, startPoint y: 268, endPoint x: 219, endPoint y: 261, distance: 97.5
click at [219, 260] on div "Huboo OBI SOLUTIONS S.L., VAT: B70911078 [EMAIL_ADDRESS][DOMAIN_NAME] Main My D…" at bounding box center [605, 325] width 1211 height 650
paste input "text"
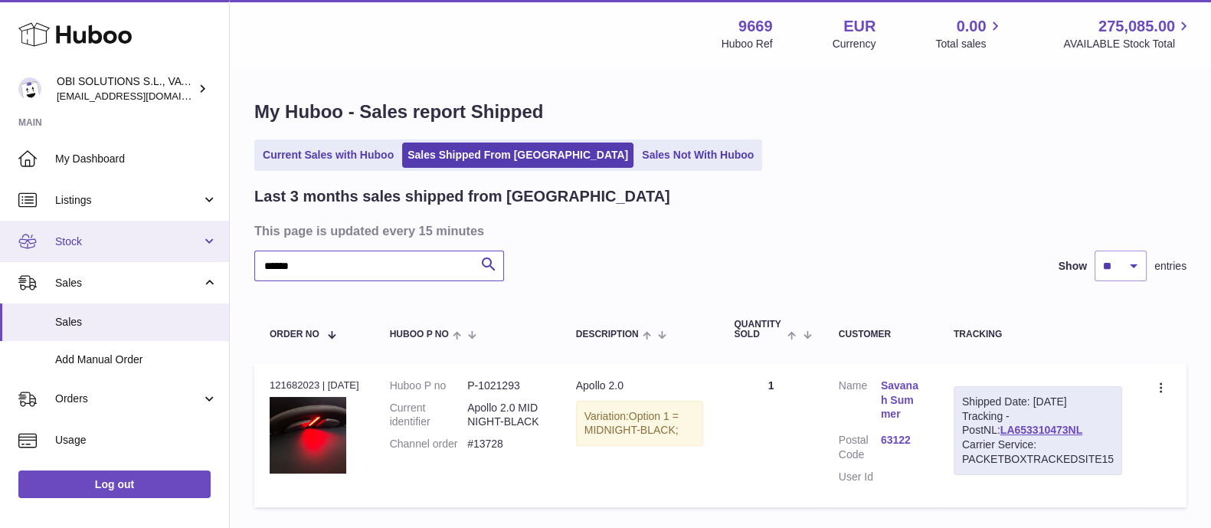
drag, startPoint x: 342, startPoint y: 276, endPoint x: 189, endPoint y: 250, distance: 155.2
click at [227, 266] on div "Huboo OBI SOLUTIONS S.L., VAT: B70911078 [EMAIL_ADDRESS][DOMAIN_NAME] Main My D…" at bounding box center [605, 318] width 1211 height 636
paste input "text"
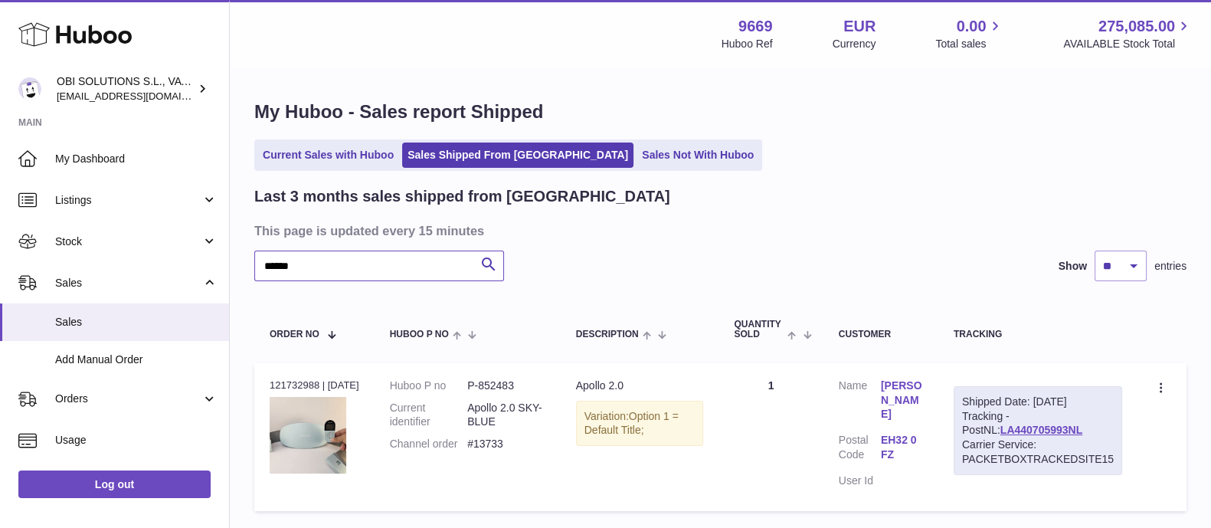
drag, startPoint x: 282, startPoint y: 267, endPoint x: 229, endPoint y: 269, distance: 52.9
click at [229, 269] on div "Huboo OBI SOLUTIONS S.L., VAT: B70911078 [EMAIL_ADDRESS][DOMAIN_NAME] Main My D…" at bounding box center [605, 319] width 1211 height 639
paste input "text"
drag, startPoint x: 243, startPoint y: 264, endPoint x: 231, endPoint y: 264, distance: 12.3
click at [231, 264] on div "My Huboo - Sales report Shipped Current Sales with Huboo Sales Shipped From [GE…" at bounding box center [720, 307] width 981 height 476
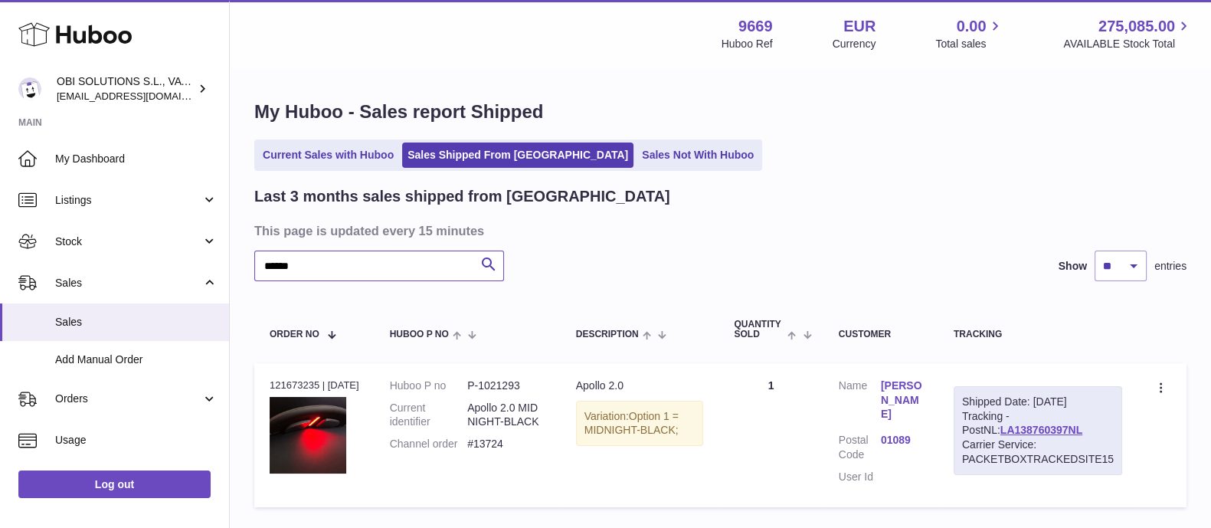
paste input "text"
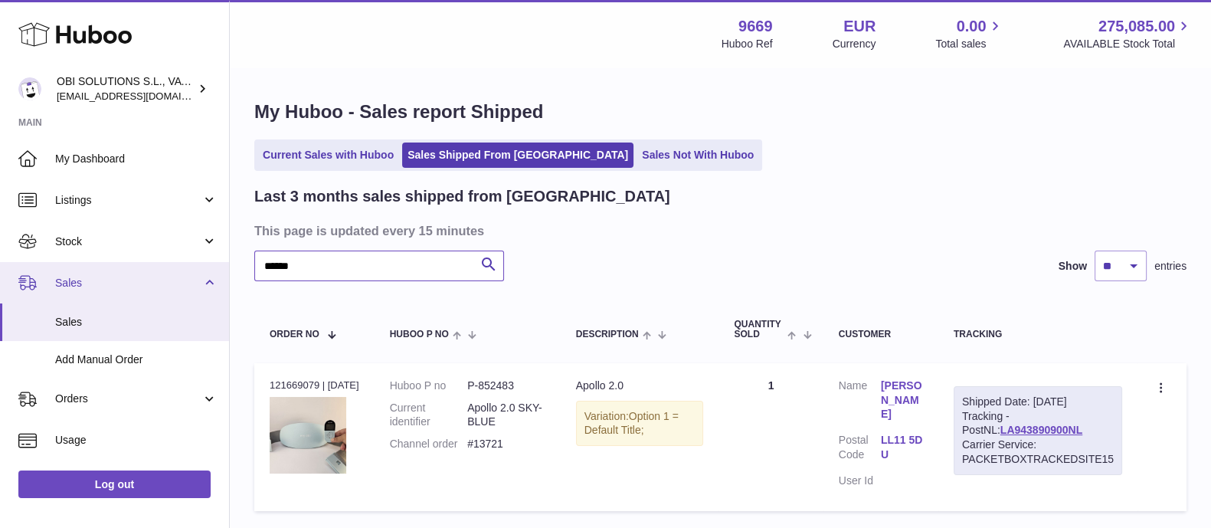
drag, startPoint x: 230, startPoint y: 266, endPoint x: 217, endPoint y: 265, distance: 13.0
click at [217, 265] on div "Huboo OBI SOLUTIONS S.L., VAT: B70911078 [EMAIL_ADDRESS][DOMAIN_NAME] Main My D…" at bounding box center [605, 319] width 1211 height 639
paste input "text"
drag, startPoint x: 283, startPoint y: 262, endPoint x: 208, endPoint y: 261, distance: 75.1
click at [208, 261] on div "Huboo OBI SOLUTIONS S.L., VAT: B70911078 [EMAIL_ADDRESS][DOMAIN_NAME] Main My D…" at bounding box center [605, 318] width 1211 height 636
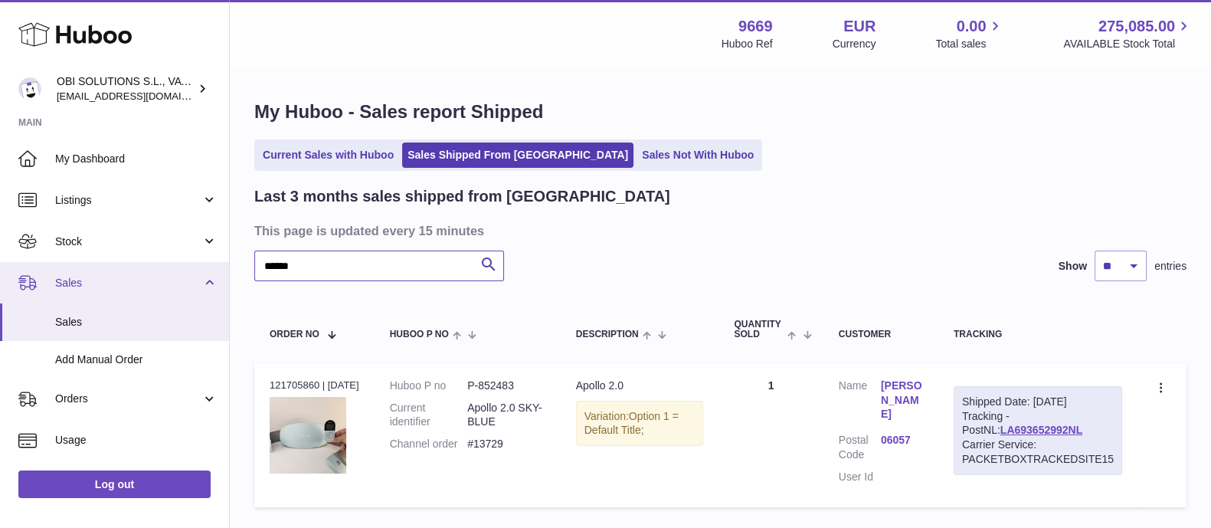
paste input "text"
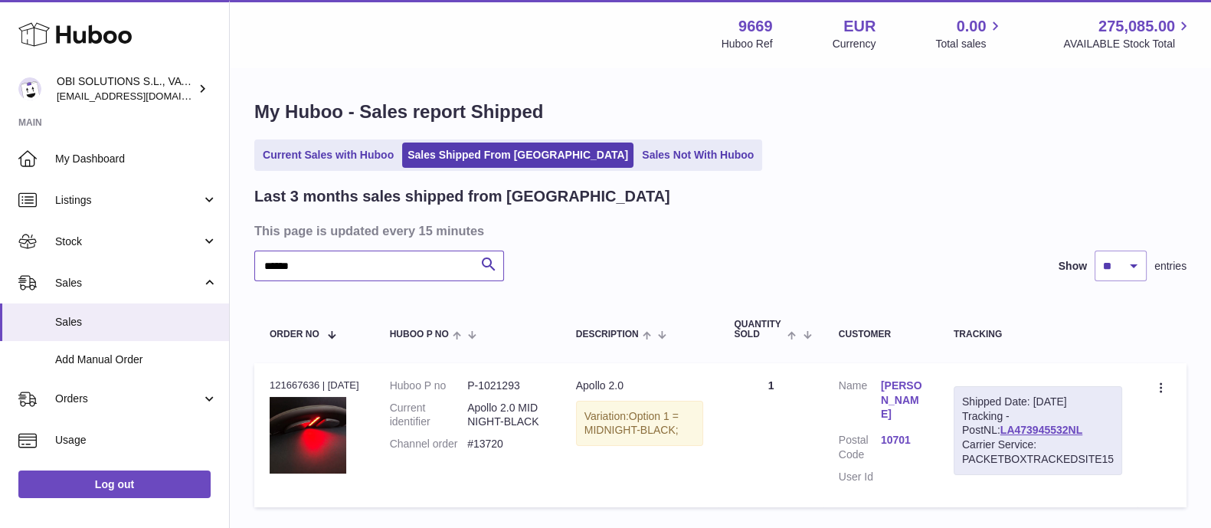
drag, startPoint x: 347, startPoint y: 268, endPoint x: 226, endPoint y: 263, distance: 121.1
click at [227, 263] on div "Huboo OBI SOLUTIONS S.L., VAT: B70911078 [EMAIL_ADDRESS][DOMAIN_NAME] Main My D…" at bounding box center [605, 318] width 1211 height 636
paste input "text"
drag, startPoint x: 301, startPoint y: 266, endPoint x: 235, endPoint y: 269, distance: 65.9
click at [235, 269] on div "My Huboo - Sales report Shipped Current Sales with Huboo Sales Shipped From [GE…" at bounding box center [720, 307] width 981 height 476
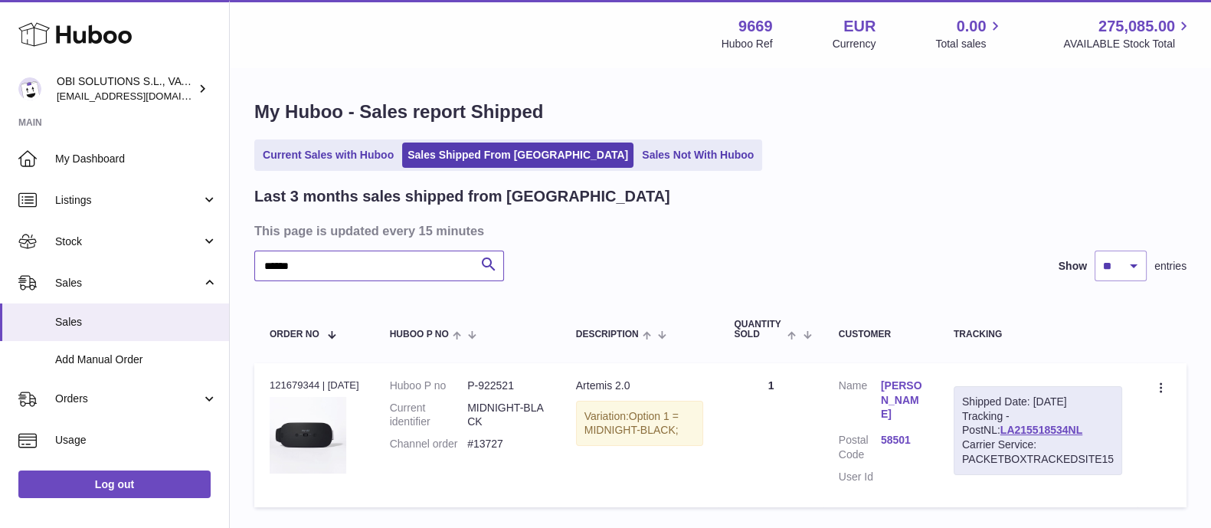
paste input "text"
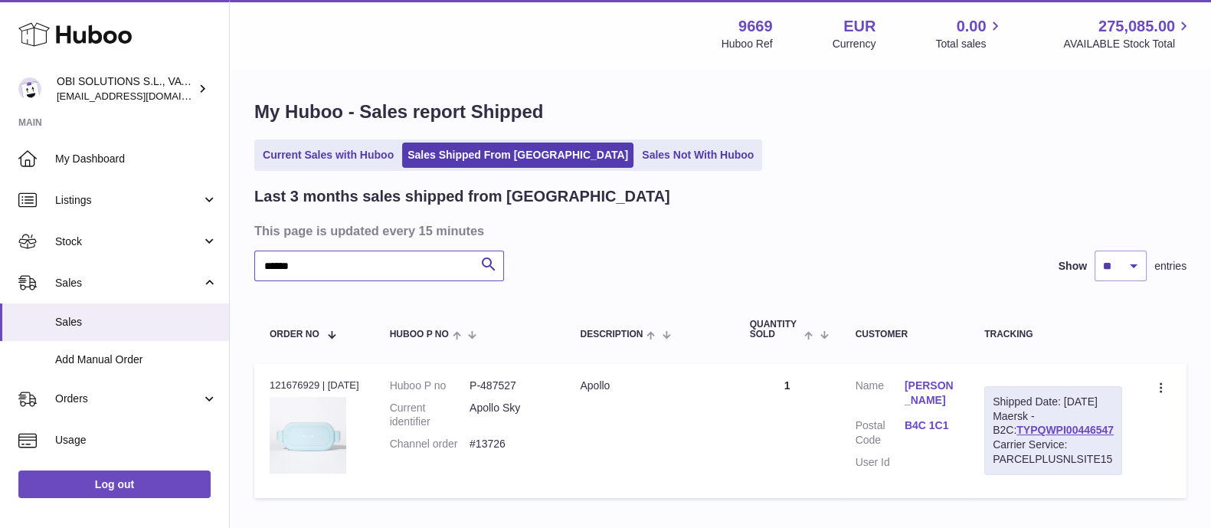
drag, startPoint x: 318, startPoint y: 258, endPoint x: 246, endPoint y: 258, distance: 72.0
click at [246, 258] on div "My Huboo - Sales report Shipped Current Sales with Huboo Sales Shipped From [GE…" at bounding box center [720, 302] width 981 height 467
paste input "text"
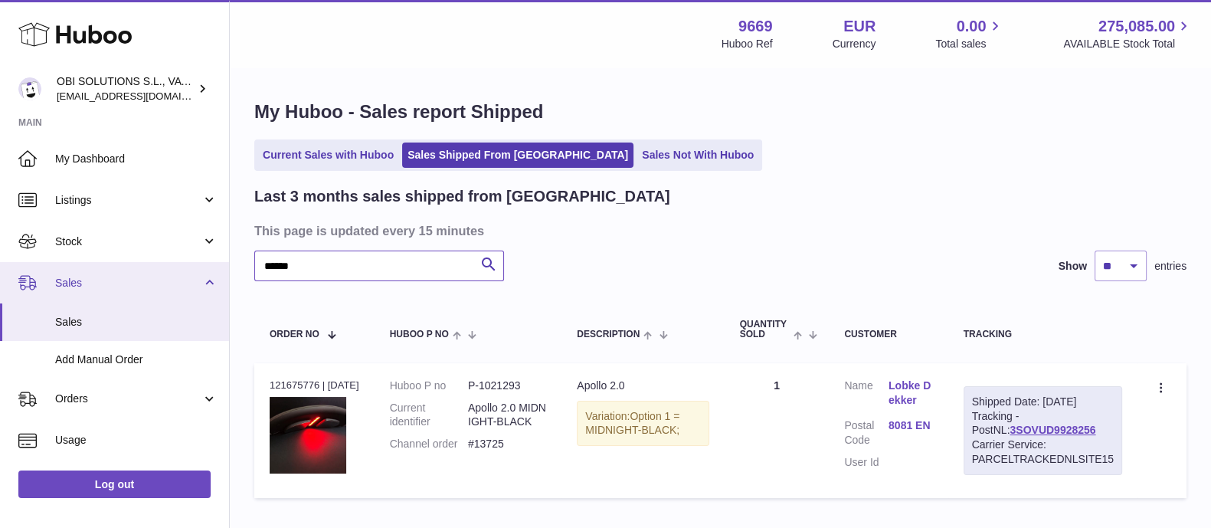
drag, startPoint x: 299, startPoint y: 263, endPoint x: 211, endPoint y: 265, distance: 88.1
click at [228, 262] on div "Huboo OBI SOLUTIONS S.L., VAT: B70911078 [EMAIL_ADDRESS][DOMAIN_NAME] Main My D…" at bounding box center [605, 313] width 1211 height 626
paste input "text"
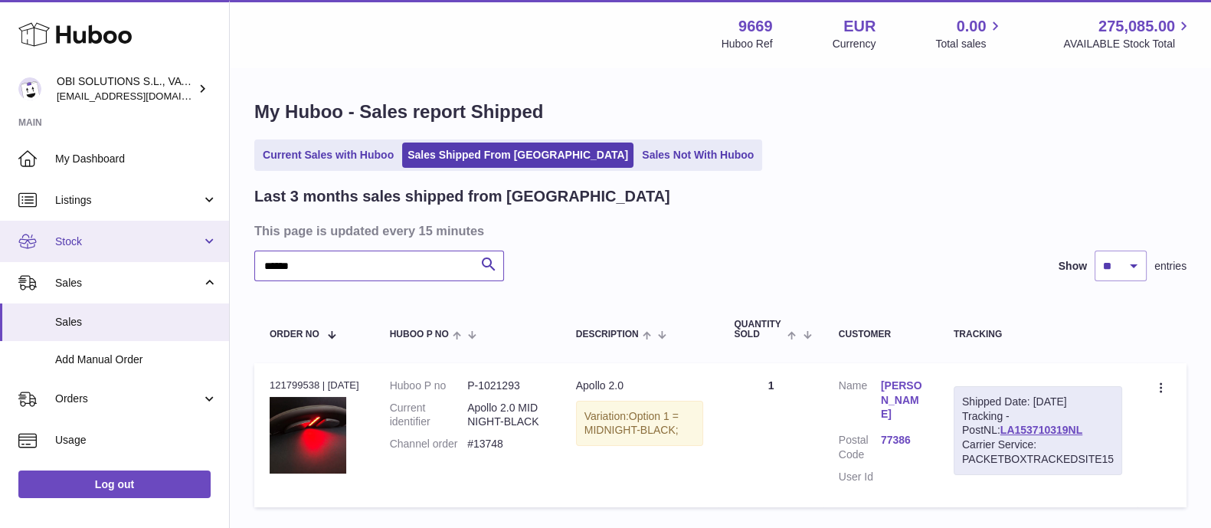
drag, startPoint x: 335, startPoint y: 260, endPoint x: 224, endPoint y: 260, distance: 111.0
click at [224, 260] on div "Huboo OBI SOLUTIONS S.L., VAT: B70911078 [EMAIL_ADDRESS][DOMAIN_NAME] Main My D…" at bounding box center [605, 318] width 1211 height 636
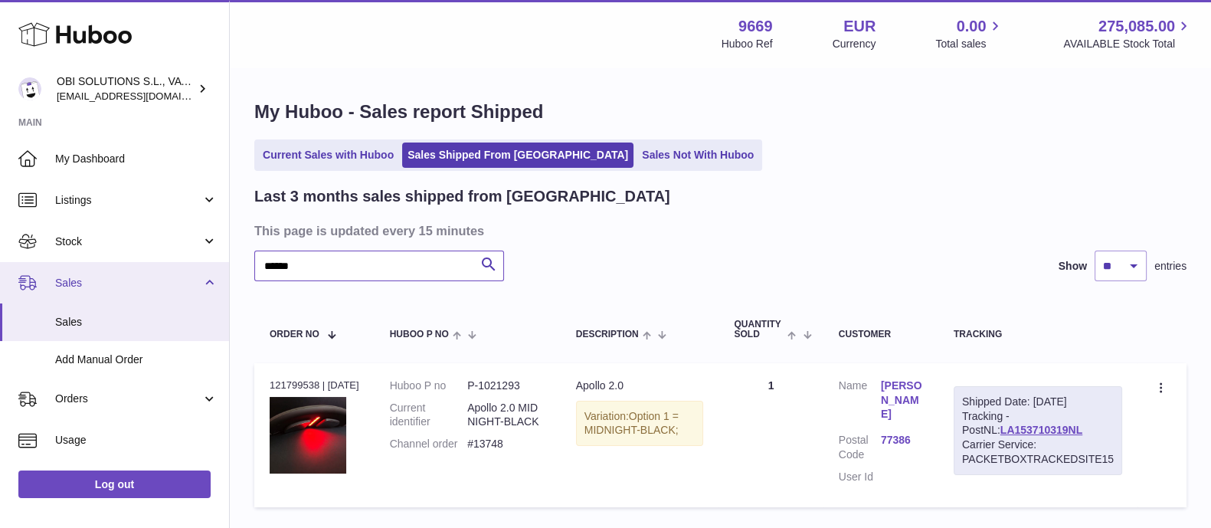
paste input "text"
drag, startPoint x: 310, startPoint y: 267, endPoint x: 215, endPoint y: 263, distance: 95.1
click at [215, 263] on div "Huboo OBI SOLUTIONS S.L., VAT: B70911078 [EMAIL_ADDRESS][DOMAIN_NAME] Main My D…" at bounding box center [605, 393] width 1211 height 787
paste input "text"
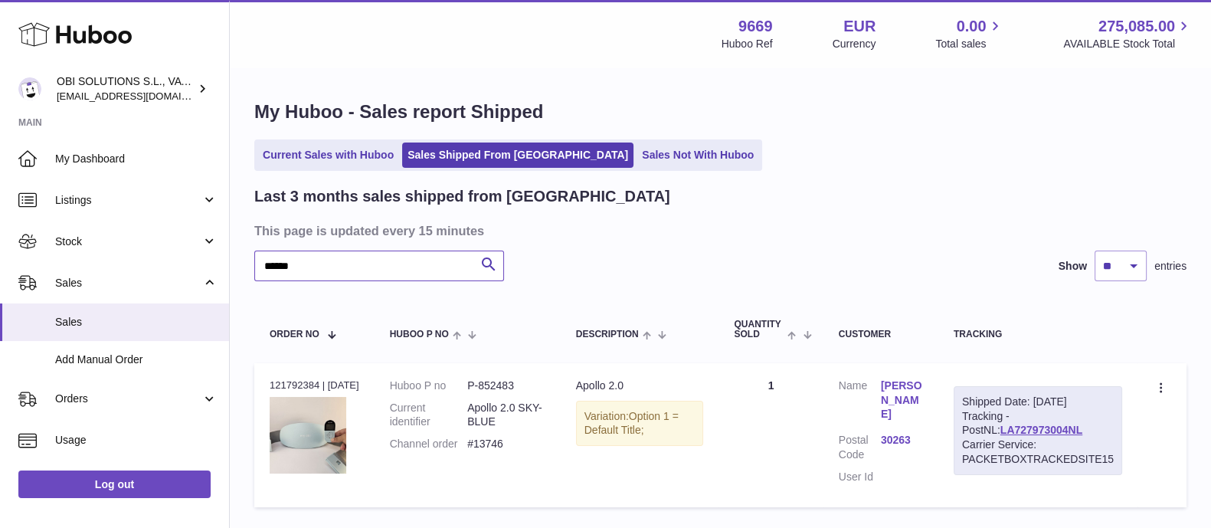
drag, startPoint x: 257, startPoint y: 259, endPoint x: 226, endPoint y: 262, distance: 30.8
click at [226, 262] on div "Huboo OBI SOLUTIONS S.L., VAT: B70911078 [EMAIL_ADDRESS][DOMAIN_NAME] Main My D…" at bounding box center [605, 318] width 1211 height 636
paste input "text"
drag, startPoint x: 330, startPoint y: 274, endPoint x: 236, endPoint y: 269, distance: 94.4
click at [236, 269] on div "My Huboo - Sales report Shipped Current Sales with Huboo Sales Shipped From [GE…" at bounding box center [720, 307] width 981 height 476
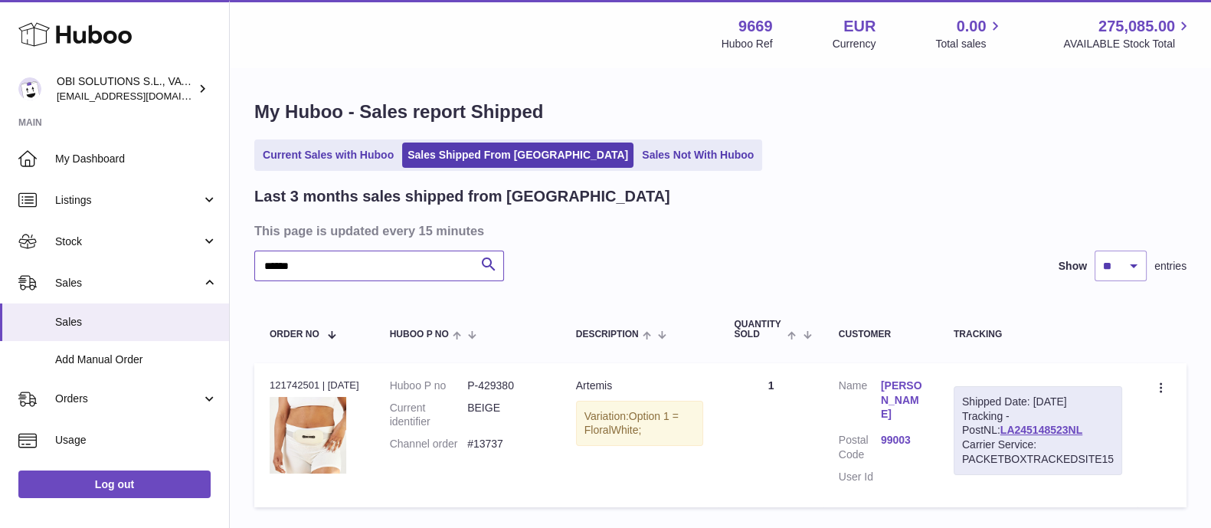
paste
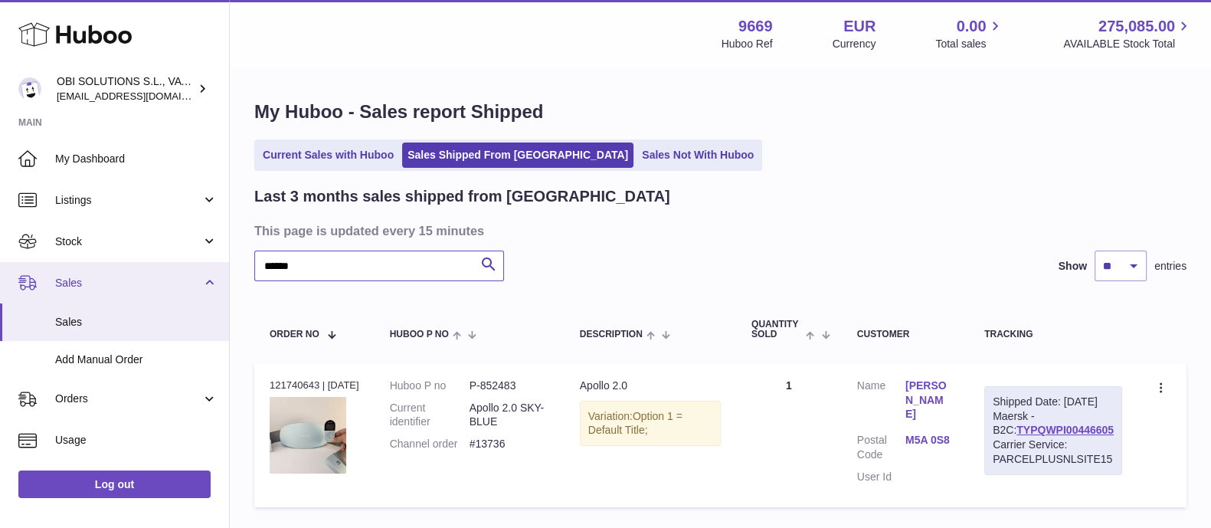
drag, startPoint x: 250, startPoint y: 266, endPoint x: 202, endPoint y: 265, distance: 47.5
click at [202, 265] on div "Huboo OBI SOLUTIONS S.L., VAT: B70911078 [EMAIL_ADDRESS][DOMAIN_NAME] Main My D…" at bounding box center [605, 318] width 1211 height 636
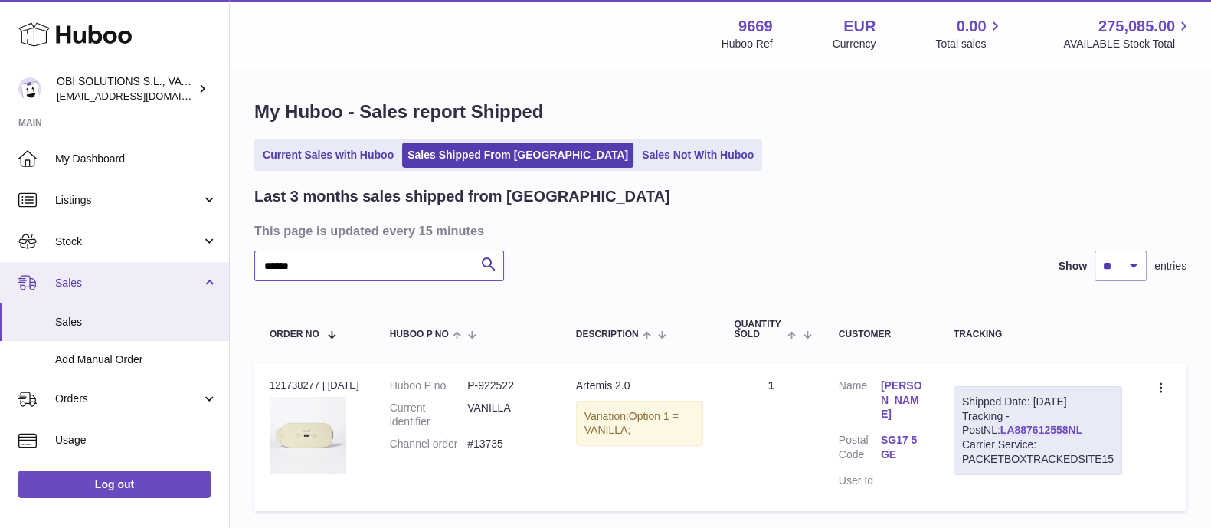
drag, startPoint x: 287, startPoint y: 266, endPoint x: 218, endPoint y: 266, distance: 68.9
click at [218, 266] on div "Huboo OBI SOLUTIONS S.L., VAT: B70911078 [EMAIL_ADDRESS][DOMAIN_NAME] Main My D…" at bounding box center [605, 319] width 1211 height 639
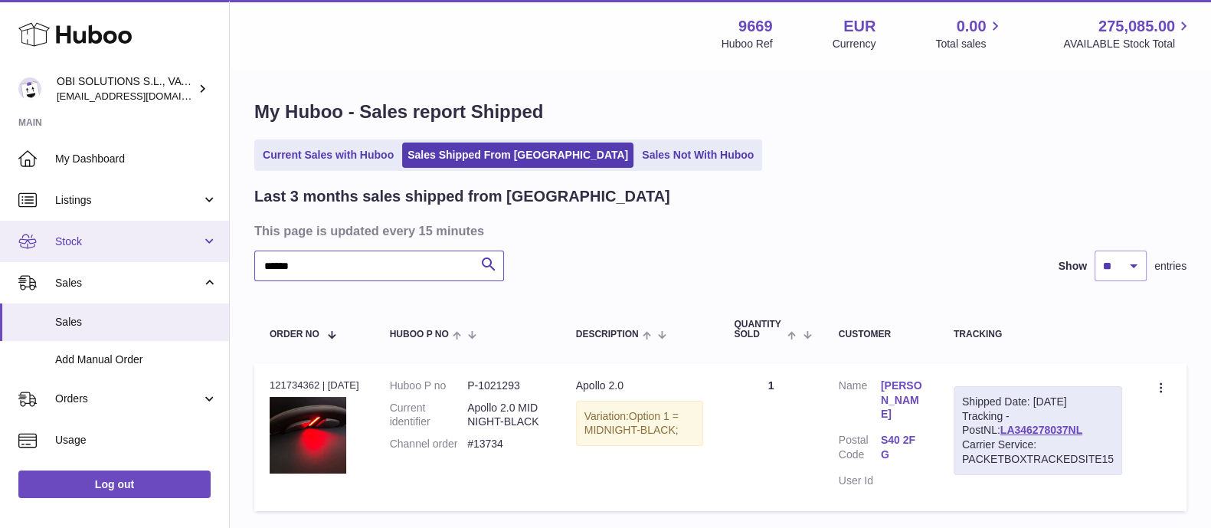
drag, startPoint x: 310, startPoint y: 266, endPoint x: 203, endPoint y: 260, distance: 107.4
click at [203, 260] on div "Huboo OBI SOLUTIONS S.L., VAT: B70911078 [EMAIL_ADDRESS][DOMAIN_NAME] Main My D…" at bounding box center [605, 319] width 1211 height 639
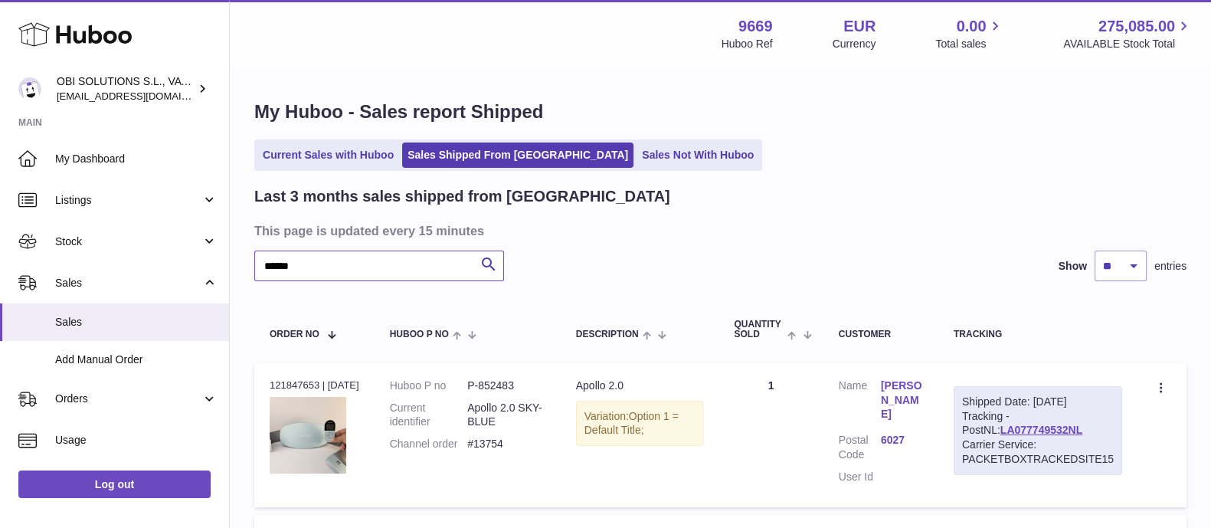
drag, startPoint x: 325, startPoint y: 274, endPoint x: 228, endPoint y: 266, distance: 97.6
click at [228, 266] on div "Huboo OBI SOLUTIONS S.L., VAT: B70911078 [EMAIL_ADDRESS][DOMAIN_NAME] Main My D…" at bounding box center [605, 393] width 1211 height 787
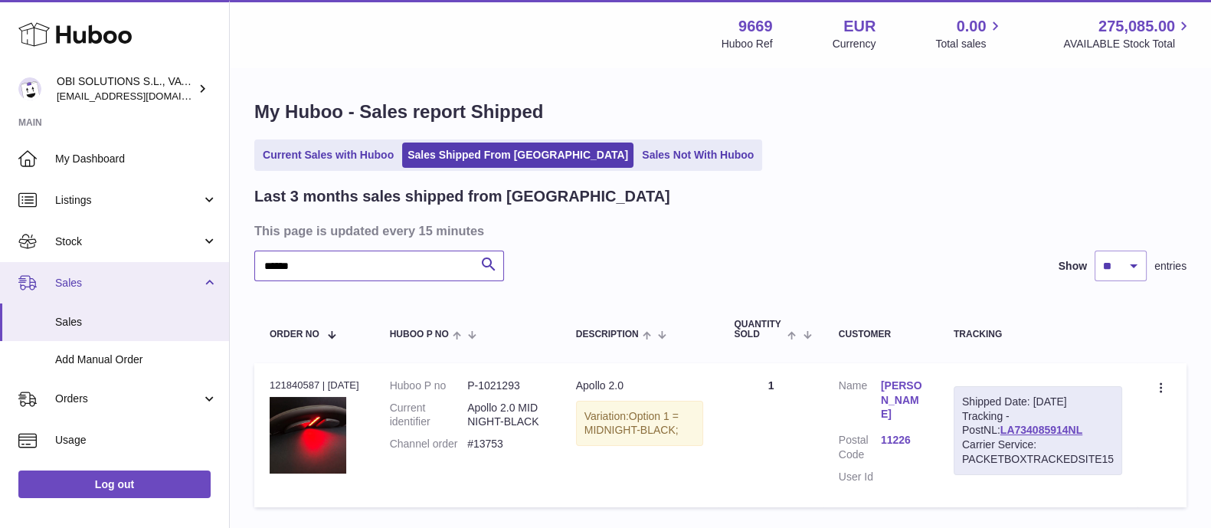
drag, startPoint x: 260, startPoint y: 264, endPoint x: 222, endPoint y: 263, distance: 37.5
click at [222, 263] on div "Huboo OBI SOLUTIONS S.L., VAT: B70911078 [EMAIL_ADDRESS][DOMAIN_NAME] Main My D…" at bounding box center [605, 318] width 1211 height 636
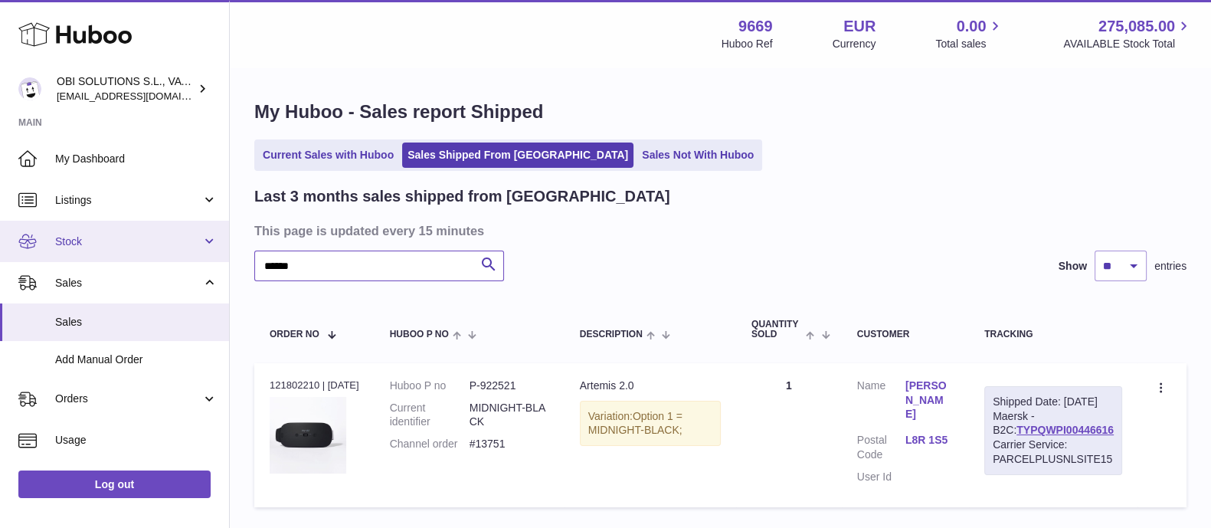
drag, startPoint x: 325, startPoint y: 266, endPoint x: 176, endPoint y: 253, distance: 149.1
click at [176, 253] on div "Huboo OBI SOLUTIONS S.L., VAT: B70911078 [EMAIL_ADDRESS][DOMAIN_NAME] Main My D…" at bounding box center [605, 318] width 1211 height 636
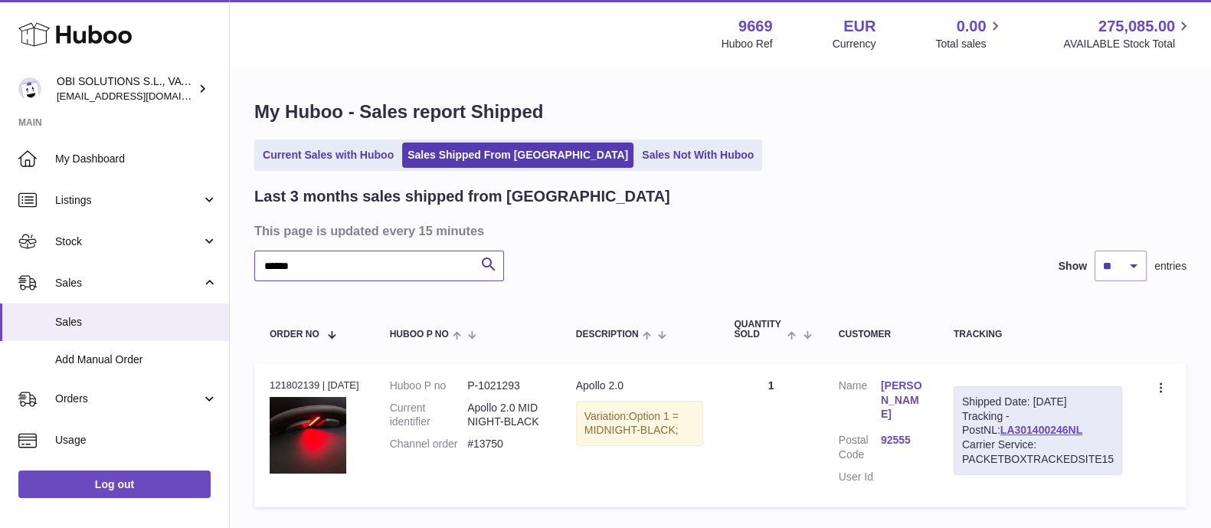
drag, startPoint x: 316, startPoint y: 270, endPoint x: 230, endPoint y: 261, distance: 86.2
click at [230, 261] on div "My Huboo - Sales report Shipped Current Sales with Huboo Sales Shipped From [GE…" at bounding box center [720, 307] width 981 height 476
drag, startPoint x: 310, startPoint y: 266, endPoint x: 205, endPoint y: 262, distance: 105.0
click at [232, 270] on div "My Huboo - Sales report Shipped Current Sales with Huboo Sales Shipped From [GE…" at bounding box center [720, 307] width 981 height 476
drag, startPoint x: 257, startPoint y: 267, endPoint x: 237, endPoint y: 267, distance: 20.7
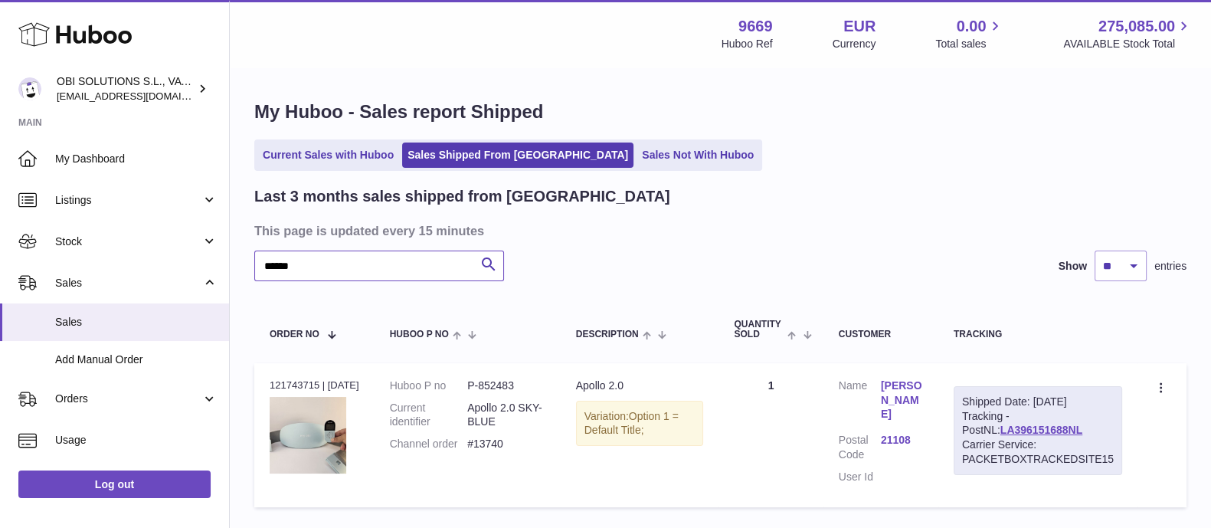
click at [237, 267] on div "My Huboo - Sales report Shipped Current Sales with Huboo Sales Shipped From [GE…" at bounding box center [720, 307] width 981 height 476
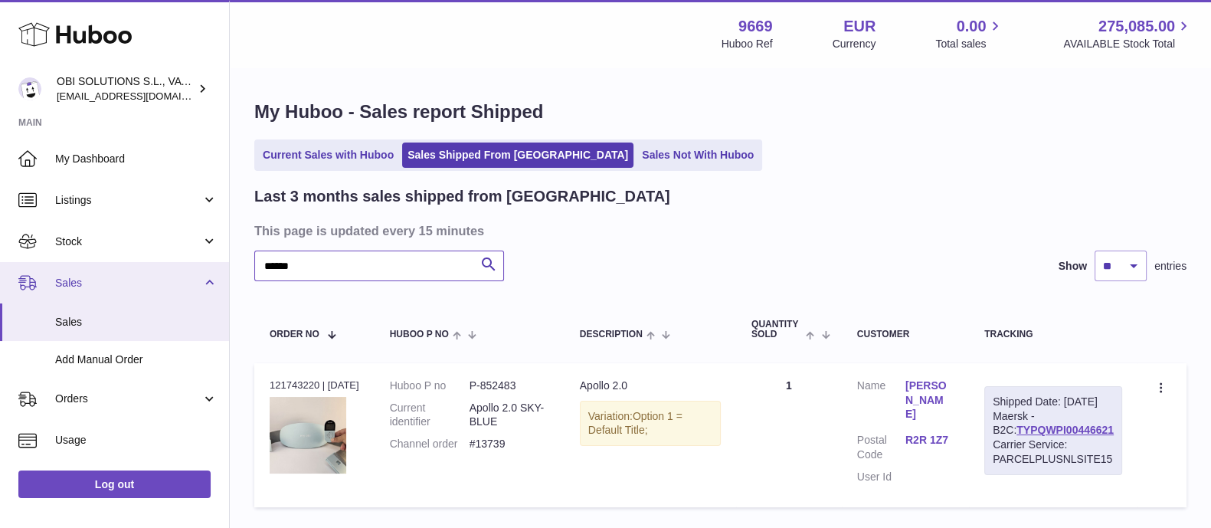
drag, startPoint x: 330, startPoint y: 265, endPoint x: 217, endPoint y: 261, distance: 113.4
click at [217, 261] on div "Huboo OBI SOLUTIONS S.L., VAT: B70911078 [EMAIL_ADDRESS][DOMAIN_NAME] Main My D…" at bounding box center [605, 318] width 1211 height 636
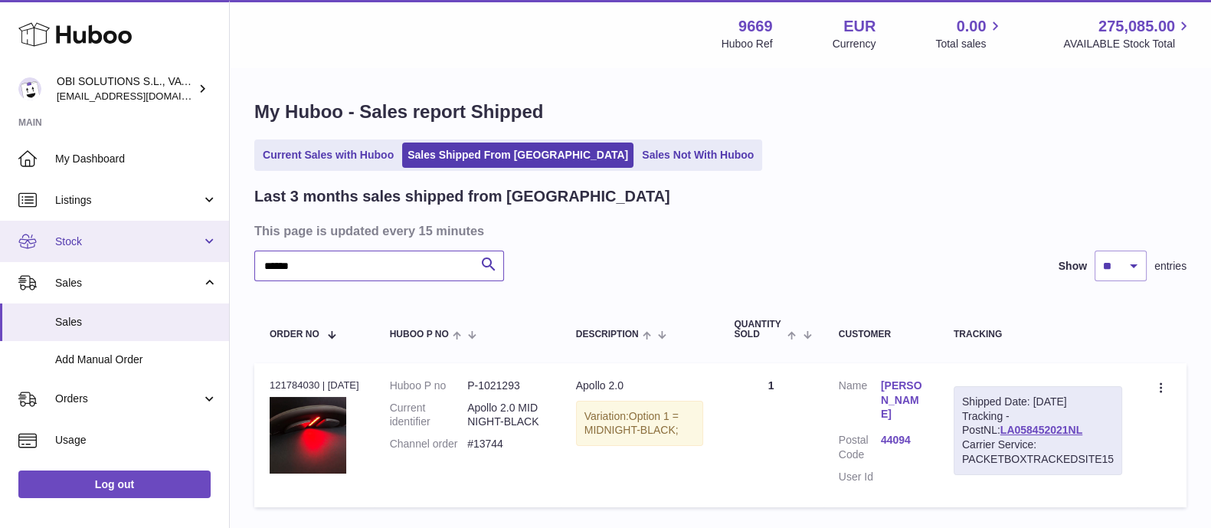
drag, startPoint x: 249, startPoint y: 260, endPoint x: 220, endPoint y: 260, distance: 29.1
click at [220, 260] on div "Huboo OBI SOLUTIONS S.L., VAT: B70911078 [EMAIL_ADDRESS][DOMAIN_NAME] Main My D…" at bounding box center [605, 318] width 1211 height 636
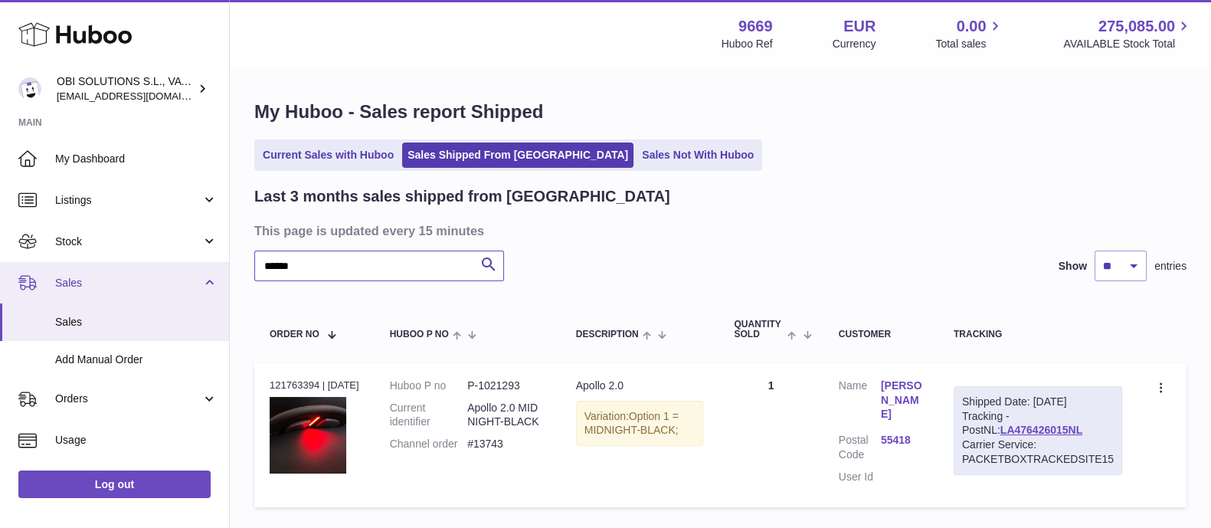
drag, startPoint x: 313, startPoint y: 271, endPoint x: 184, endPoint y: 267, distance: 129.5
click at [184, 267] on div "Huboo OBI SOLUTIONS S.L., VAT: B70911078 [EMAIL_ADDRESS][DOMAIN_NAME] Main My D…" at bounding box center [605, 318] width 1211 height 636
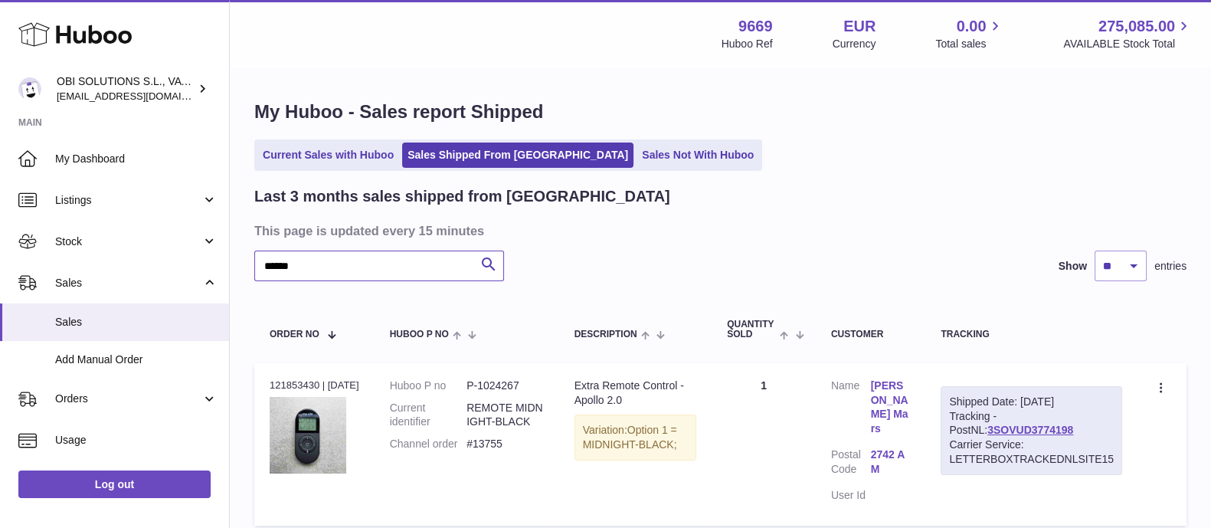
drag, startPoint x: 272, startPoint y: 259, endPoint x: 238, endPoint y: 258, distance: 33.7
click at [240, 259] on div "My Huboo - Sales report Shipped Current Sales with Huboo Sales Shipped From [GE…" at bounding box center [720, 316] width 981 height 495
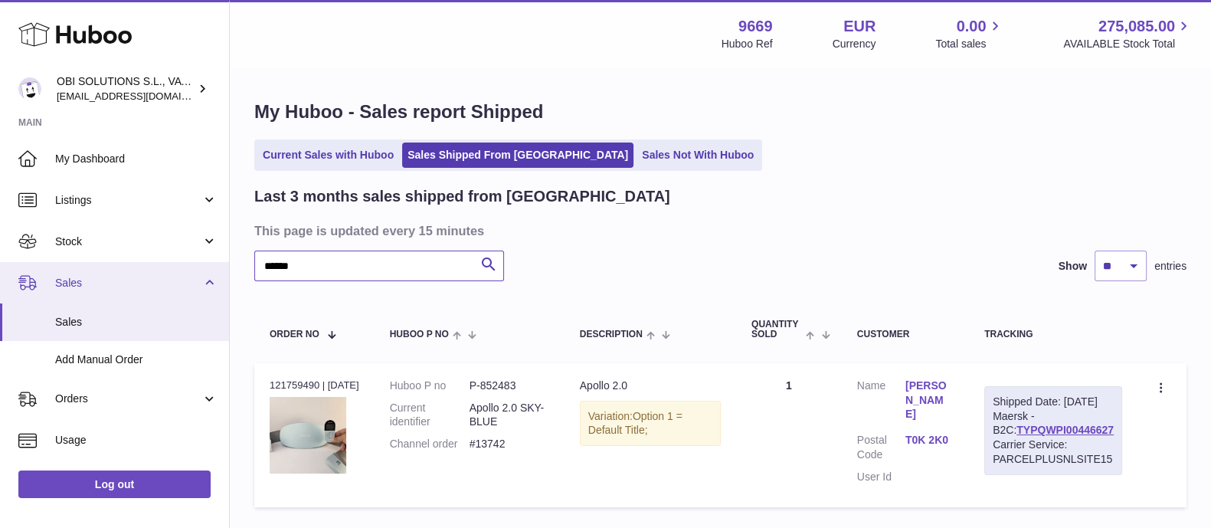
drag, startPoint x: 325, startPoint y: 267, endPoint x: 211, endPoint y: 263, distance: 114.2
click at [211, 263] on div "Huboo OBI SOLUTIONS S.L., VAT: B70911078 [EMAIL_ADDRESS][DOMAIN_NAME] Main My D…" at bounding box center [605, 318] width 1211 height 636
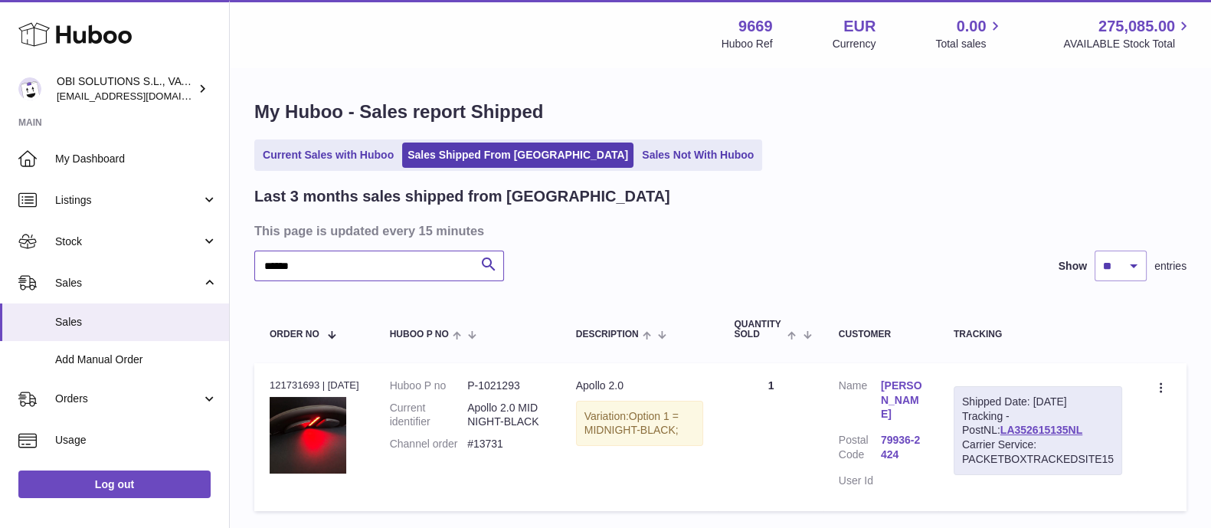
drag, startPoint x: 310, startPoint y: 273, endPoint x: 248, endPoint y: 270, distance: 62.2
click at [248, 270] on div "My Huboo - Sales report Shipped Current Sales with Huboo Sales Shipped From [GE…" at bounding box center [720, 309] width 981 height 480
drag, startPoint x: 249, startPoint y: 266, endPoint x: 211, endPoint y: 266, distance: 37.5
click at [213, 266] on div "Huboo OBI SOLUTIONS S.L., VAT: B70911078 [EMAIL_ADDRESS][DOMAIN_NAME] Main My D…" at bounding box center [605, 319] width 1211 height 639
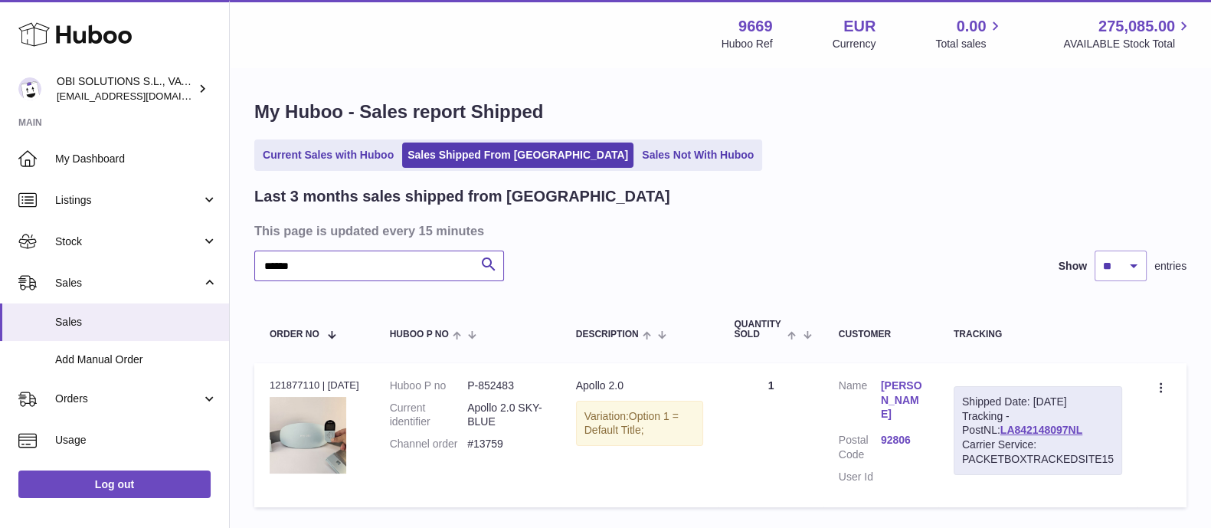
drag, startPoint x: 303, startPoint y: 271, endPoint x: 229, endPoint y: 266, distance: 73.7
click at [229, 266] on div "Huboo OBI SOLUTIONS S.L., VAT: B70911078 [EMAIL_ADDRESS][DOMAIN_NAME] Main My D…" at bounding box center [605, 318] width 1211 height 636
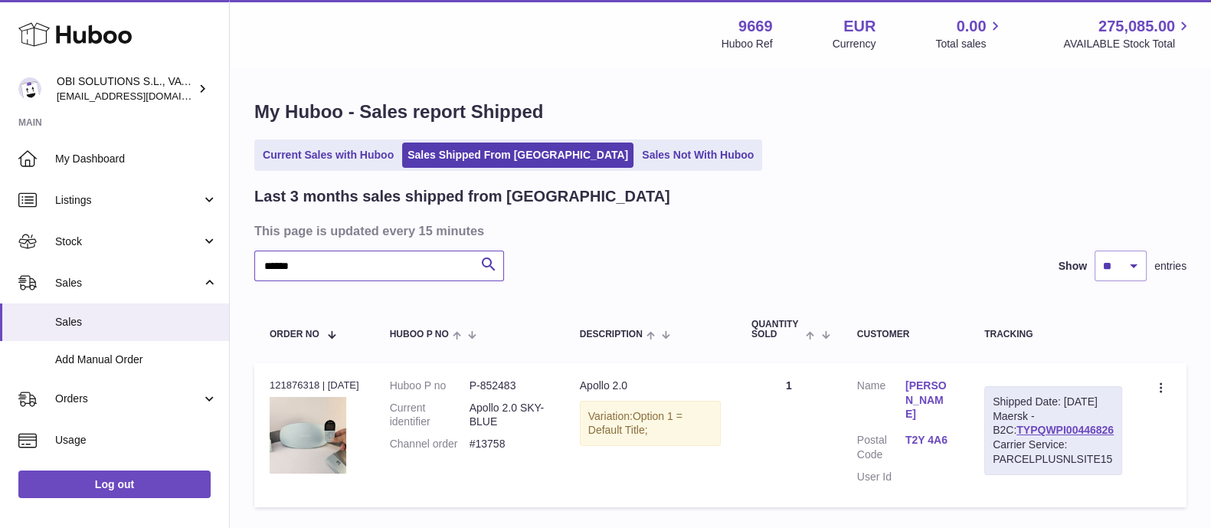
drag, startPoint x: 313, startPoint y: 268, endPoint x: 250, endPoint y: 266, distance: 63.6
click at [250, 266] on div "My Huboo - Sales report Shipped Current Sales with Huboo Sales Shipped From [GE…" at bounding box center [720, 307] width 981 height 476
drag, startPoint x: 306, startPoint y: 268, endPoint x: 211, endPoint y: 266, distance: 95.8
click at [211, 266] on div "Huboo OBI SOLUTIONS S.L., VAT: B70911078 [EMAIL_ADDRESS][DOMAIN_NAME] Main My D…" at bounding box center [605, 318] width 1211 height 636
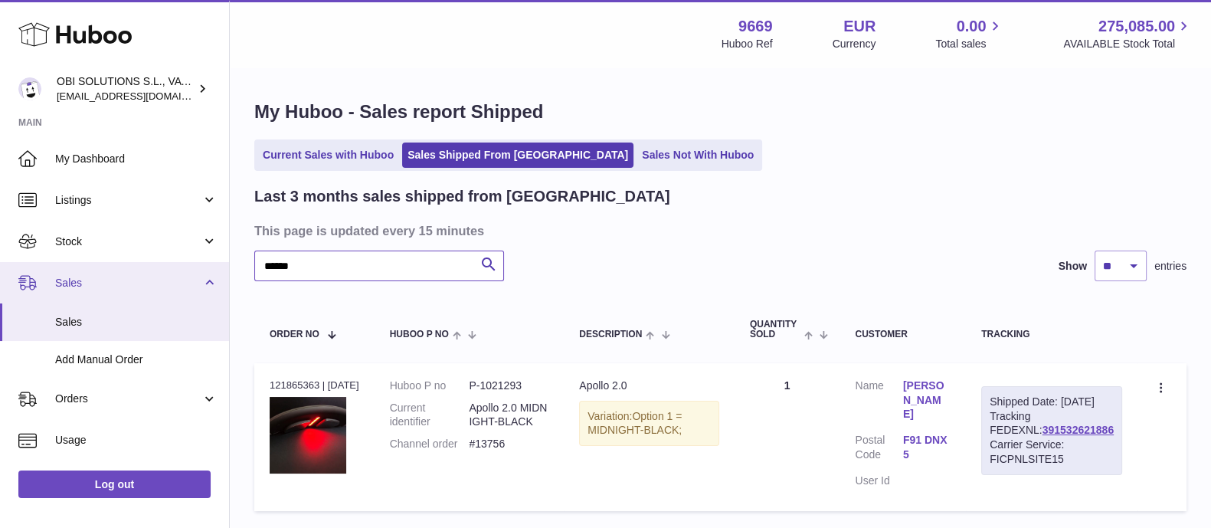
drag, startPoint x: 316, startPoint y: 267, endPoint x: 198, endPoint y: 264, distance: 118.7
click at [201, 266] on div "Huboo OBI SOLUTIONS S.L., VAT: B70911078 [EMAIL_ADDRESS][DOMAIN_NAME] Main My D…" at bounding box center [605, 319] width 1211 height 639
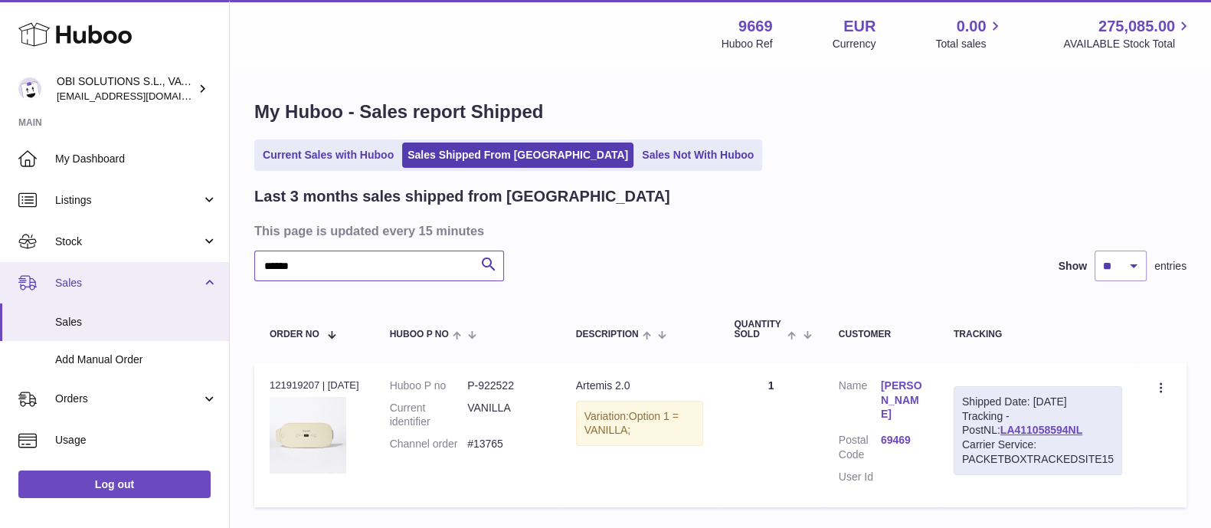
drag, startPoint x: 317, startPoint y: 269, endPoint x: 214, endPoint y: 263, distance: 102.8
click at [218, 262] on div "Huboo OBI SOLUTIONS S.L., VAT: B70911078 [EMAIL_ADDRESS][DOMAIN_NAME] Main My D…" at bounding box center [605, 318] width 1211 height 636
drag, startPoint x: 312, startPoint y: 270, endPoint x: 205, endPoint y: 263, distance: 107.4
click at [205, 263] on div "Huboo OBI SOLUTIONS S.L., VAT: B70911078 [EMAIL_ADDRESS][DOMAIN_NAME] Main My D…" at bounding box center [605, 318] width 1211 height 636
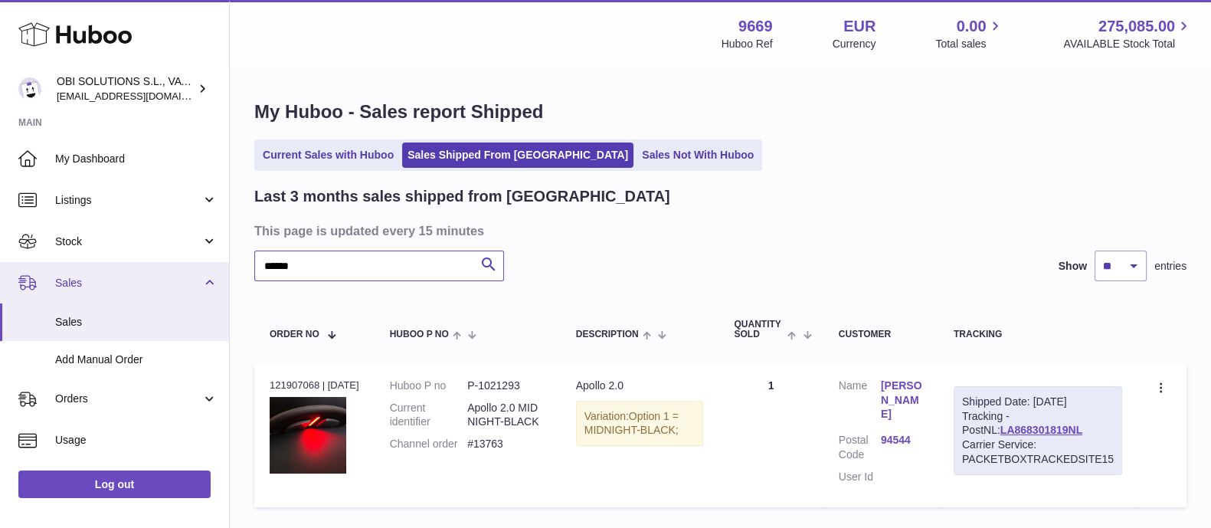
drag, startPoint x: 317, startPoint y: 267, endPoint x: 209, endPoint y: 263, distance: 108.1
click at [209, 263] on div "Huboo OBI SOLUTIONS S.L., VAT: B70911078 [EMAIL_ADDRESS][DOMAIN_NAME] Main My D…" at bounding box center [605, 318] width 1211 height 636
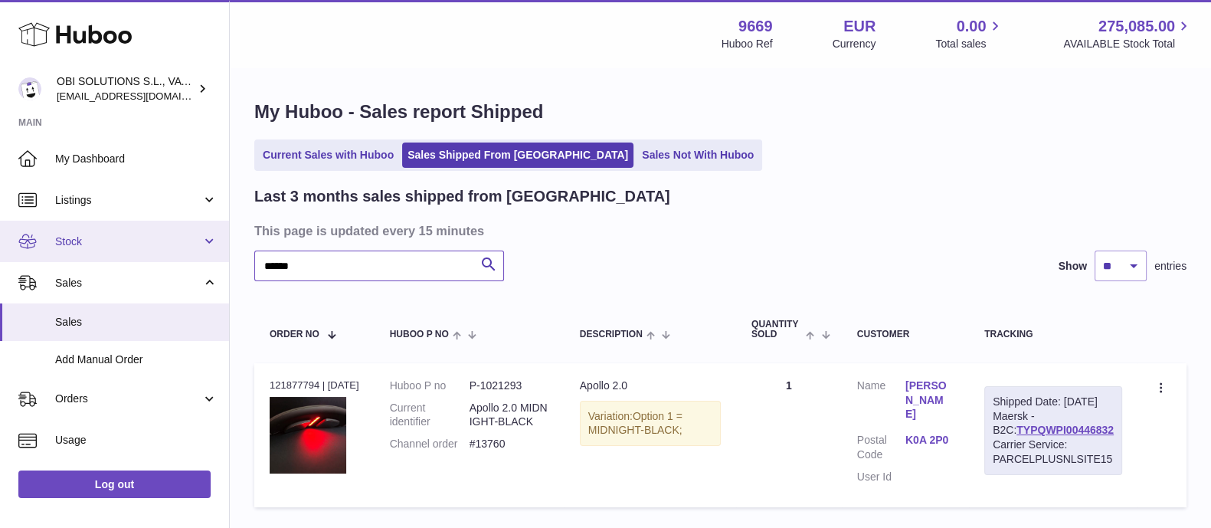
drag, startPoint x: 263, startPoint y: 263, endPoint x: 172, endPoint y: 260, distance: 91.2
click at [178, 261] on div "Huboo OBI SOLUTIONS S.L., VAT: B70911078 [EMAIL_ADDRESS][DOMAIN_NAME] Main My D…" at bounding box center [605, 318] width 1211 height 636
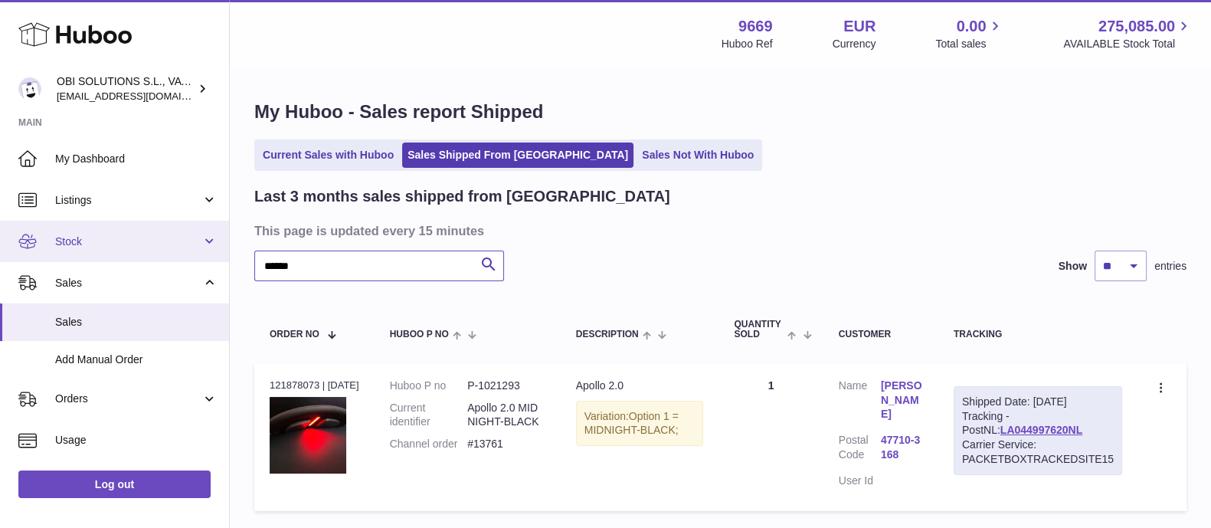
drag, startPoint x: 293, startPoint y: 262, endPoint x: 204, endPoint y: 256, distance: 89.8
click at [204, 256] on div "Huboo OBI SOLUTIONS S.L., VAT: B70911078 [EMAIL_ADDRESS][DOMAIN_NAME] Main My D…" at bounding box center [605, 319] width 1211 height 639
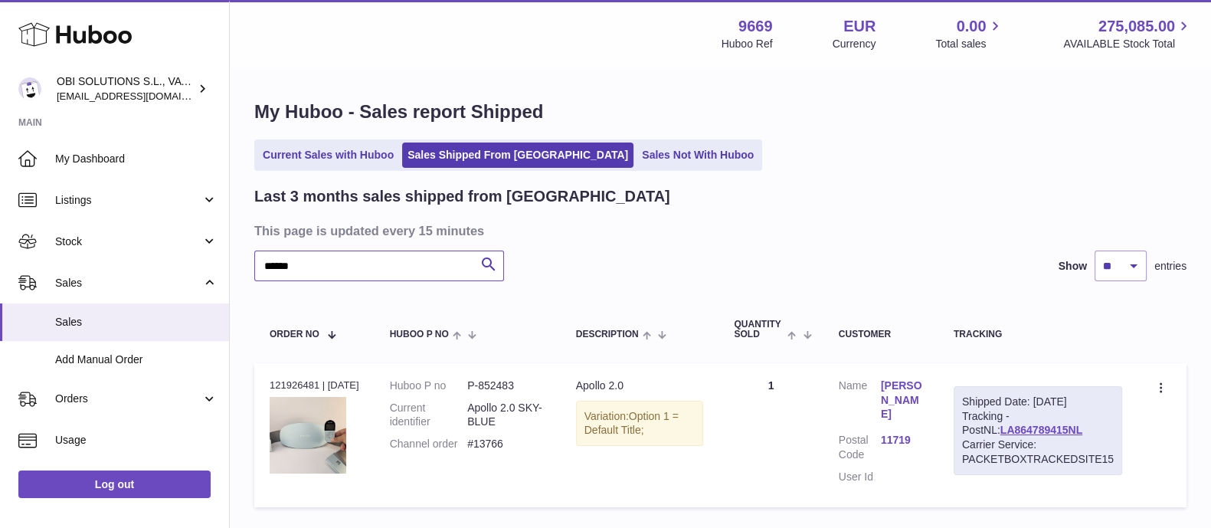
drag, startPoint x: 325, startPoint y: 261, endPoint x: 235, endPoint y: 259, distance: 89.6
click at [231, 259] on div "My Huboo - Sales report Shipped Current Sales with Huboo Sales Shipped From [GE…" at bounding box center [720, 307] width 981 height 476
drag, startPoint x: 314, startPoint y: 271, endPoint x: 190, endPoint y: 264, distance: 124.3
click at [191, 265] on div "Huboo OBI SOLUTIONS S.L., VAT: B70911078 [EMAIL_ADDRESS][DOMAIN_NAME] Main My D…" at bounding box center [605, 318] width 1211 height 636
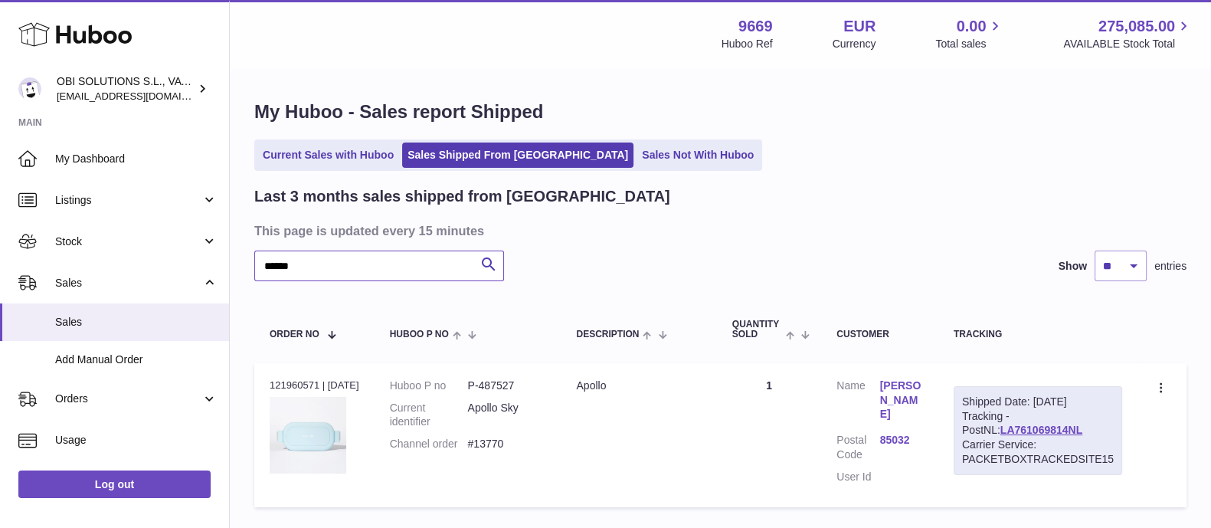
drag, startPoint x: 263, startPoint y: 268, endPoint x: 230, endPoint y: 268, distance: 33.7
click at [230, 268] on div "My Huboo - Sales report Shipped Current Sales with Huboo Sales Shipped From [GE…" at bounding box center [720, 307] width 981 height 476
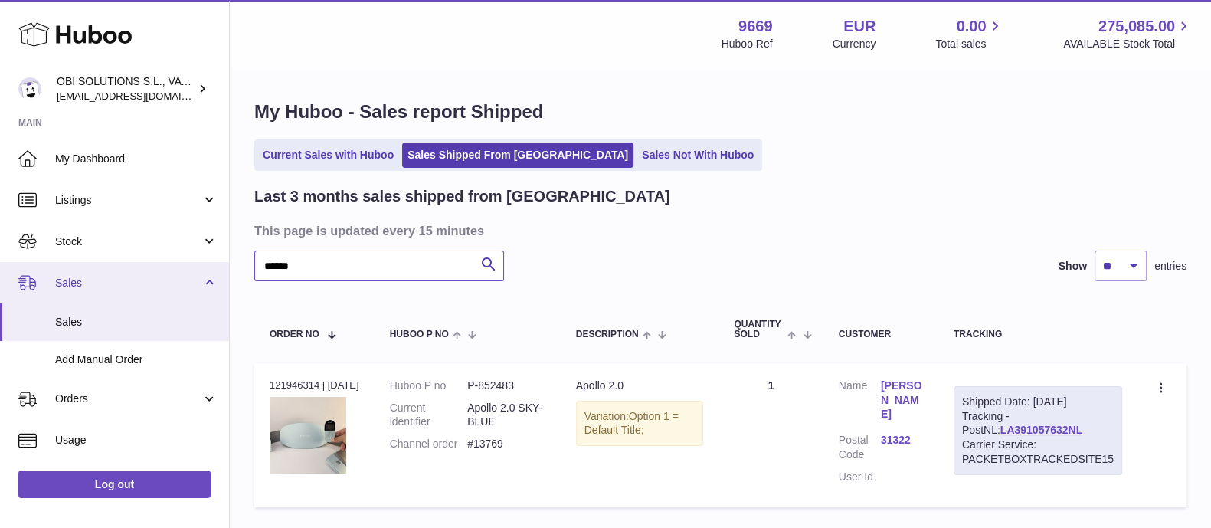
drag, startPoint x: 293, startPoint y: 266, endPoint x: 217, endPoint y: 267, distance: 75.8
click at [217, 267] on div "Huboo OBI SOLUTIONS S.L., VAT: B70911078 [EMAIL_ADDRESS][DOMAIN_NAME] Main My D…" at bounding box center [605, 318] width 1211 height 636
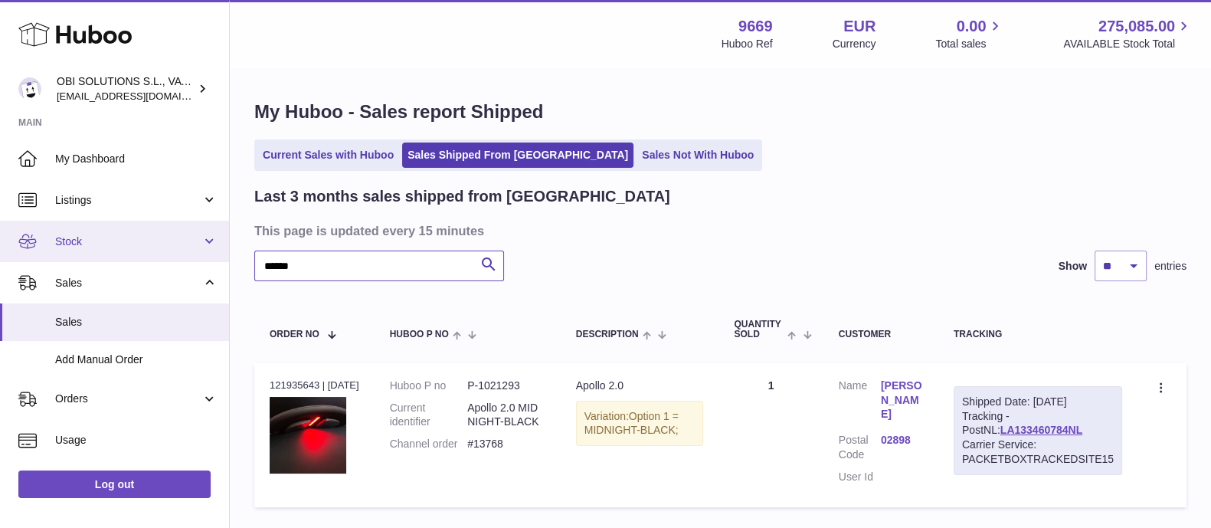
drag, startPoint x: 309, startPoint y: 265, endPoint x: 217, endPoint y: 260, distance: 92.1
click at [217, 260] on div "Huboo OBI SOLUTIONS S.L., VAT: B70911078 [EMAIL_ADDRESS][DOMAIN_NAME] Main My D…" at bounding box center [605, 318] width 1211 height 636
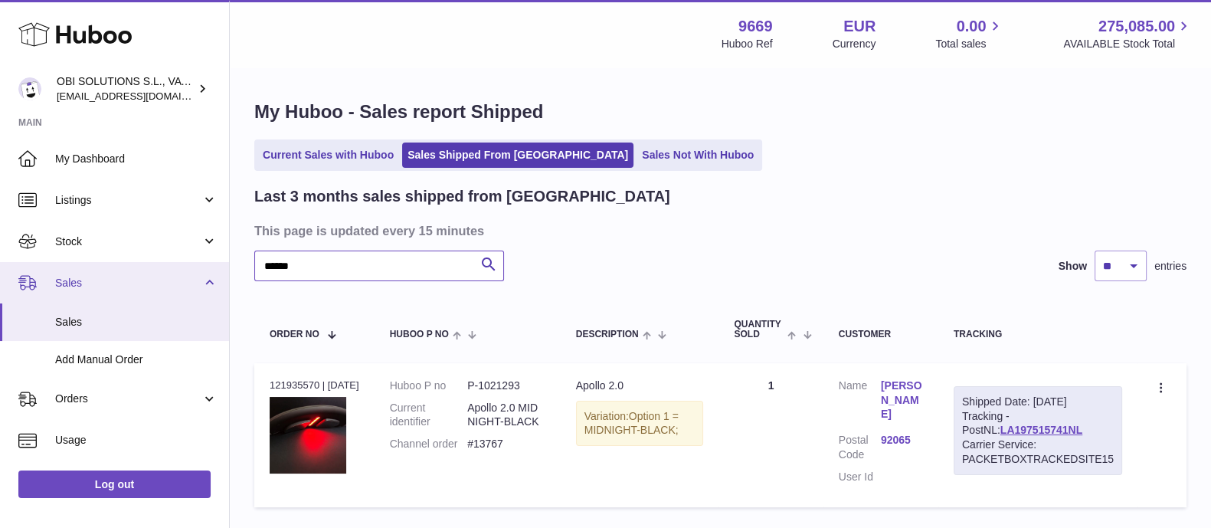
drag, startPoint x: 276, startPoint y: 266, endPoint x: 217, endPoint y: 266, distance: 59.0
click at [224, 266] on div "Huboo OBI SOLUTIONS S.L., VAT: B70911078 [EMAIL_ADDRESS][DOMAIN_NAME] Main My D…" at bounding box center [605, 318] width 1211 height 636
drag, startPoint x: 237, startPoint y: 262, endPoint x: 221, endPoint y: 262, distance: 16.1
click at [221, 262] on div "Huboo OBI SOLUTIONS S.L., VAT: B70911078 [EMAIL_ADDRESS][DOMAIN_NAME] Main My D…" at bounding box center [605, 319] width 1211 height 639
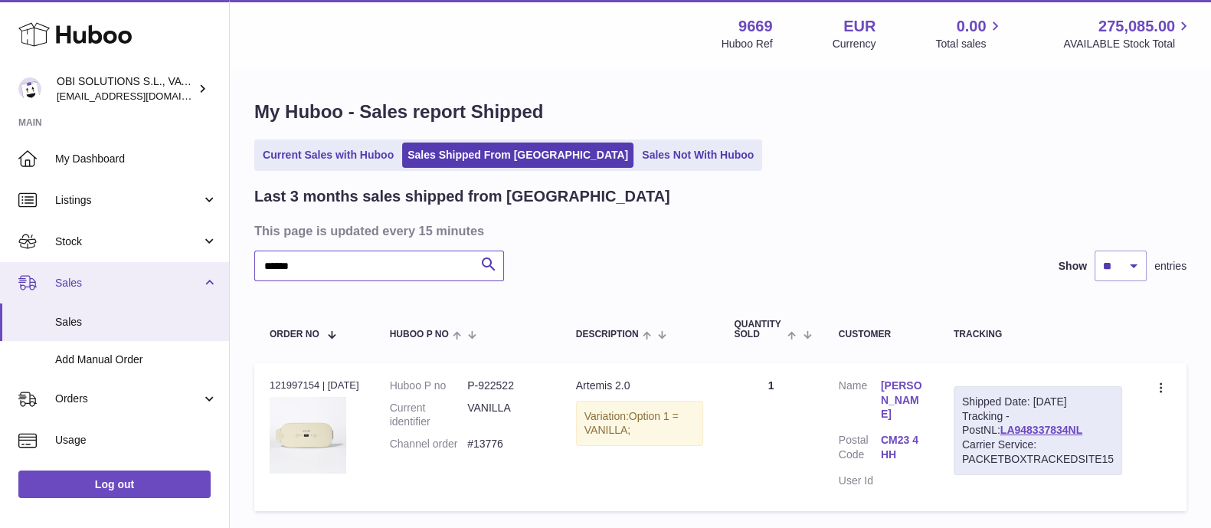
drag, startPoint x: 308, startPoint y: 263, endPoint x: 218, endPoint y: 263, distance: 89.6
click at [218, 263] on div "Huboo OBI SOLUTIONS S.L., VAT: B70911078 [EMAIL_ADDRESS][DOMAIN_NAME] Main My D…" at bounding box center [605, 319] width 1211 height 639
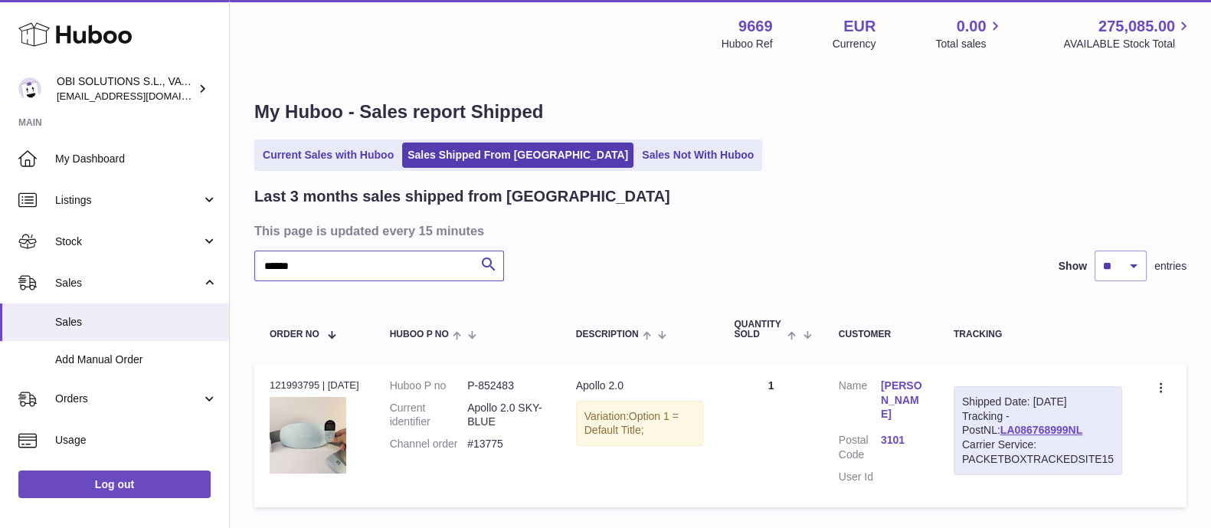
drag, startPoint x: 308, startPoint y: 270, endPoint x: 236, endPoint y: 265, distance: 72.1
click at [236, 265] on div "My Huboo - Sales report Shipped Current Sales with Huboo Sales Shipped From [GE…" at bounding box center [720, 307] width 981 height 476
drag, startPoint x: 276, startPoint y: 268, endPoint x: 235, endPoint y: 268, distance: 41.4
click at [235, 268] on div "My Huboo - Sales report Shipped Current Sales with Huboo Sales Shipped From [GE…" at bounding box center [720, 307] width 981 height 476
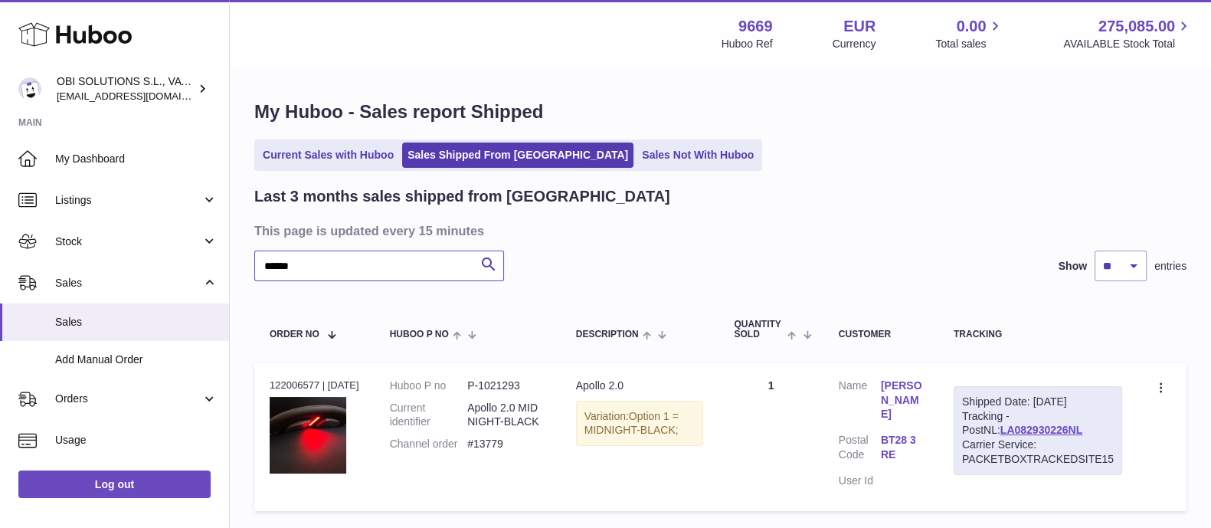
drag, startPoint x: 236, startPoint y: 262, endPoint x: 226, endPoint y: 261, distance: 10.0
click at [226, 261] on div "Huboo OBI SOLUTIONS S.L., VAT: B70911078 [EMAIL_ADDRESS][DOMAIN_NAME] Main My D…" at bounding box center [605, 319] width 1211 height 639
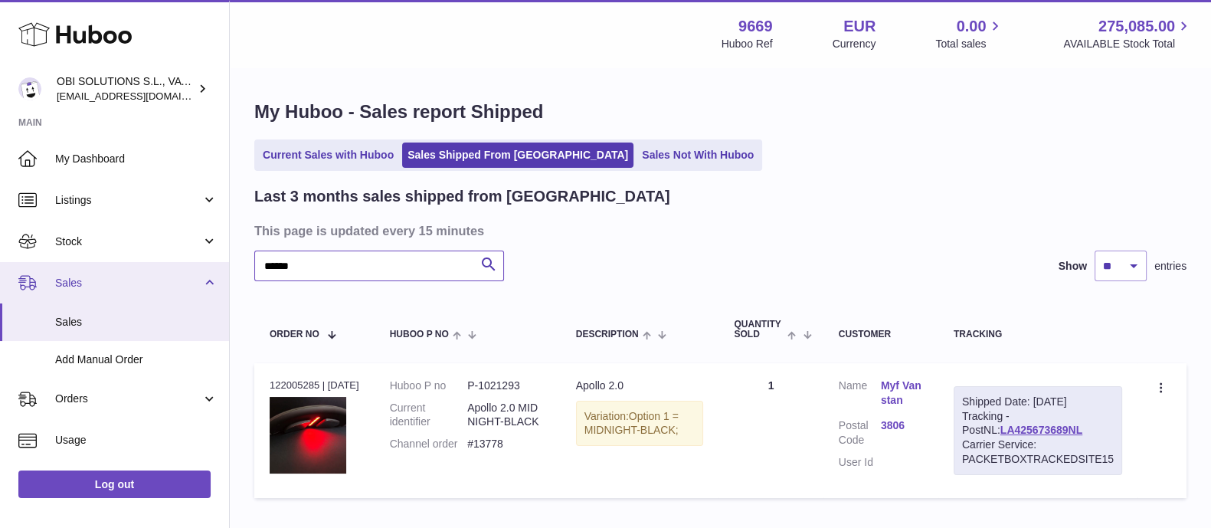
drag, startPoint x: 266, startPoint y: 262, endPoint x: 188, endPoint y: 263, distance: 78.1
click at [188, 263] on div "Huboo OBI SOLUTIONS S.L., VAT: B70911078 [EMAIL_ADDRESS][DOMAIN_NAME] Main My D…" at bounding box center [605, 313] width 1211 height 626
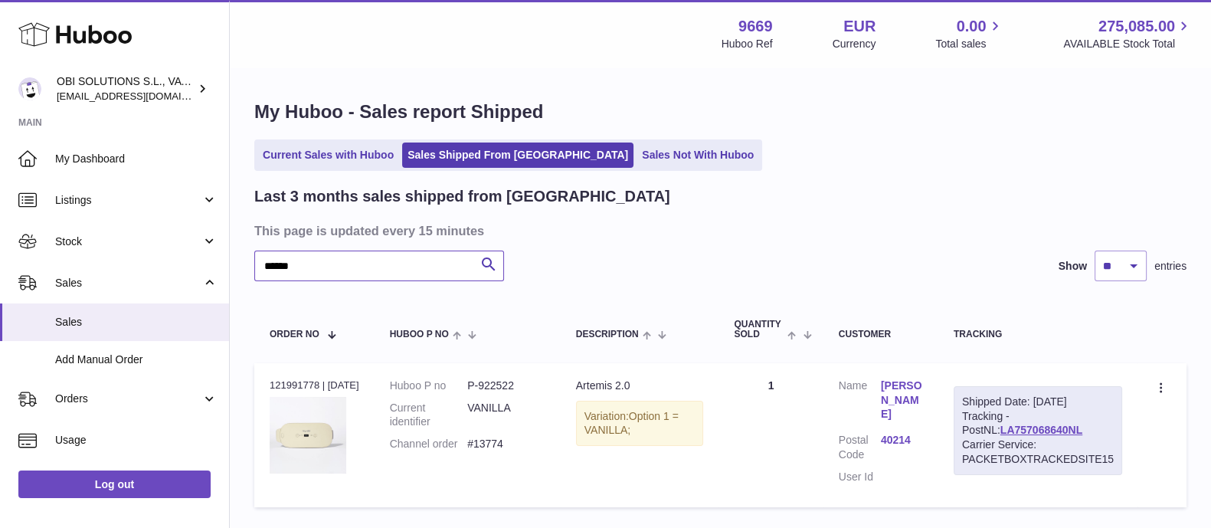
drag, startPoint x: 309, startPoint y: 266, endPoint x: 255, endPoint y: 265, distance: 54.4
click at [255, 265] on input "******" at bounding box center [379, 265] width 250 height 31
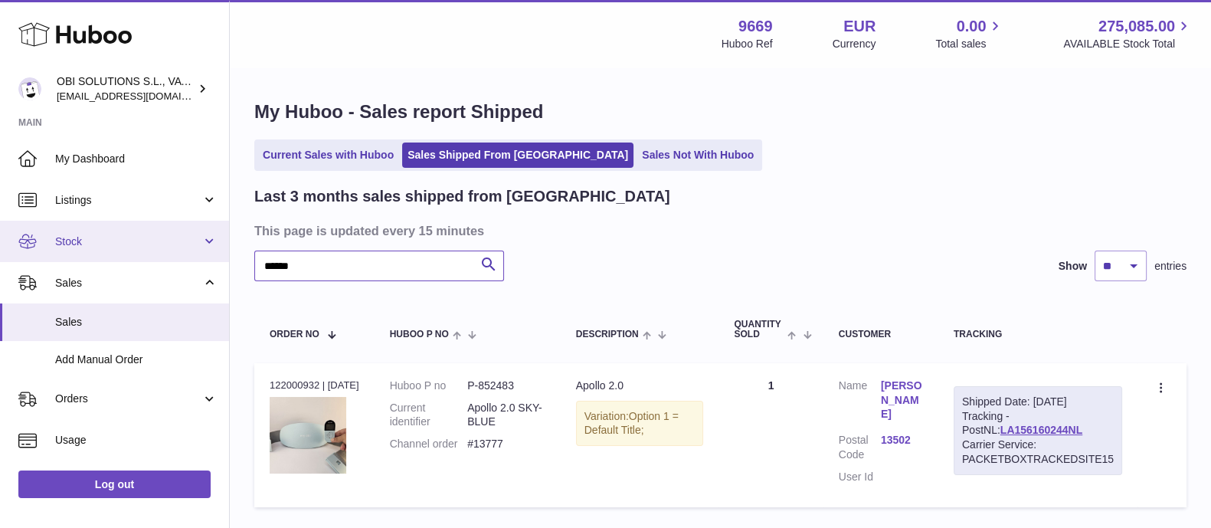
drag, startPoint x: 307, startPoint y: 257, endPoint x: 216, endPoint y: 257, distance: 91.1
click at [216, 257] on div "Huboo OBI SOLUTIONS S.L., VAT: B70911078 [EMAIL_ADDRESS][DOMAIN_NAME] Main My D…" at bounding box center [605, 318] width 1211 height 636
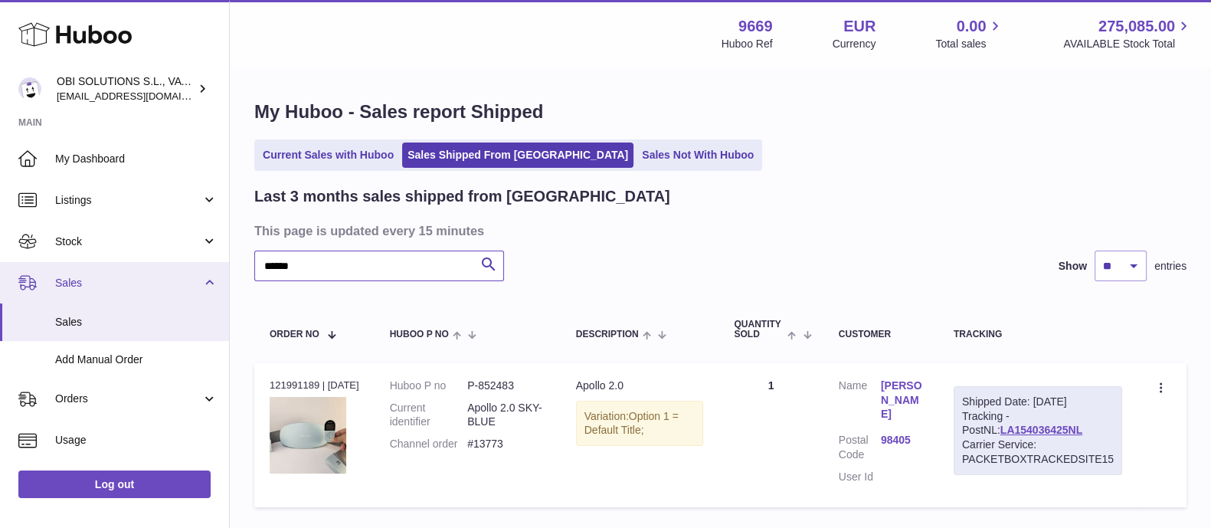
drag, startPoint x: 267, startPoint y: 264, endPoint x: 222, endPoint y: 265, distance: 45.2
click at [222, 265] on div "Huboo OBI SOLUTIONS S.L., VAT: B70911078 [EMAIL_ADDRESS][DOMAIN_NAME] Main My D…" at bounding box center [605, 318] width 1211 height 636
drag, startPoint x: 253, startPoint y: 268, endPoint x: 172, endPoint y: 268, distance: 81.2
click at [182, 268] on div "Huboo OBI SOLUTIONS S.L., VAT: B70911078 [EMAIL_ADDRESS][DOMAIN_NAME] Main My D…" at bounding box center [605, 318] width 1211 height 636
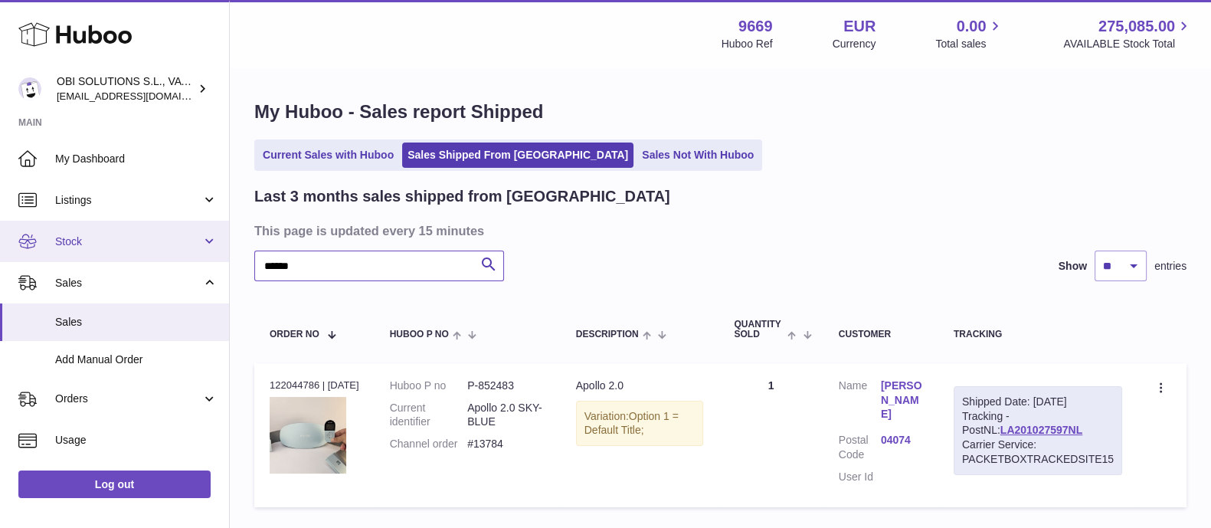
drag, startPoint x: 283, startPoint y: 264, endPoint x: 212, endPoint y: 259, distance: 71.4
click at [212, 259] on div "Huboo OBI SOLUTIONS S.L., VAT: B70911078 [EMAIL_ADDRESS][DOMAIN_NAME] Main My D…" at bounding box center [605, 318] width 1211 height 636
drag, startPoint x: 252, startPoint y: 266, endPoint x: 244, endPoint y: 266, distance: 8.4
click at [244, 266] on div "My Huboo - Sales report Shipped Current Sales with Huboo Sales Shipped From [GE…" at bounding box center [720, 307] width 981 height 476
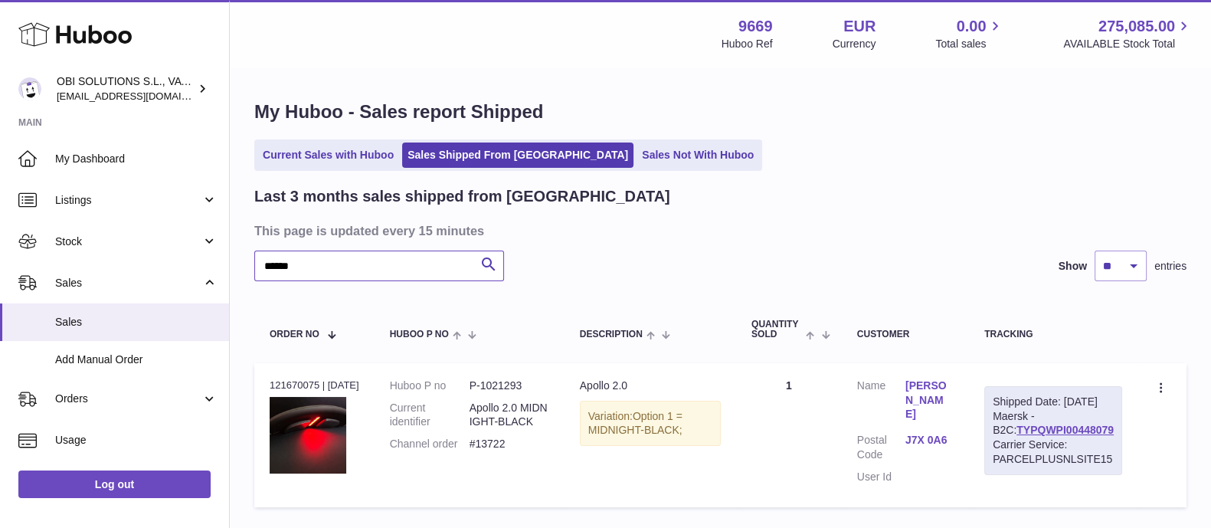
drag, startPoint x: 319, startPoint y: 266, endPoint x: 257, endPoint y: 266, distance: 62.8
click at [257, 266] on input "******" at bounding box center [379, 265] width 250 height 31
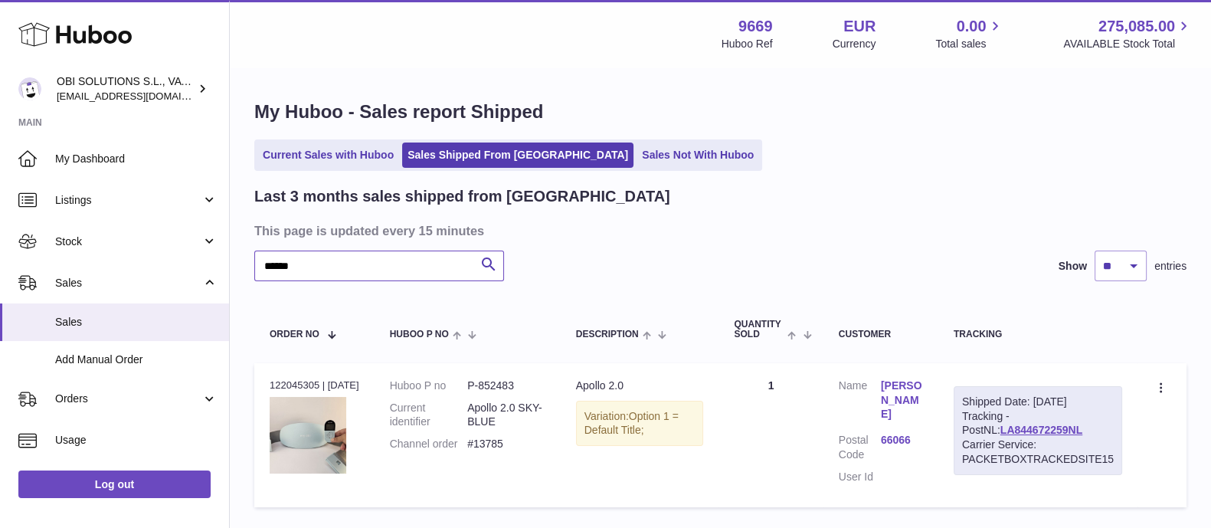
drag, startPoint x: 357, startPoint y: 262, endPoint x: 251, endPoint y: 266, distance: 105.8
click at [251, 266] on div "My Huboo - Sales report Shipped Current Sales with Huboo Sales Shipped From [GE…" at bounding box center [720, 307] width 981 height 476
drag, startPoint x: 319, startPoint y: 260, endPoint x: 204, endPoint y: 261, distance: 114.9
click at [203, 261] on div "Huboo OBI SOLUTIONS S.L., VAT: B70911078 [EMAIL_ADDRESS][DOMAIN_NAME] Main My D…" at bounding box center [605, 318] width 1211 height 636
type input "******"
